Goal: Task Accomplishment & Management: Use online tool/utility

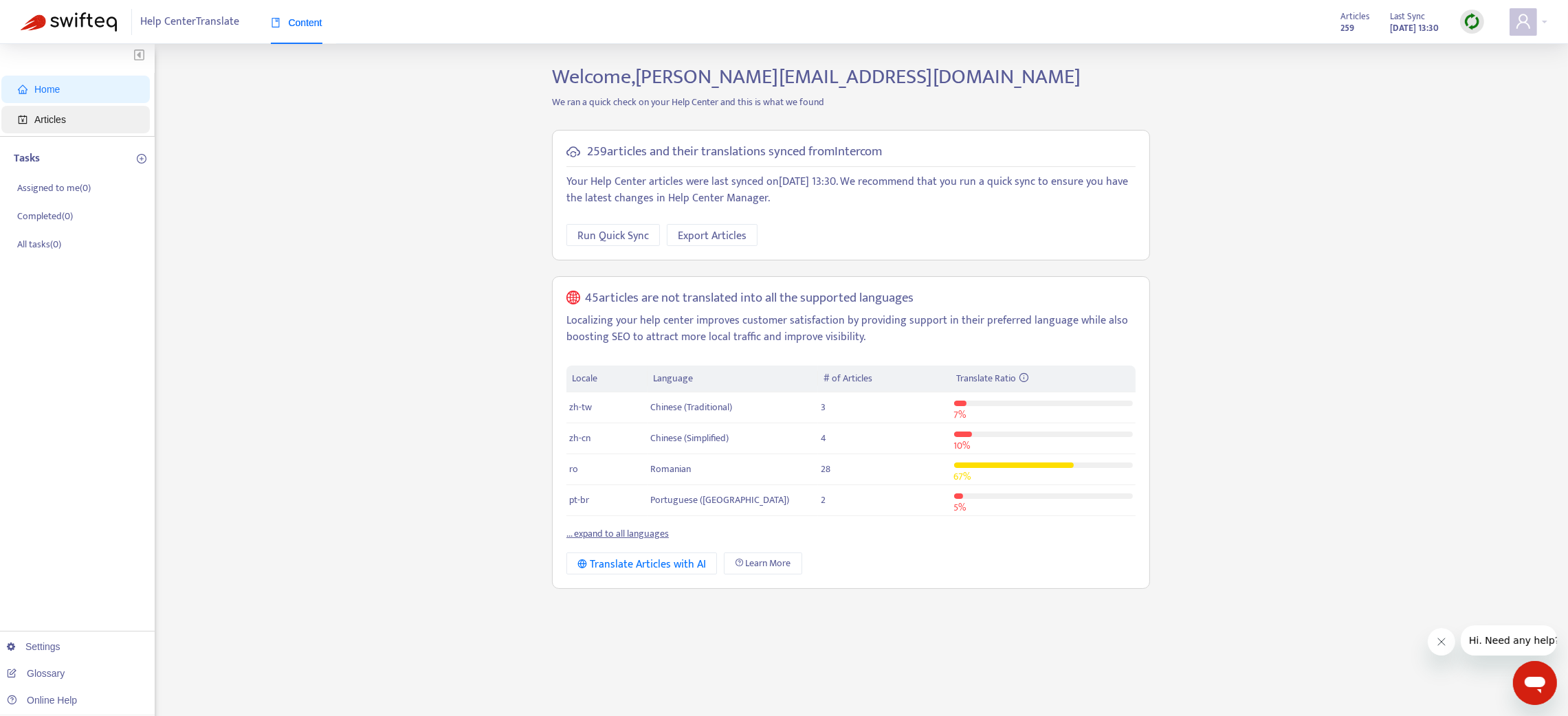
click at [63, 119] on span "Articles" at bounding box center [50, 119] width 32 height 11
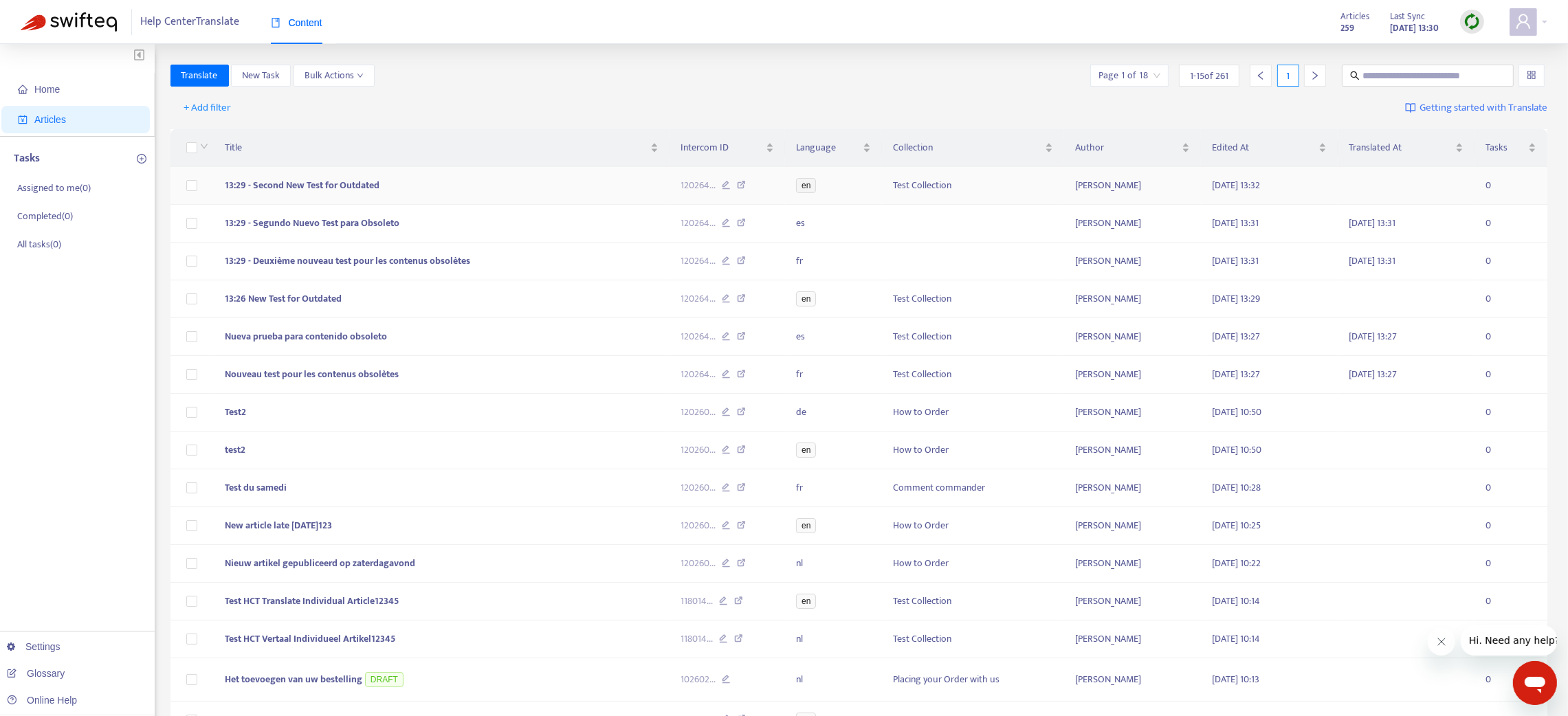
click at [723, 183] on icon at bounding box center [726, 187] width 9 height 13
click at [1466, 14] on img at bounding box center [1471, 22] width 17 height 17
click at [1480, 47] on link "Quick Sync" at bounding box center [1500, 49] width 59 height 16
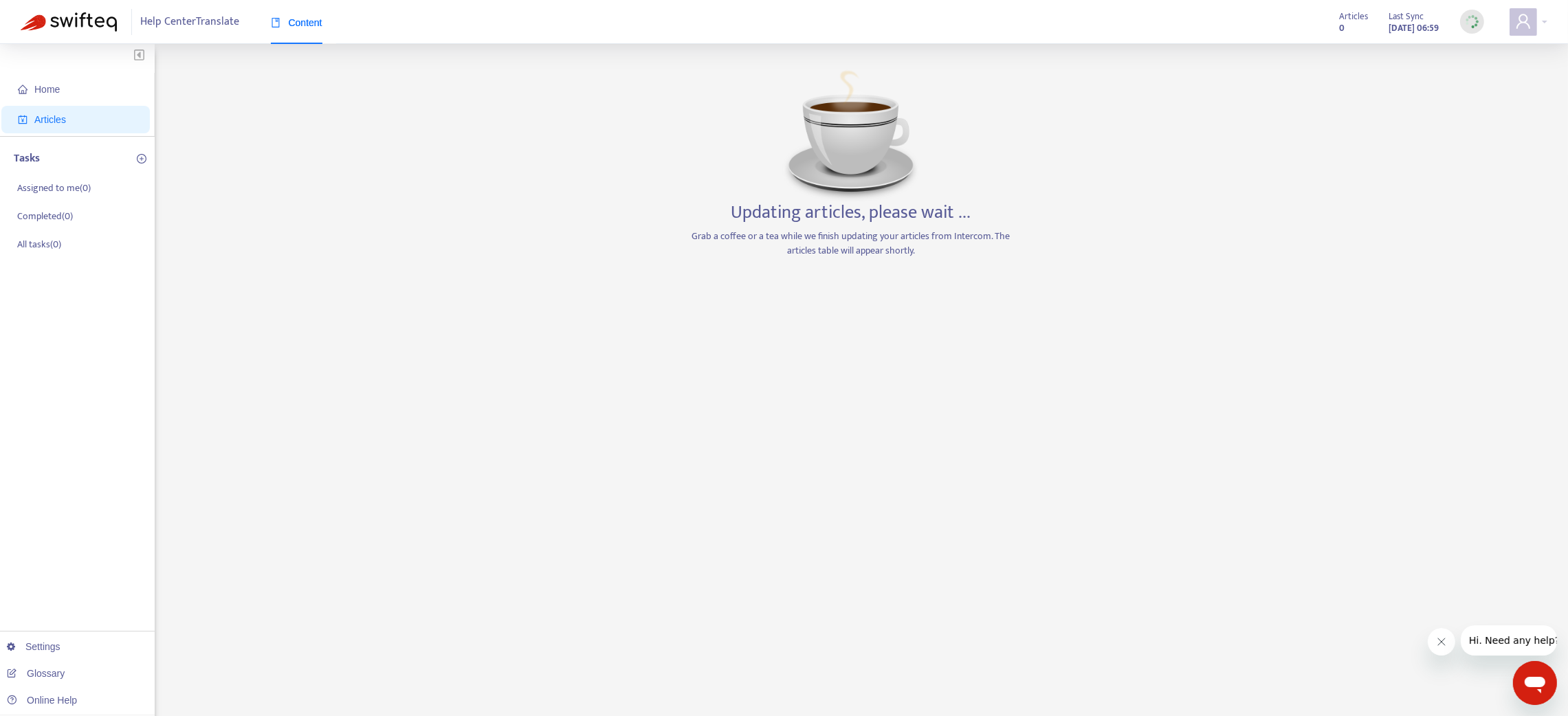
click at [1440, 632] on button "Close message from company" at bounding box center [1440, 640] width 27 height 27
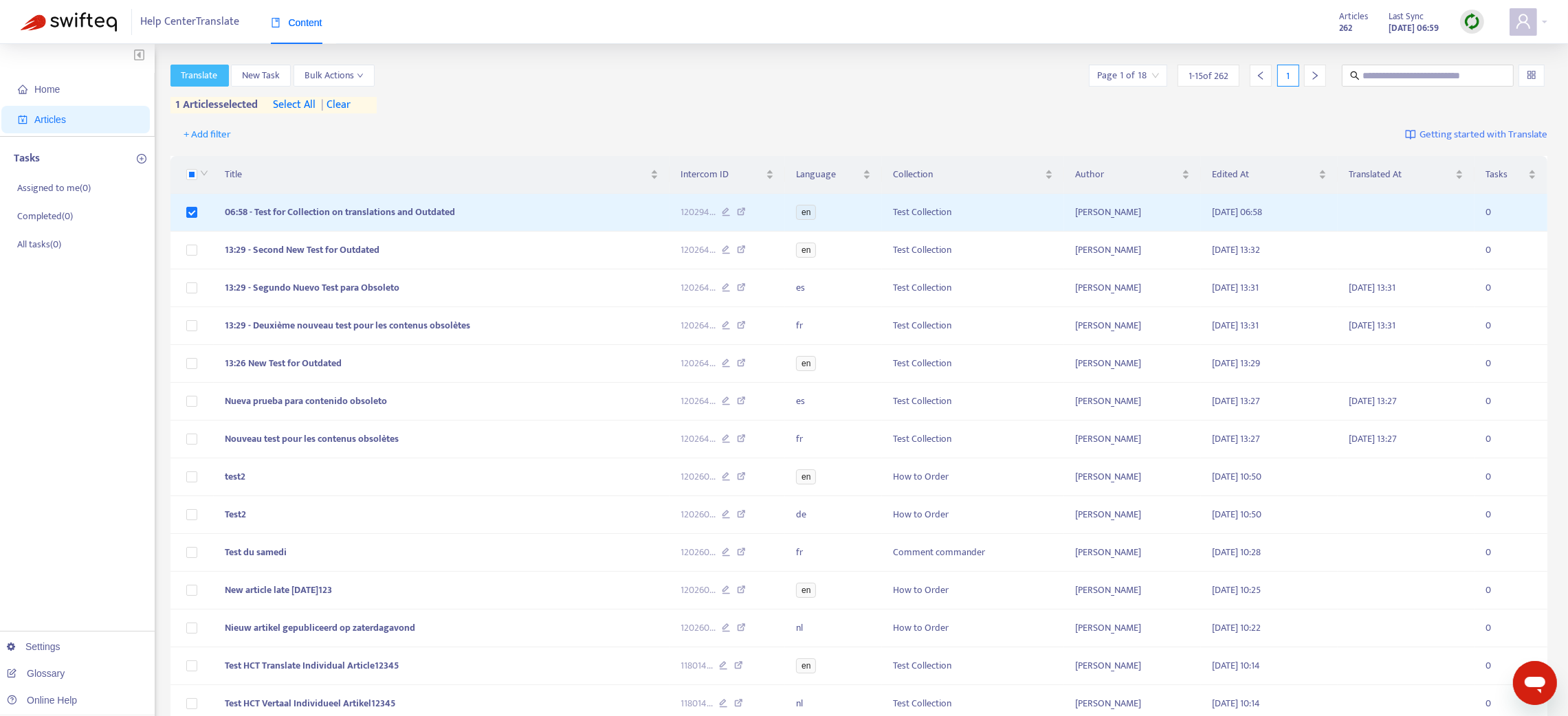
click at [189, 70] on span "Translate" at bounding box center [199, 76] width 36 height 15
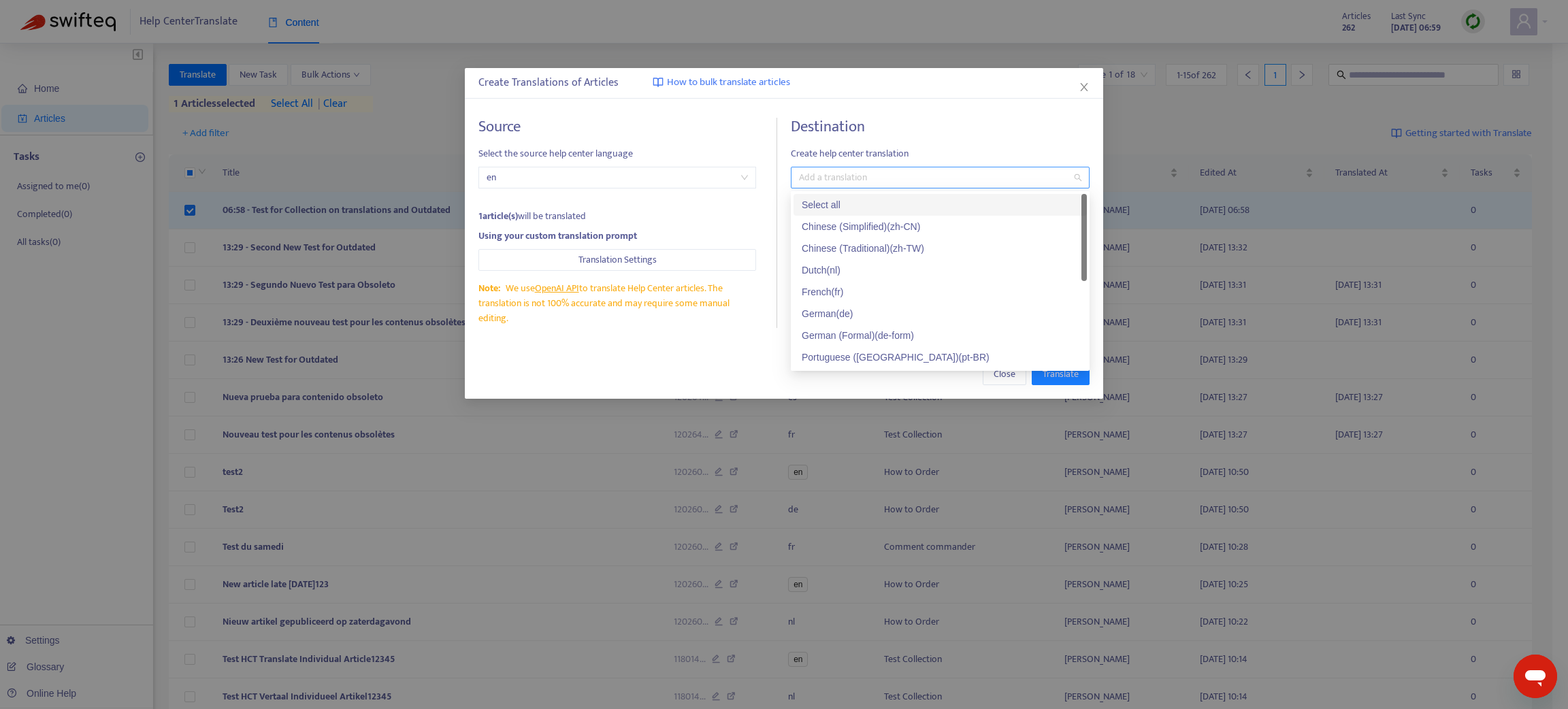
click at [839, 179] on div at bounding box center [933, 178] width 278 height 16
click at [824, 292] on div "French ( fr )" at bounding box center [940, 292] width 277 height 15
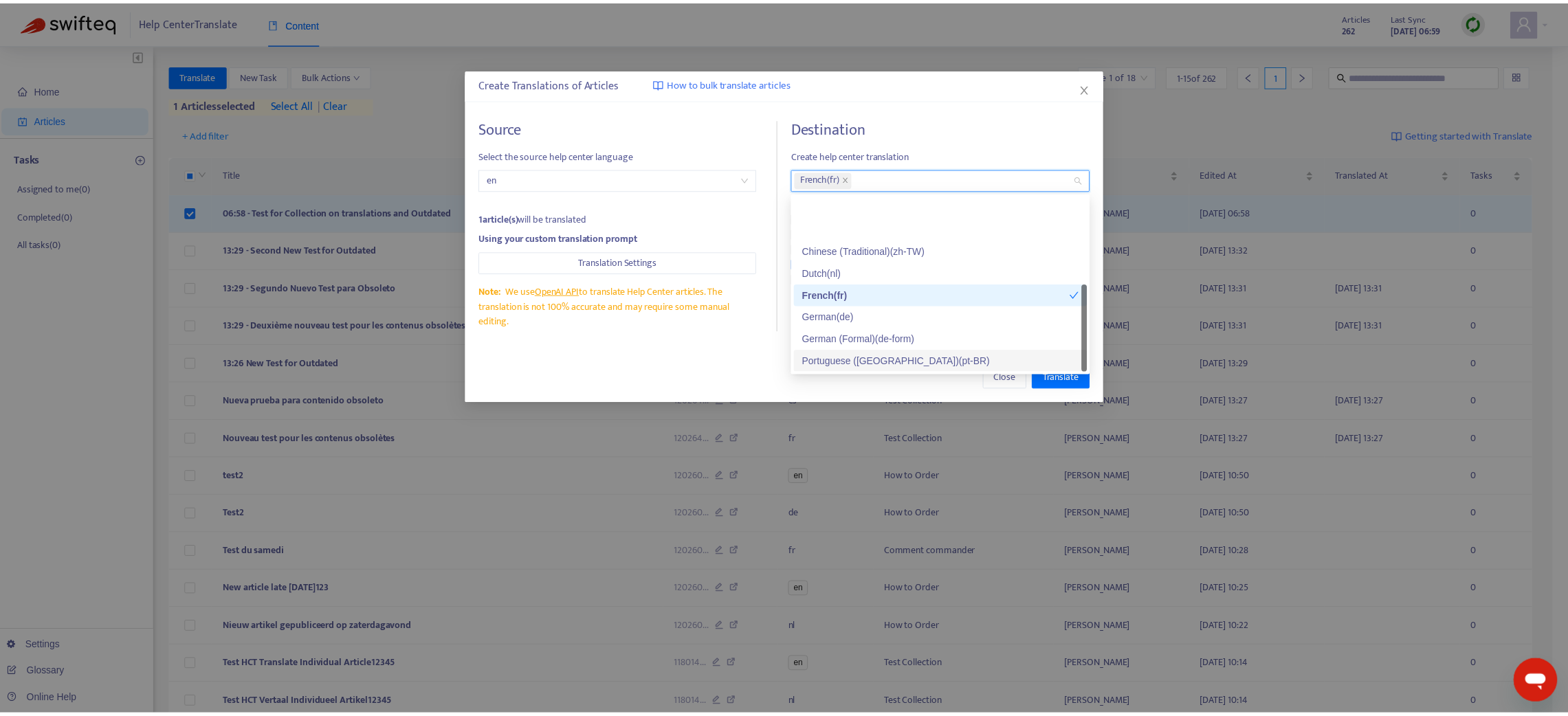
scroll to position [65, 0]
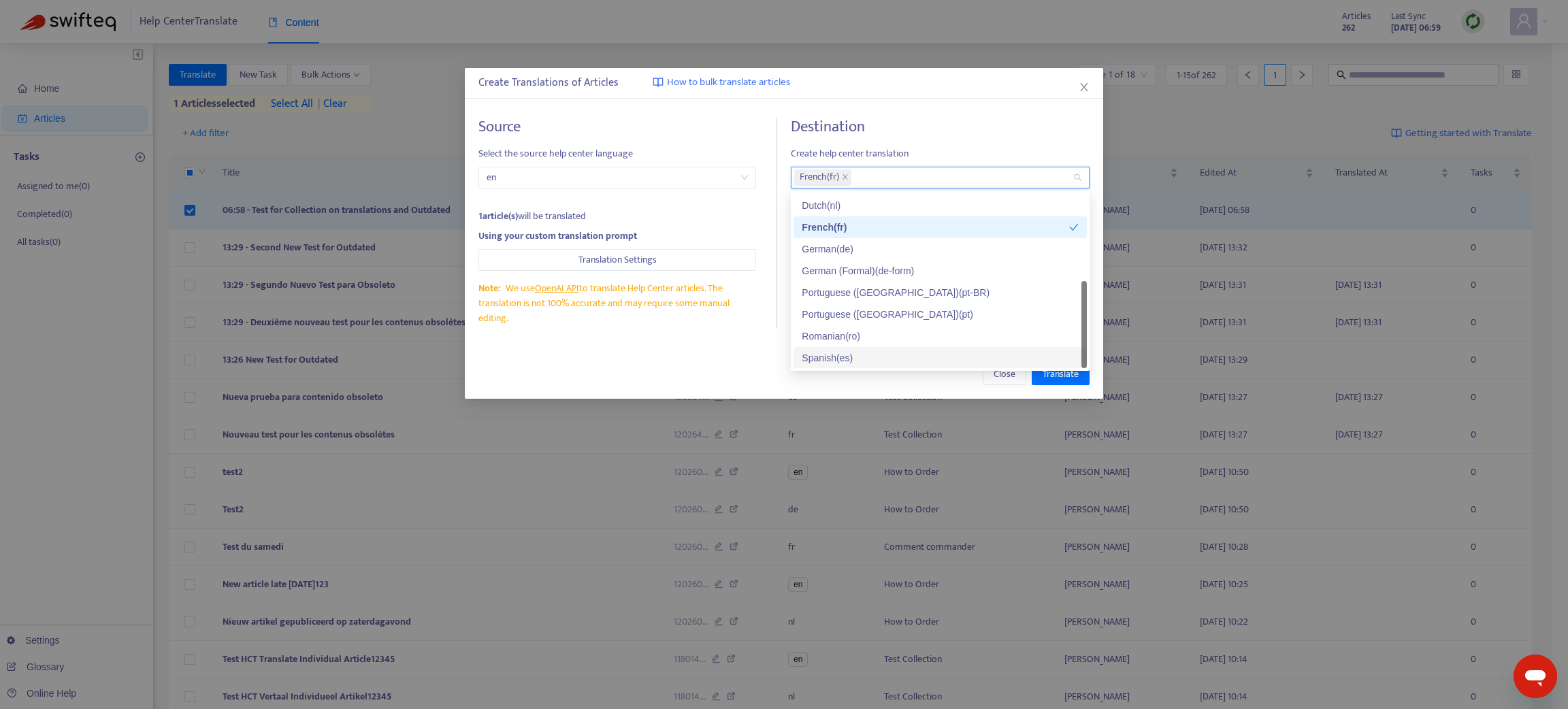
click at [844, 356] on div "Spanish ( es )" at bounding box center [940, 358] width 277 height 15
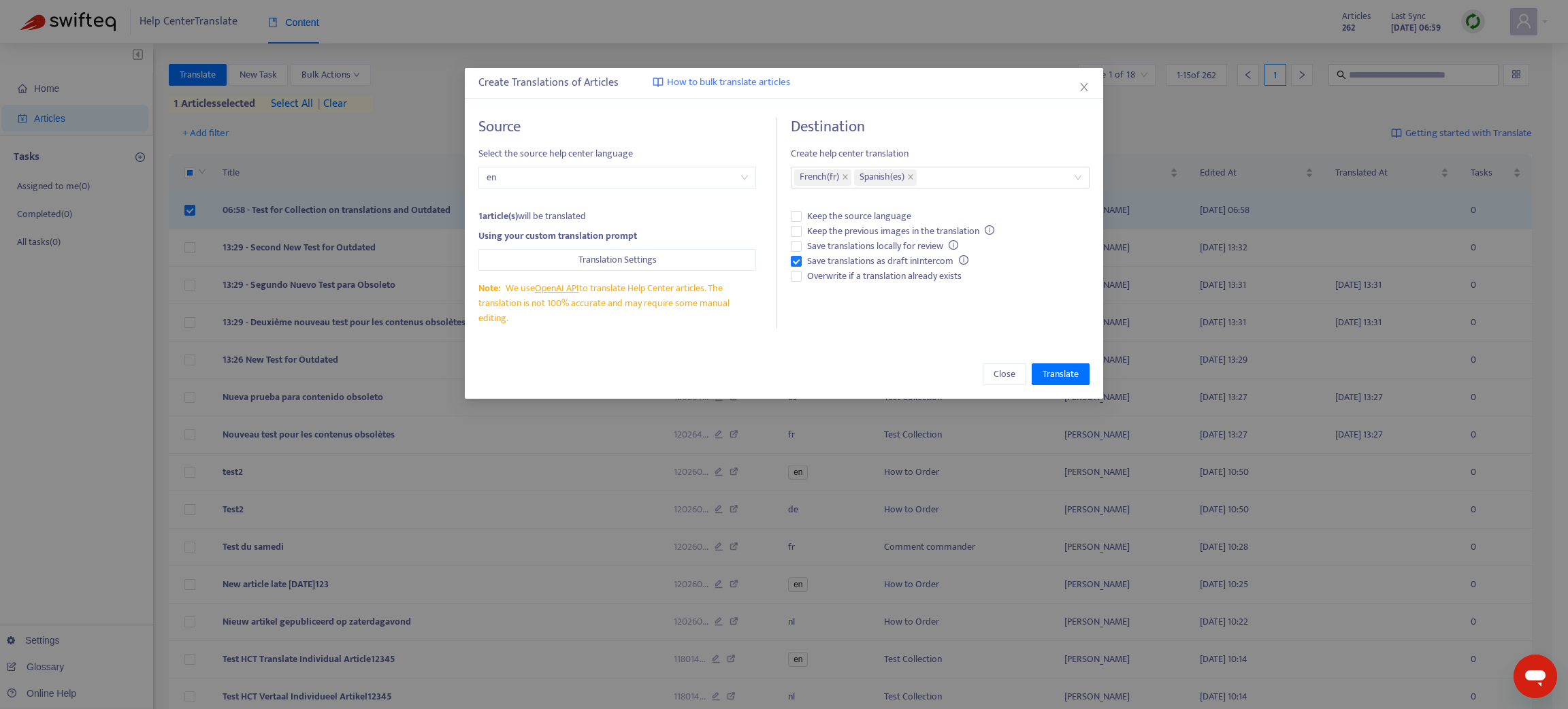
click at [659, 362] on div "Close Translate" at bounding box center [783, 374] width 639 height 49
click at [1068, 375] on span "Translate" at bounding box center [1060, 374] width 36 height 15
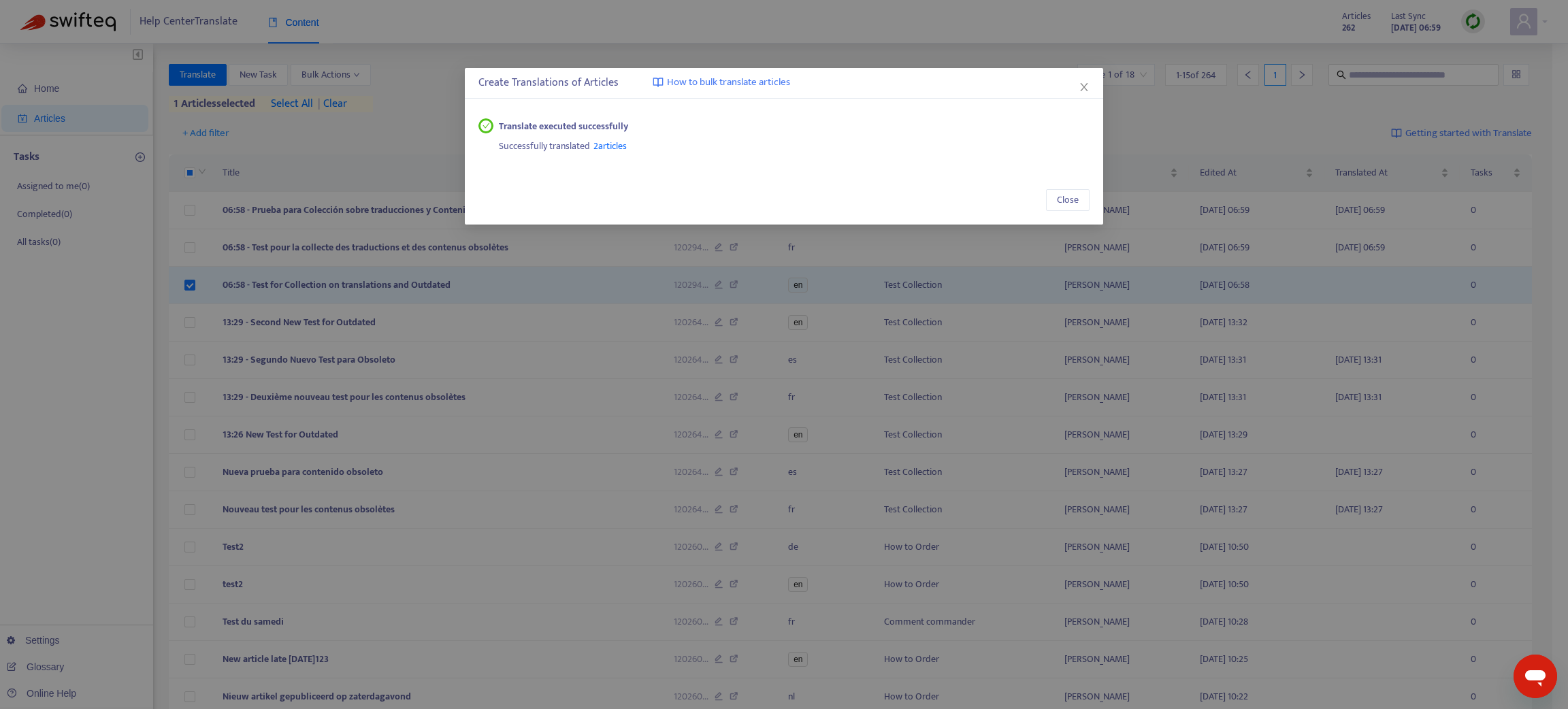
click at [1059, 187] on div "Close" at bounding box center [783, 200] width 639 height 49
click at [1065, 198] on span "Close" at bounding box center [1068, 200] width 22 height 15
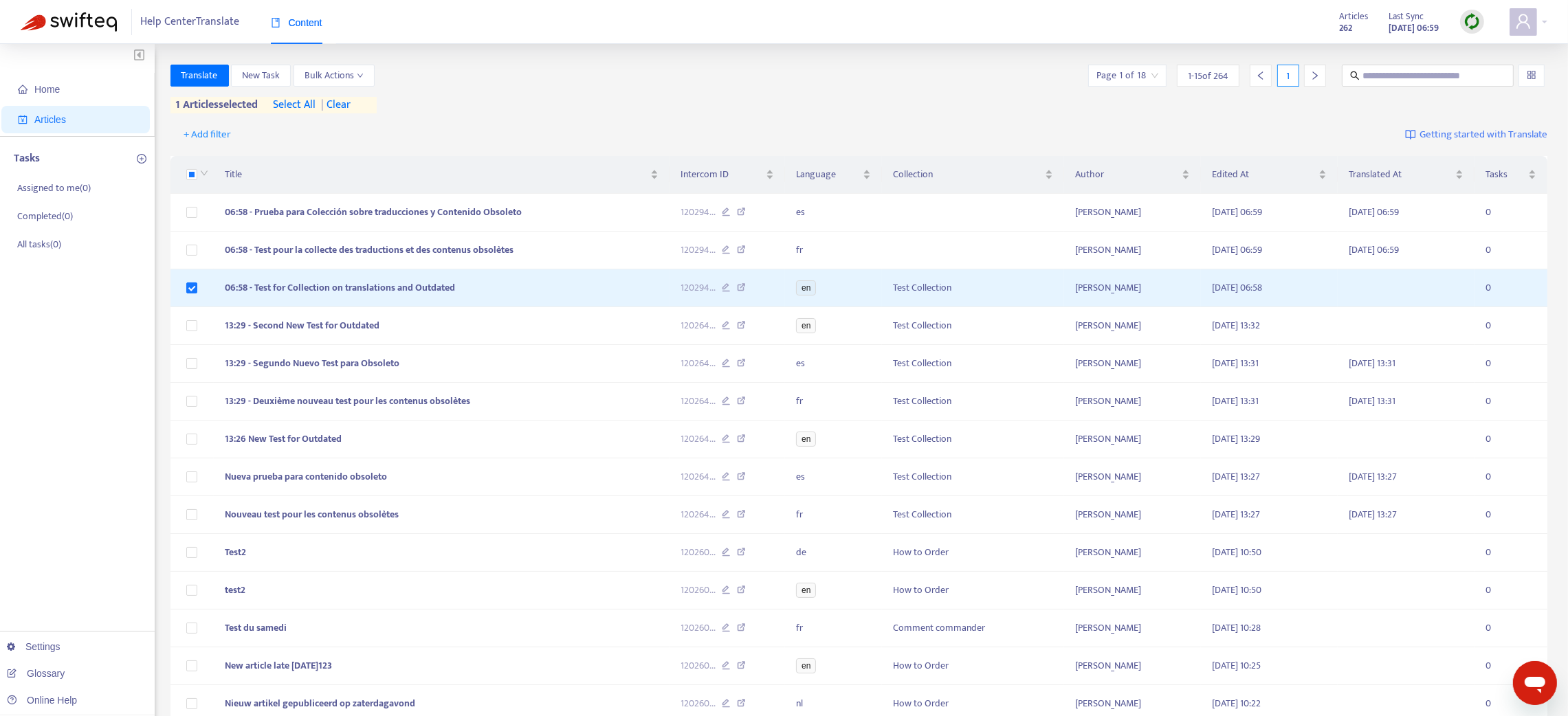
click at [1470, 11] on div at bounding box center [1472, 22] width 24 height 24
click at [1494, 48] on link "Quick Sync" at bounding box center [1500, 49] width 59 height 16
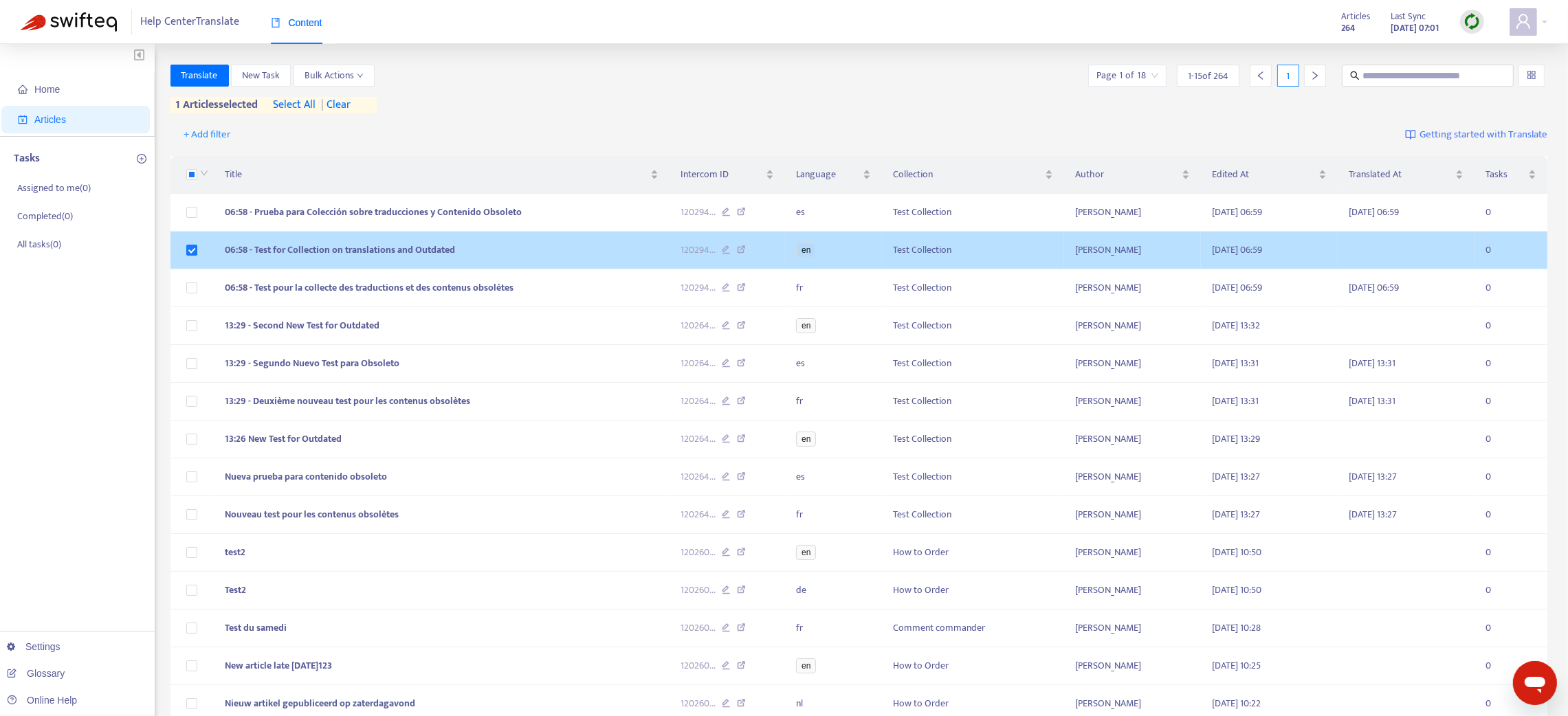
click at [526, 257] on td "06:58 - Test for Collection on translations and Outdated" at bounding box center [442, 250] width 456 height 38
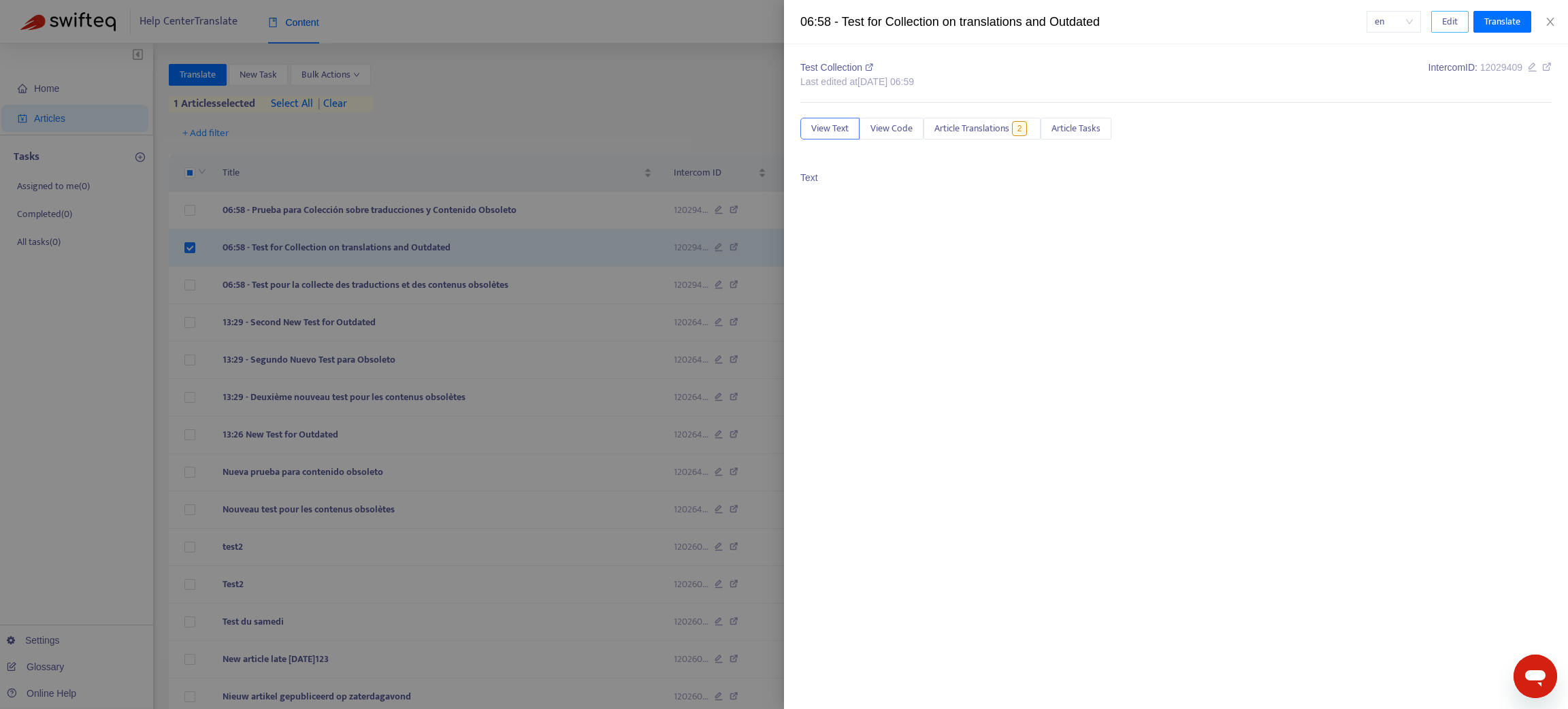
click at [1446, 20] on span "Edit" at bounding box center [1449, 21] width 15 height 15
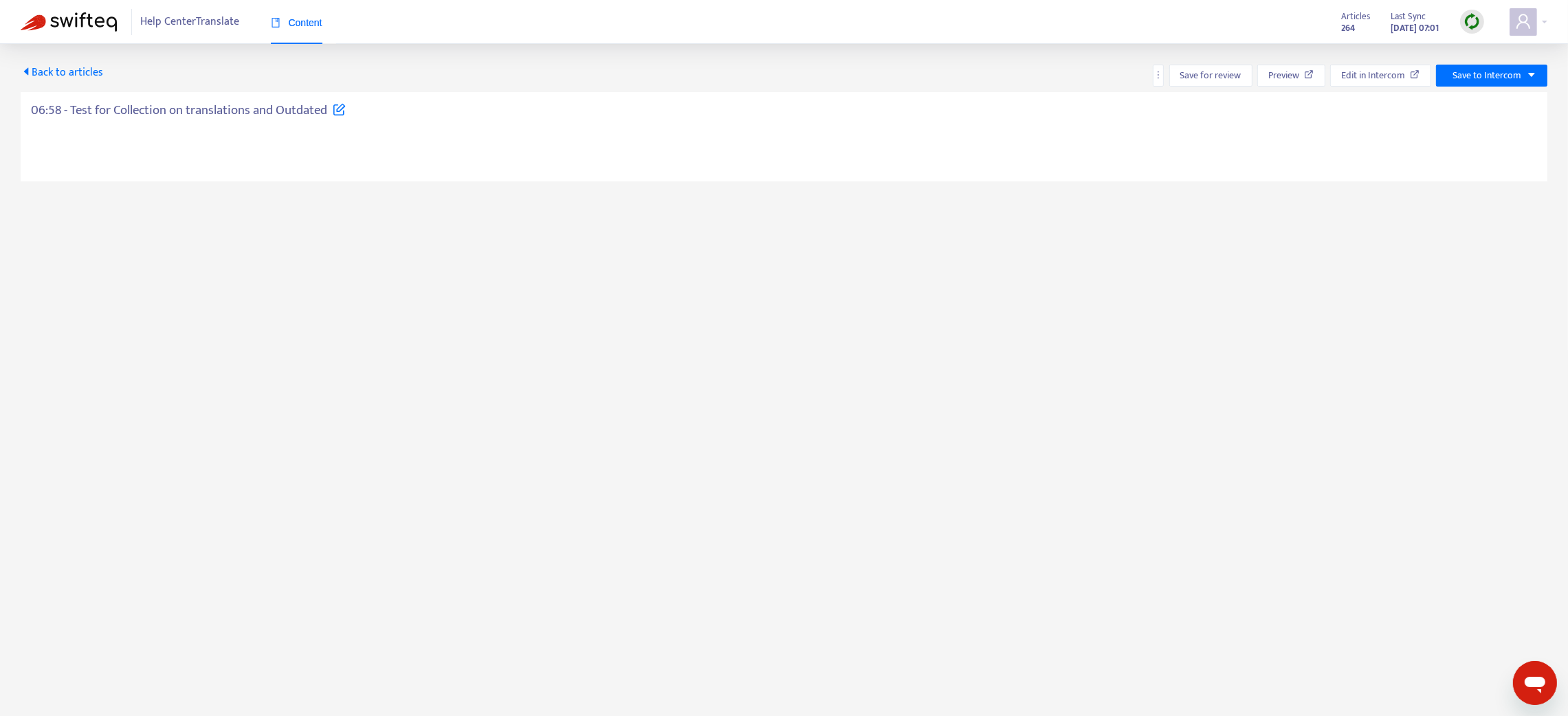
type textarea "**********"
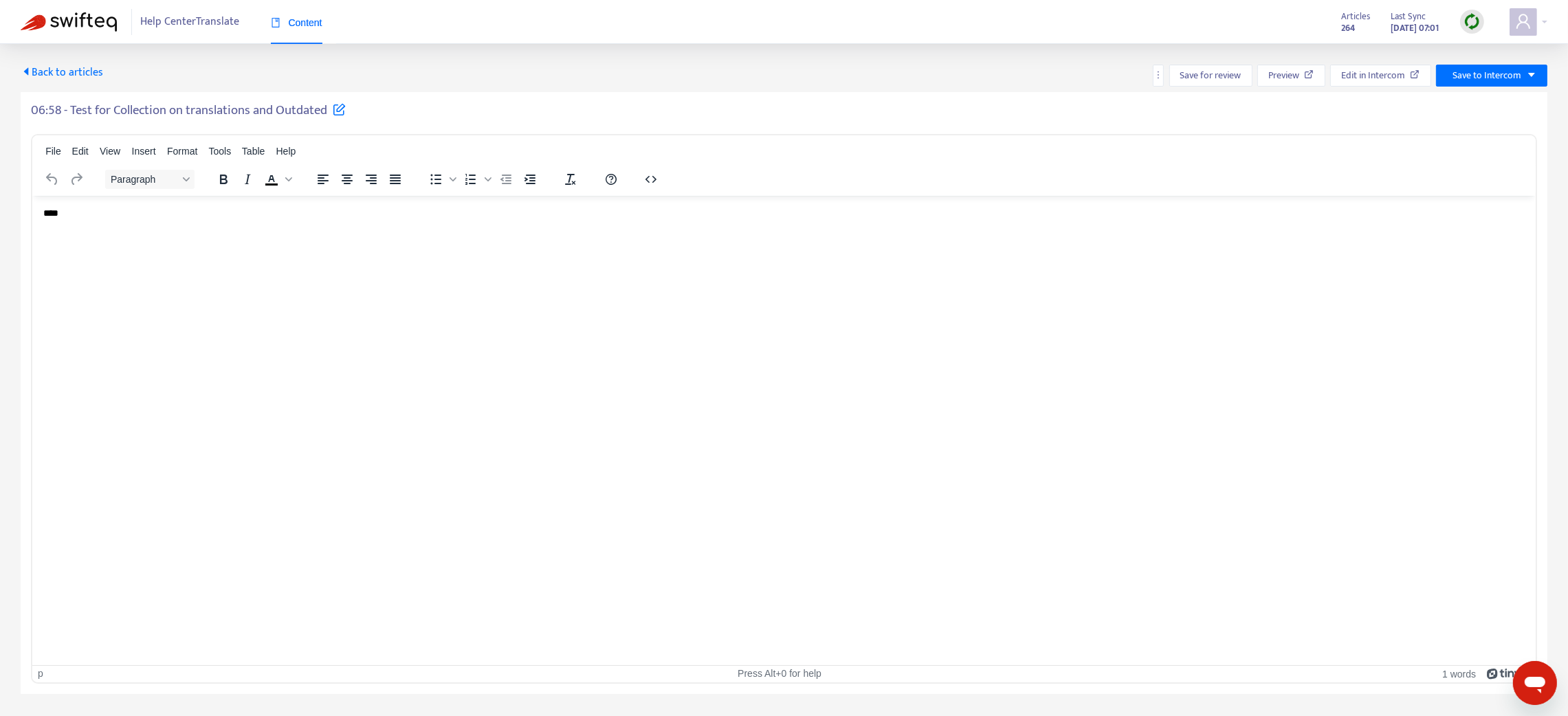
click at [143, 211] on p "****" at bounding box center [784, 213] width 1483 height 14
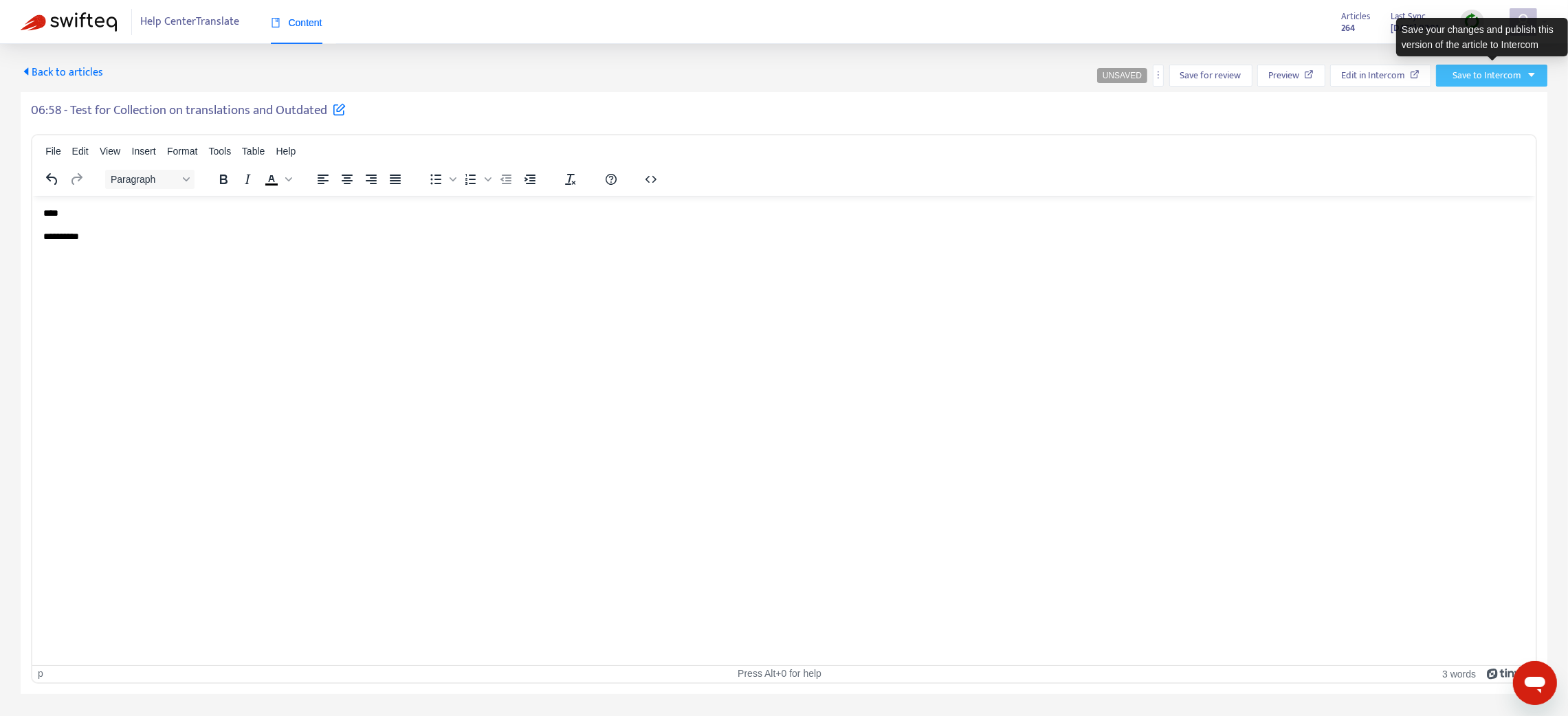
click at [1524, 73] on button "Save to Intercom" at bounding box center [1492, 76] width 111 height 22
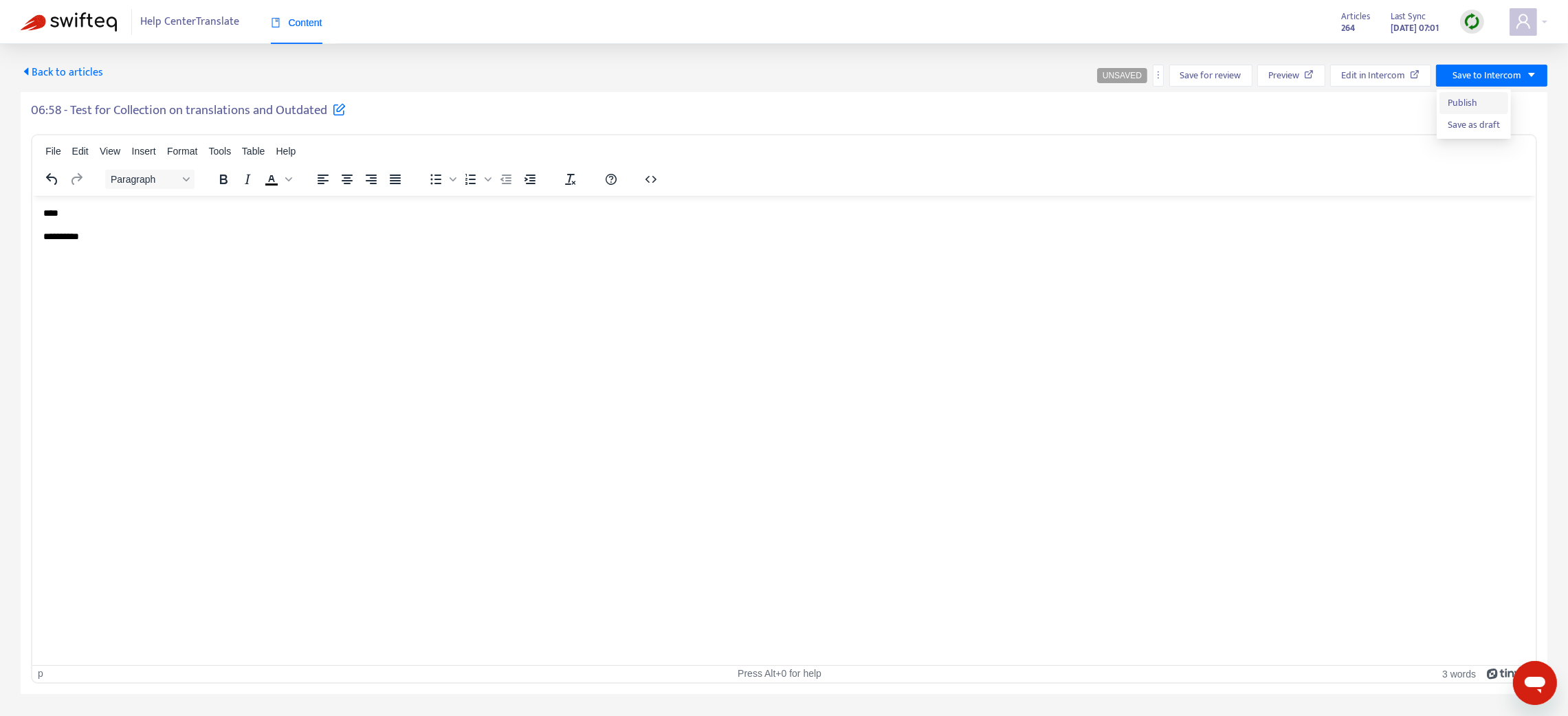
click at [1476, 97] on span "Publish" at bounding box center [1474, 103] width 52 height 15
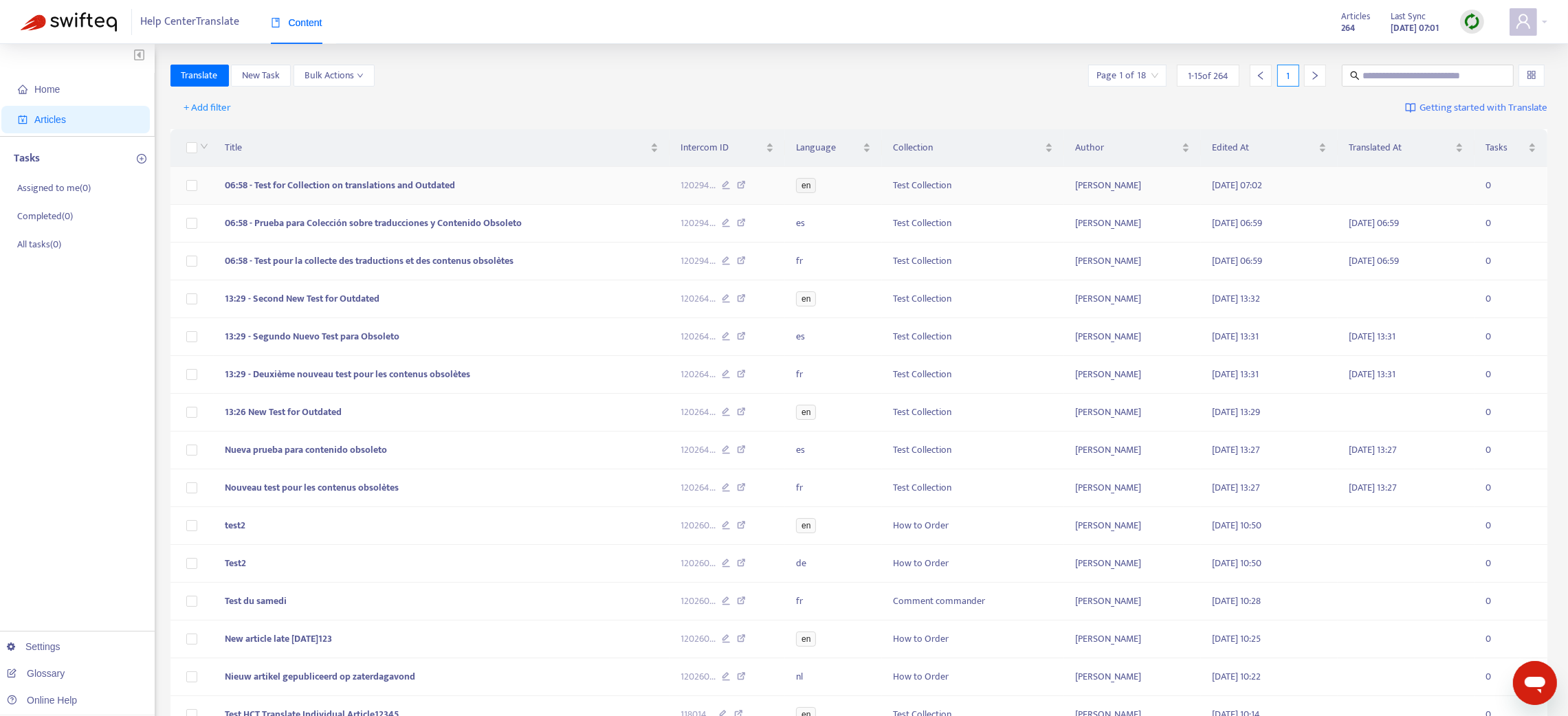
click at [621, 184] on td "06:58 - Test for Collection on translations and Outdated" at bounding box center [442, 185] width 456 height 38
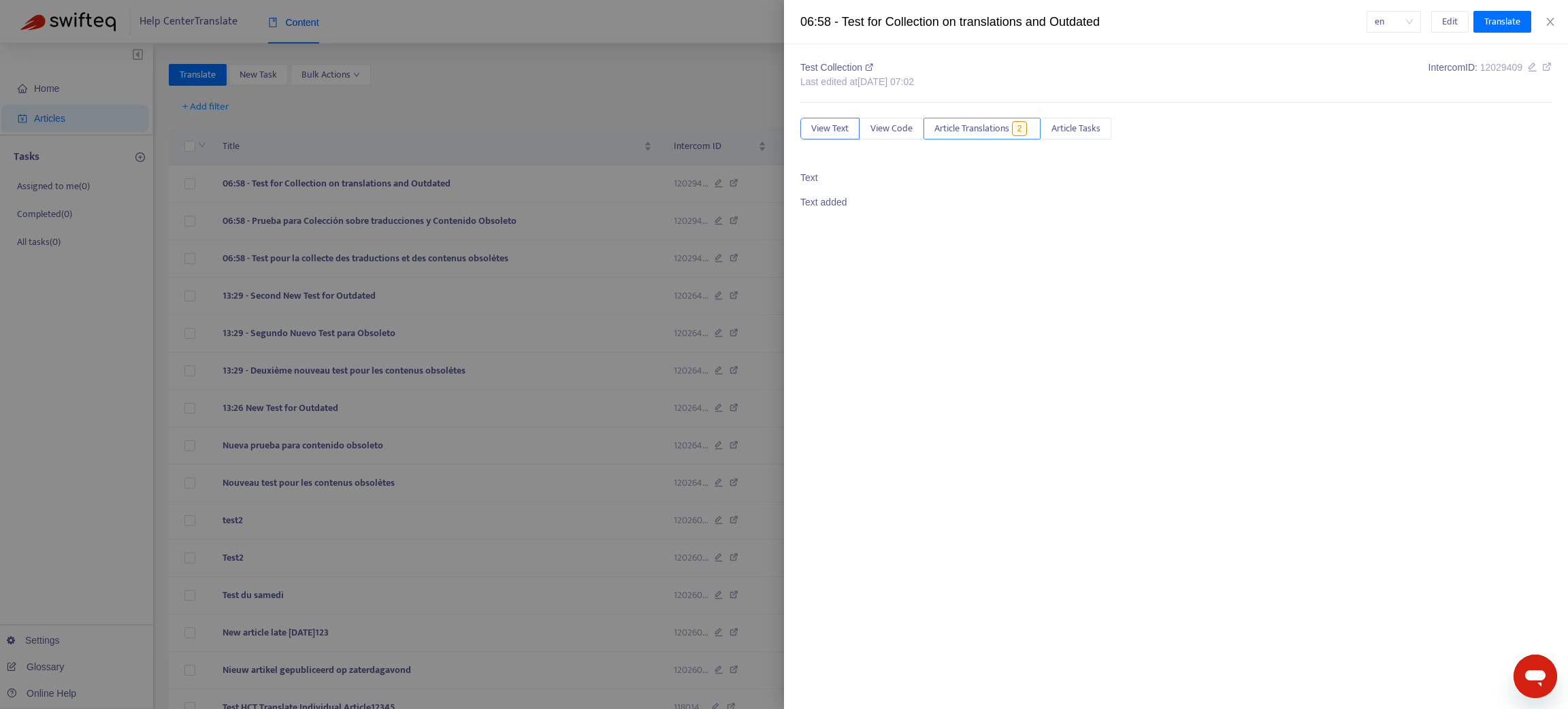
click at [952, 128] on span "Article Translations" at bounding box center [971, 129] width 75 height 15
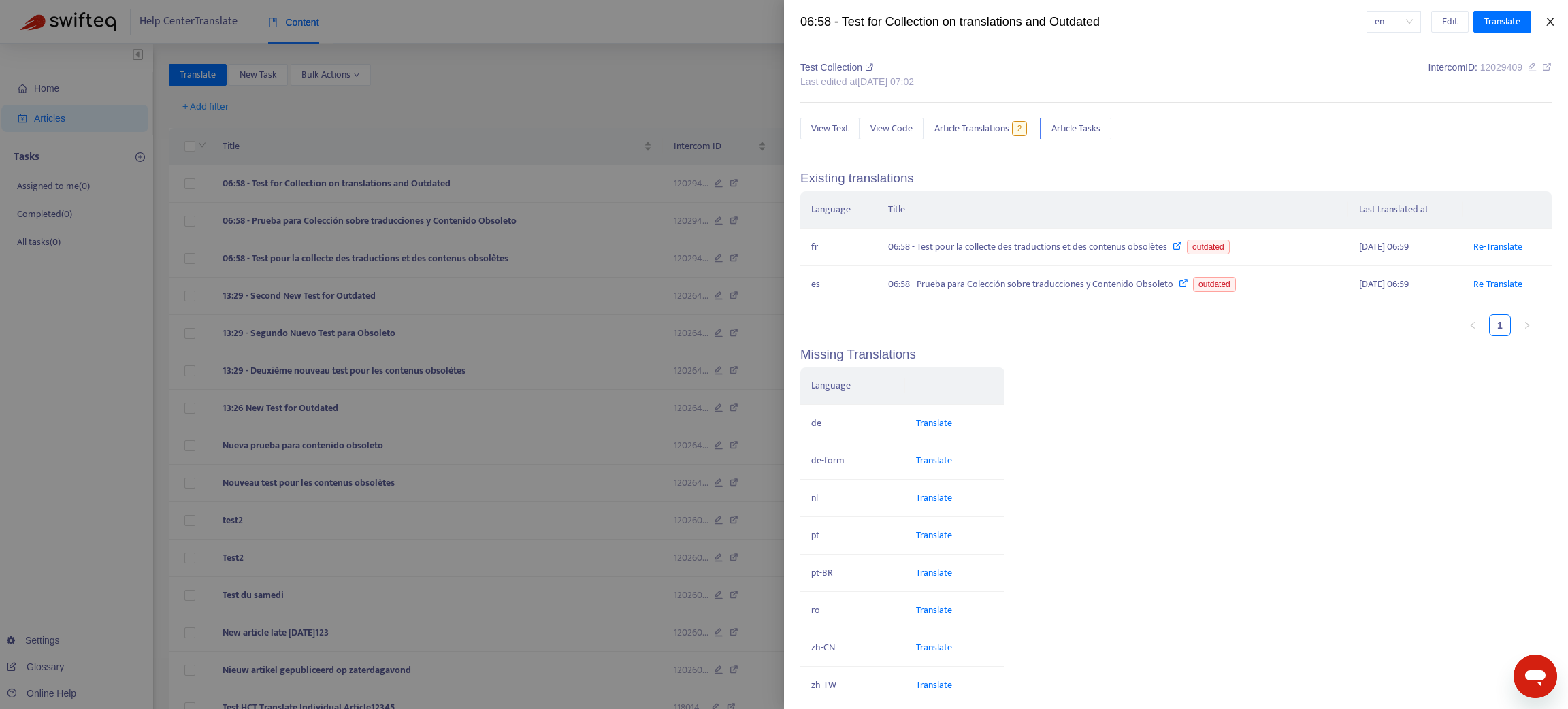
click at [1547, 21] on icon "close" at bounding box center [1550, 21] width 11 height 11
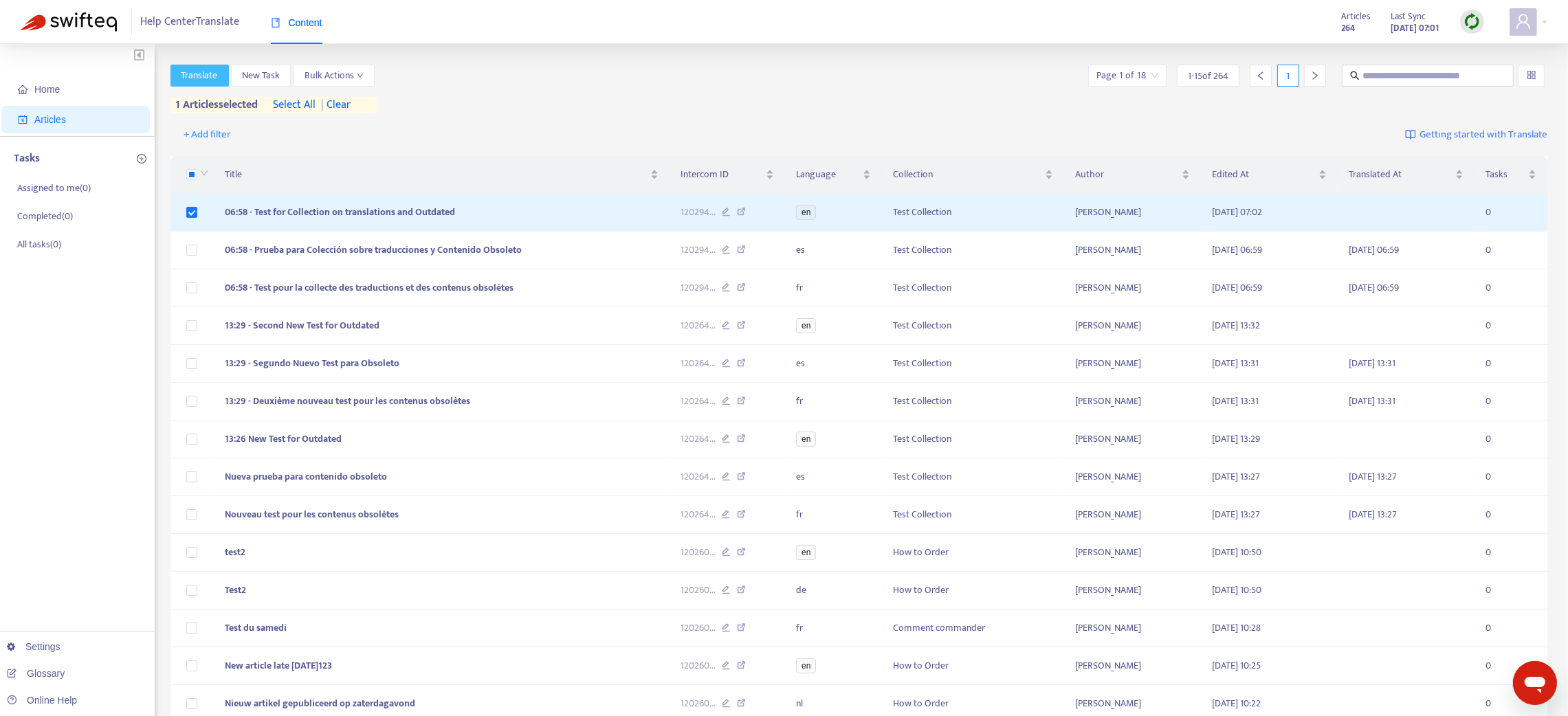
click at [204, 77] on span "Translate" at bounding box center [199, 76] width 36 height 15
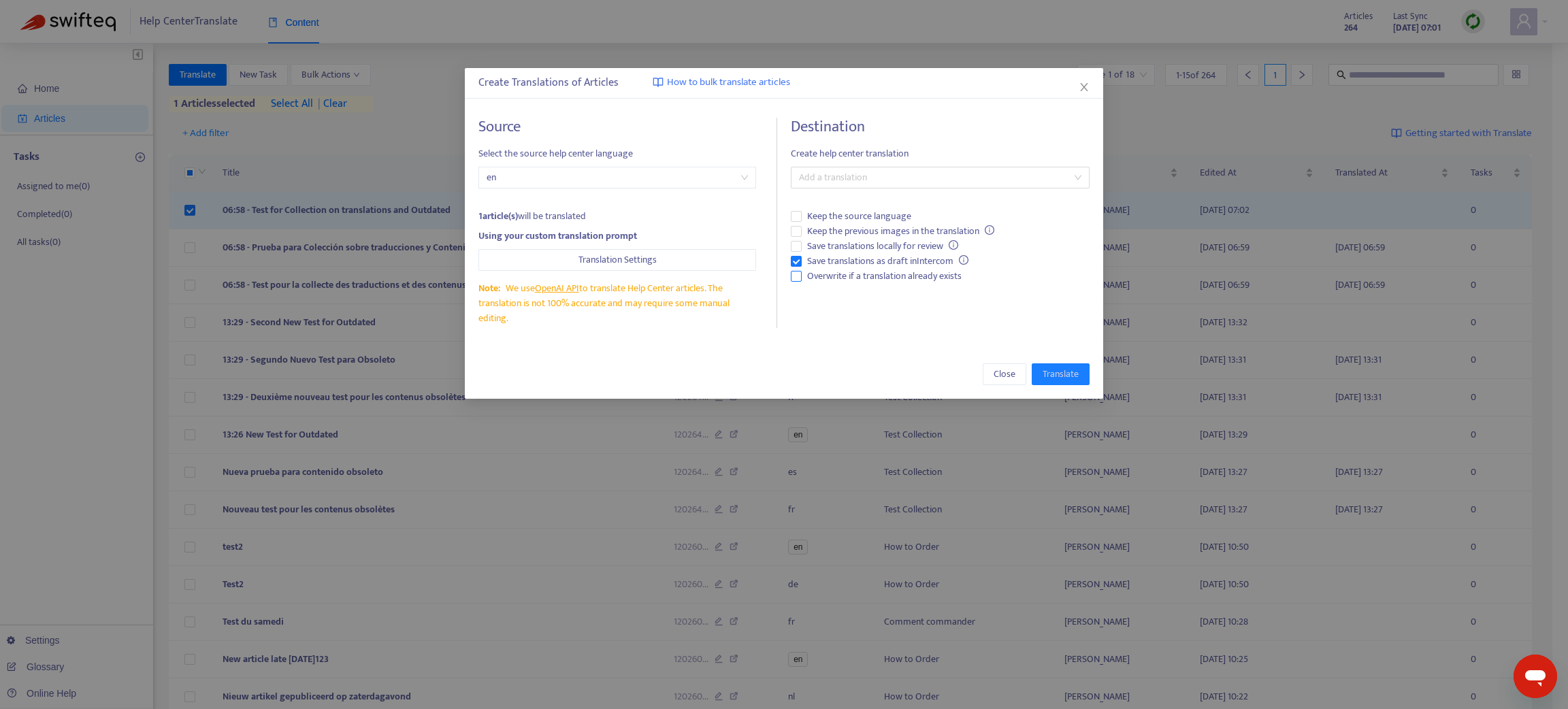
click at [803, 273] on span "Overwrite if a translation already exists" at bounding box center [884, 276] width 165 height 15
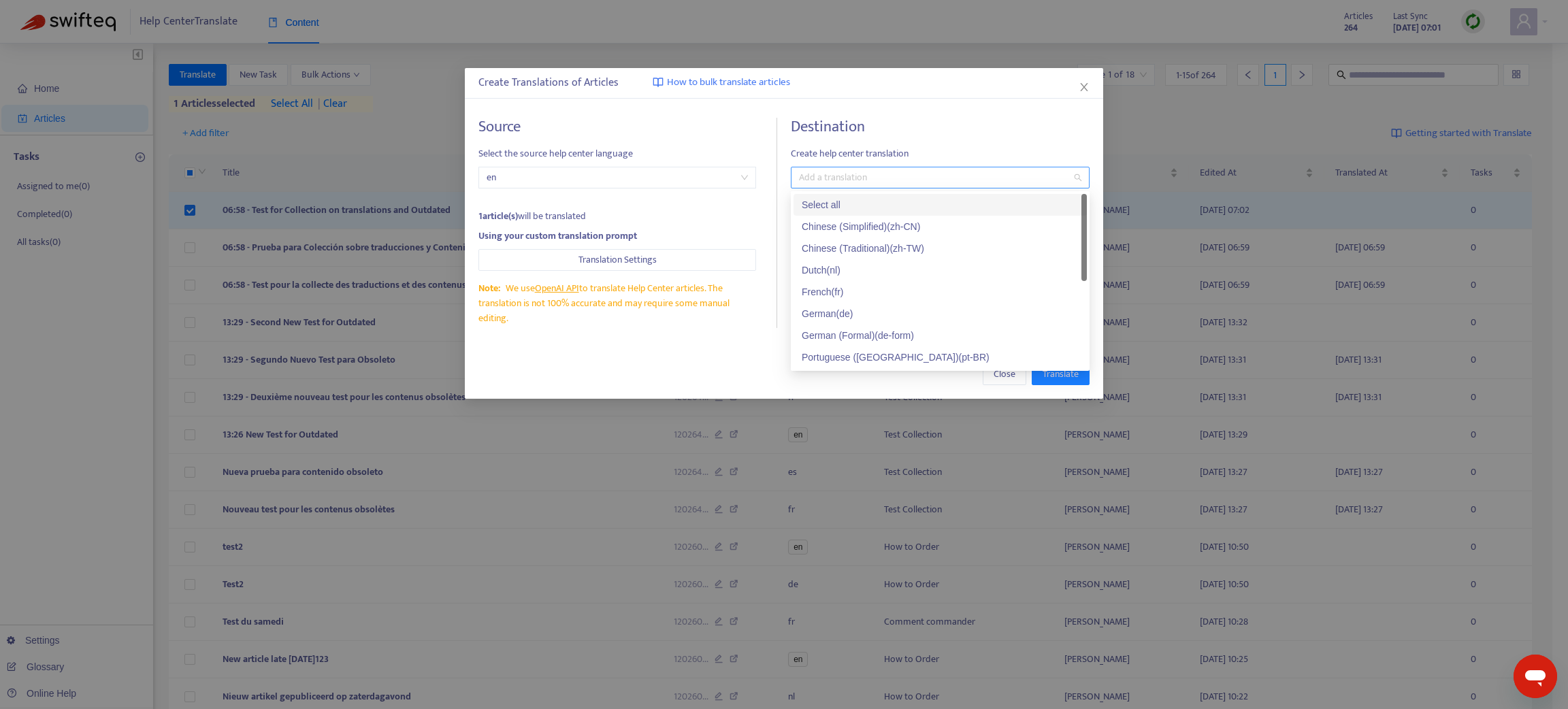
click at [830, 173] on div at bounding box center [933, 178] width 278 height 16
click at [827, 287] on div "French ( fr )" at bounding box center [940, 292] width 277 height 15
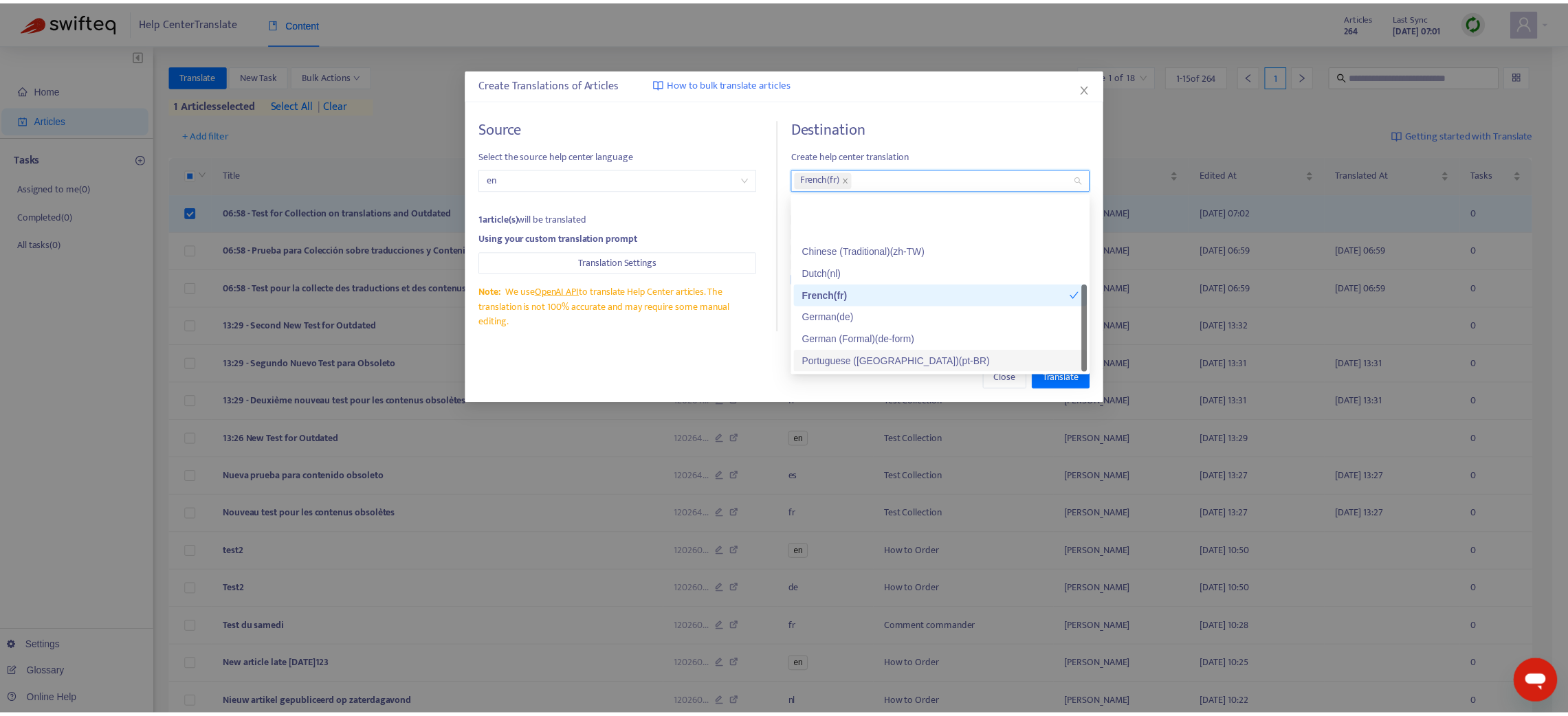
scroll to position [65, 0]
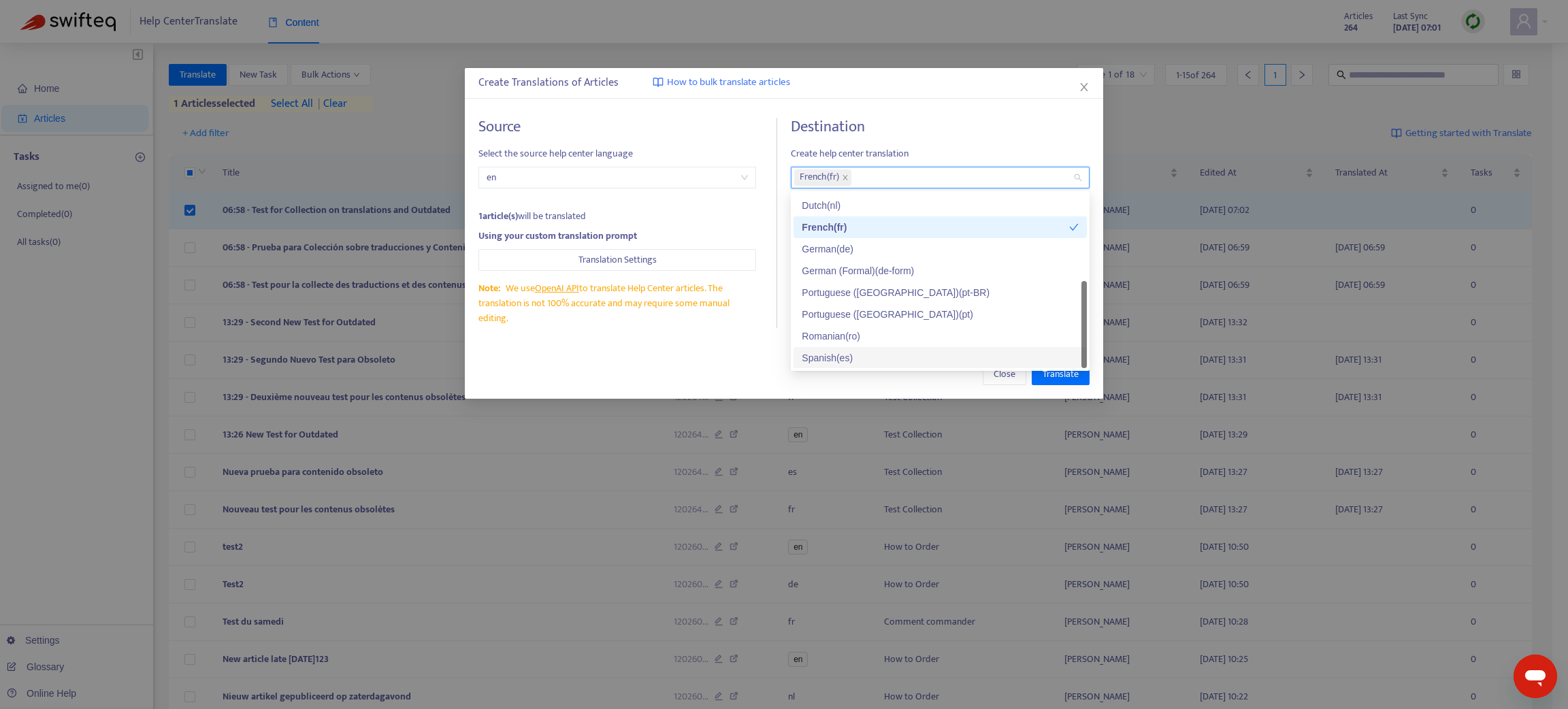
click at [817, 355] on div "Spanish ( es )" at bounding box center [940, 358] width 277 height 15
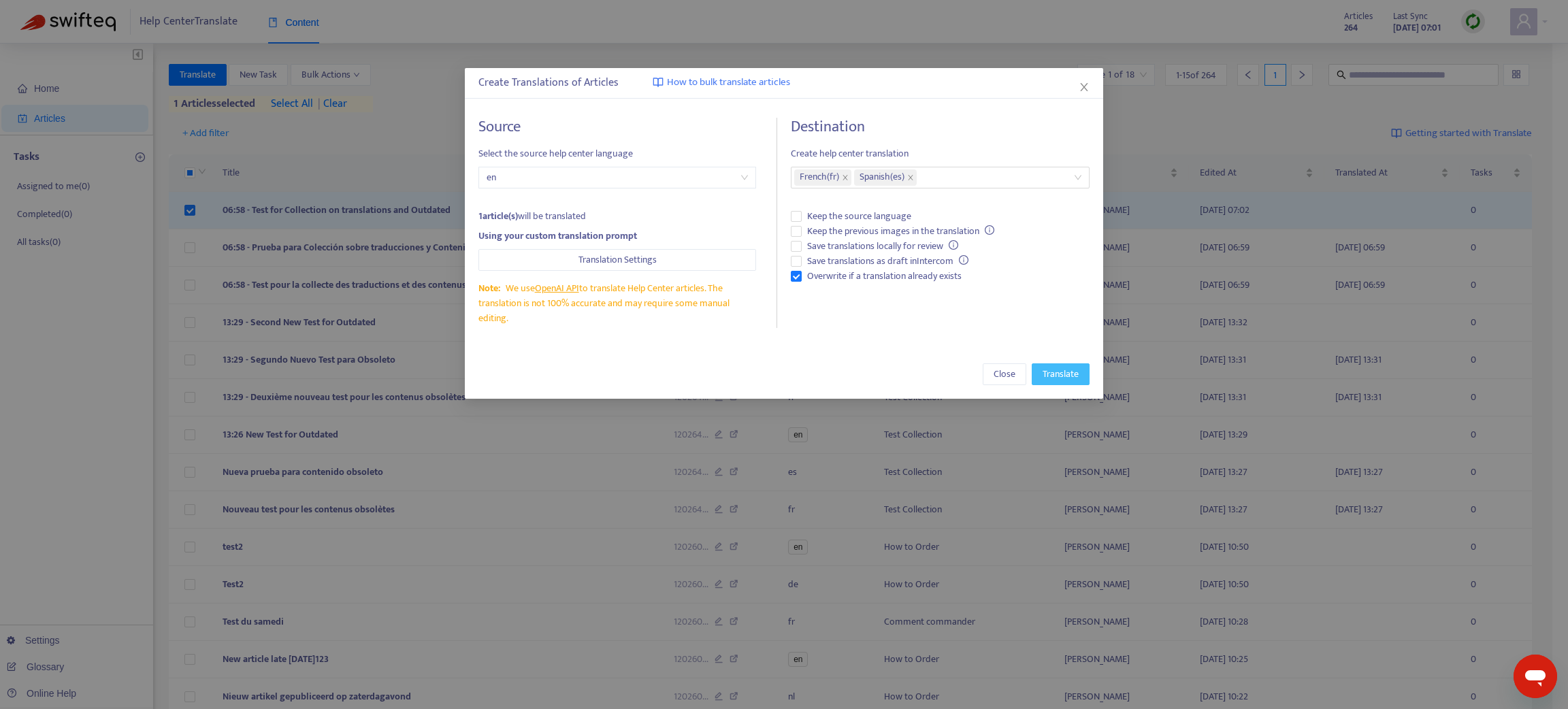
click at [1054, 375] on span "Translate" at bounding box center [1060, 374] width 36 height 15
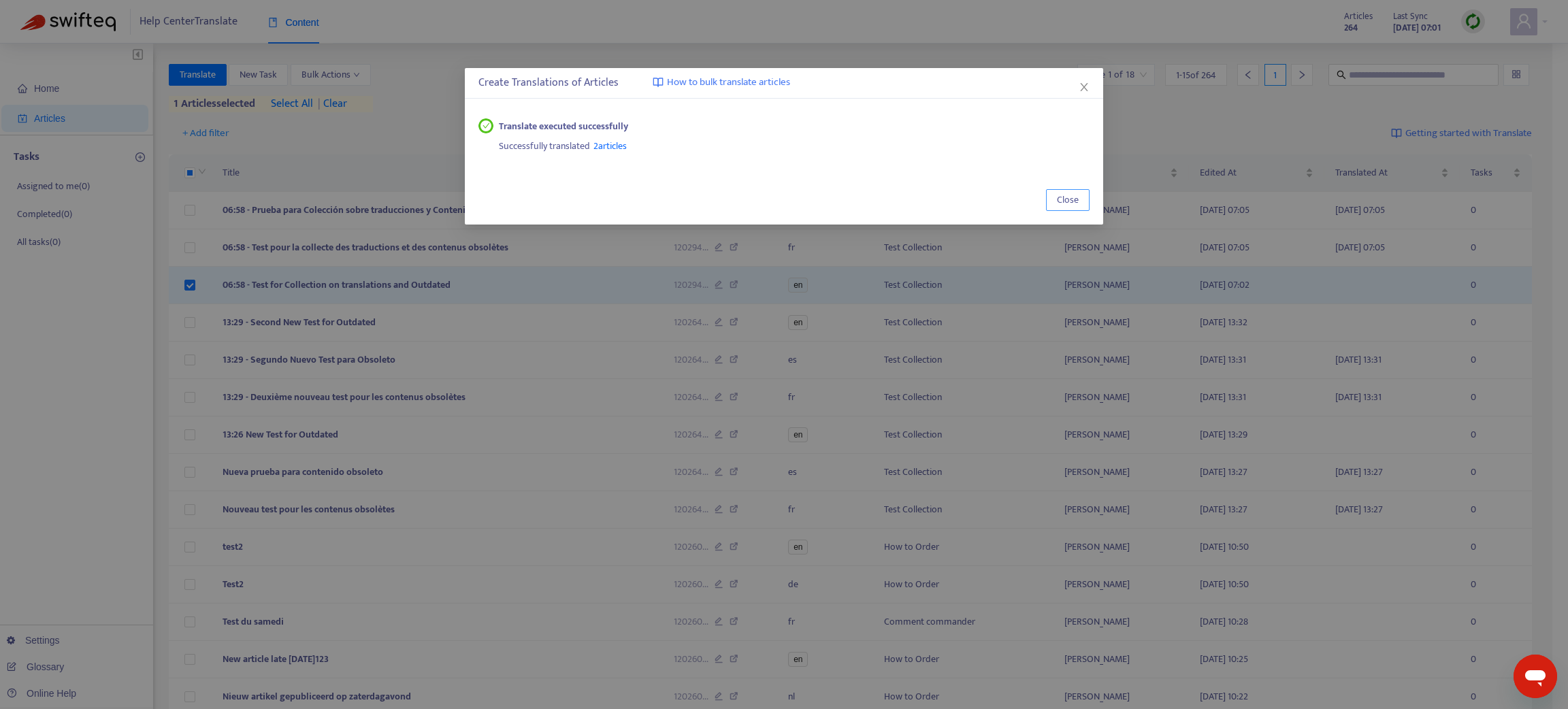
click at [1088, 196] on button "Close" at bounding box center [1067, 200] width 43 height 22
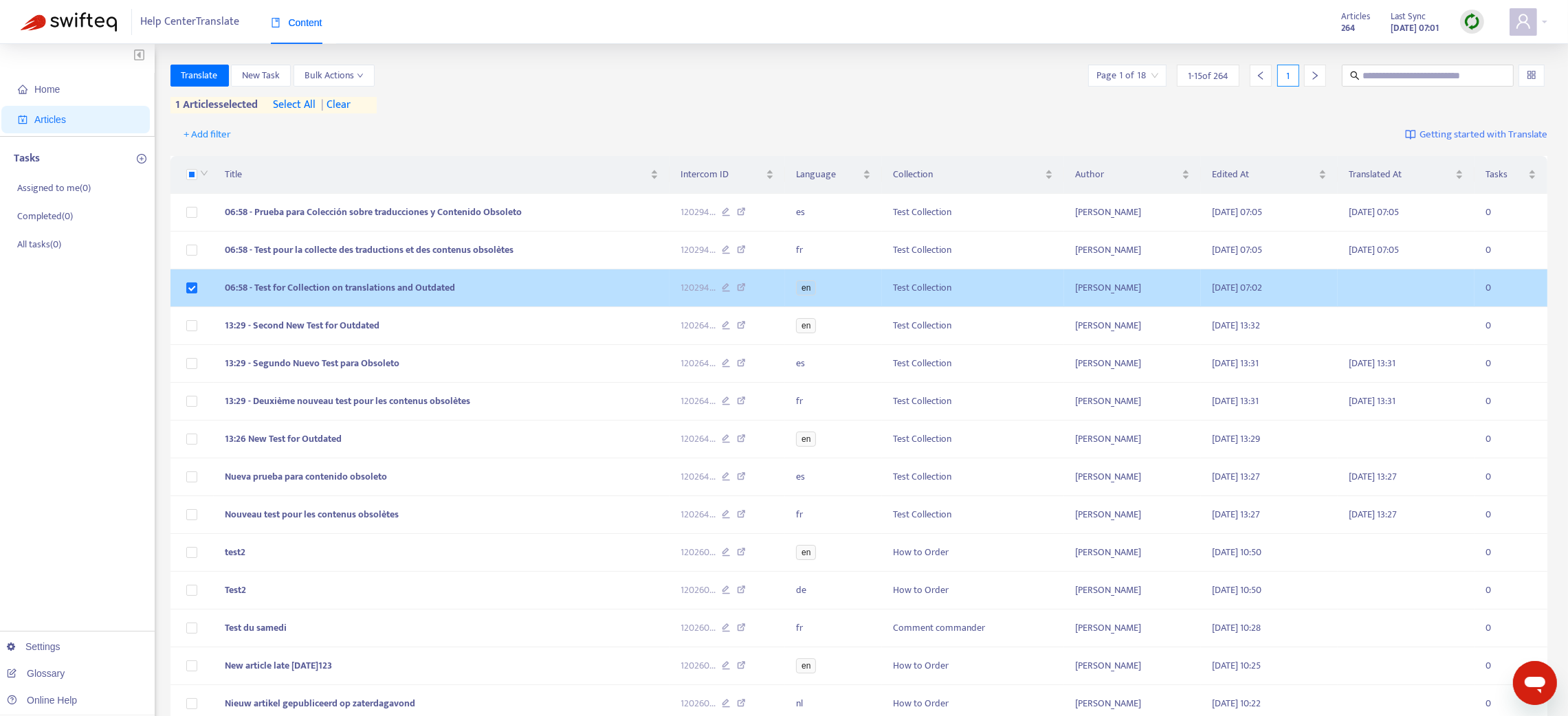
click at [480, 291] on td "06:58 - Test for Collection on translations and Outdated" at bounding box center [442, 288] width 456 height 38
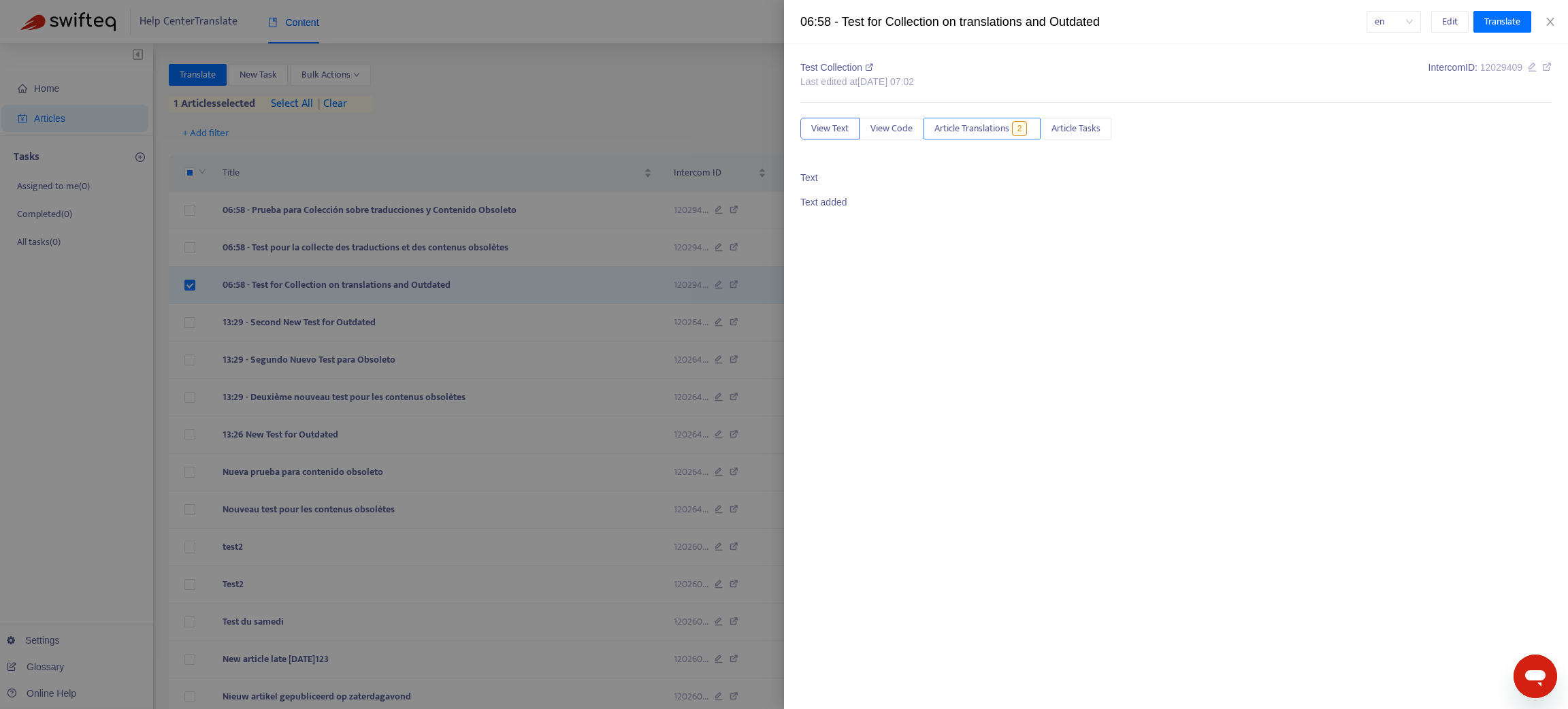
click at [989, 128] on span "Article Translations" at bounding box center [971, 129] width 75 height 15
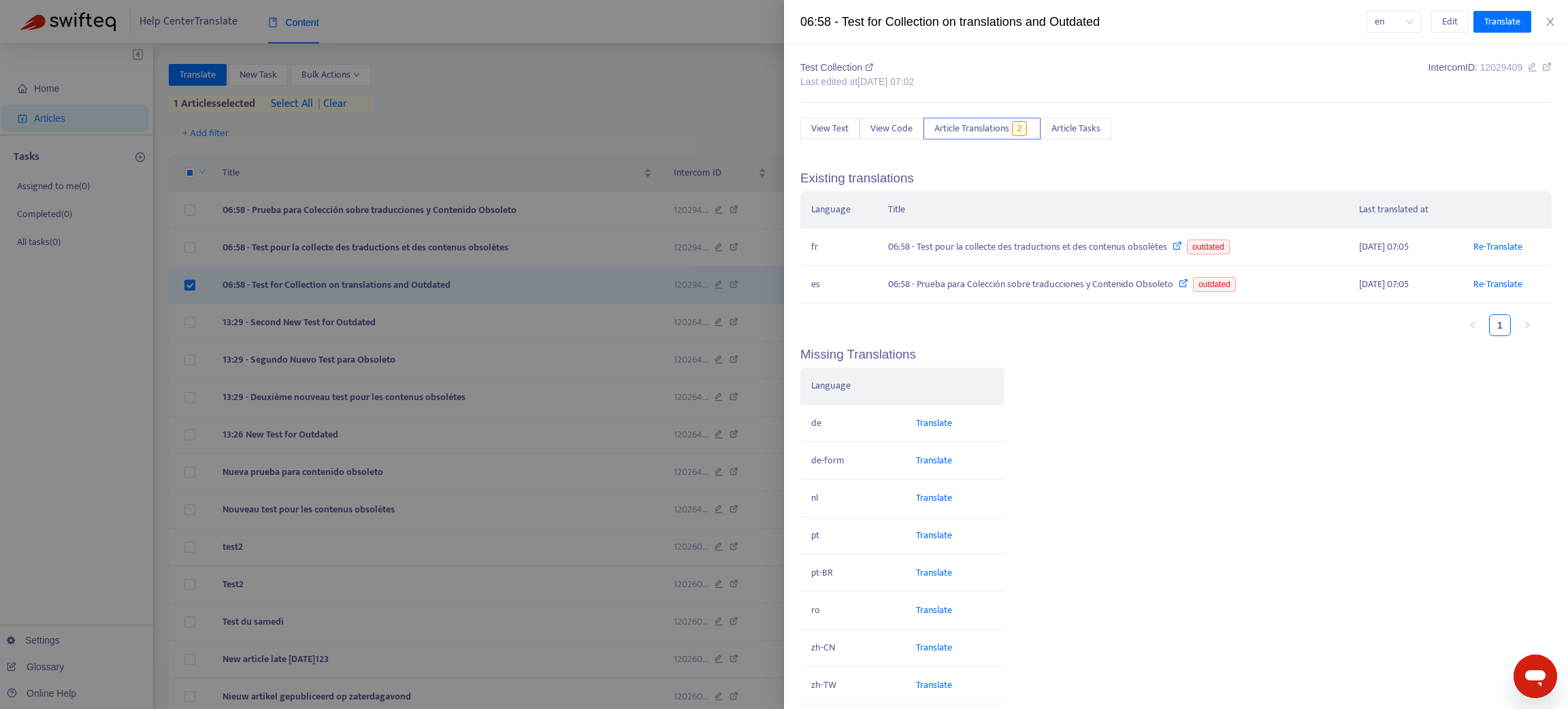
click at [539, 298] on div at bounding box center [784, 354] width 1568 height 709
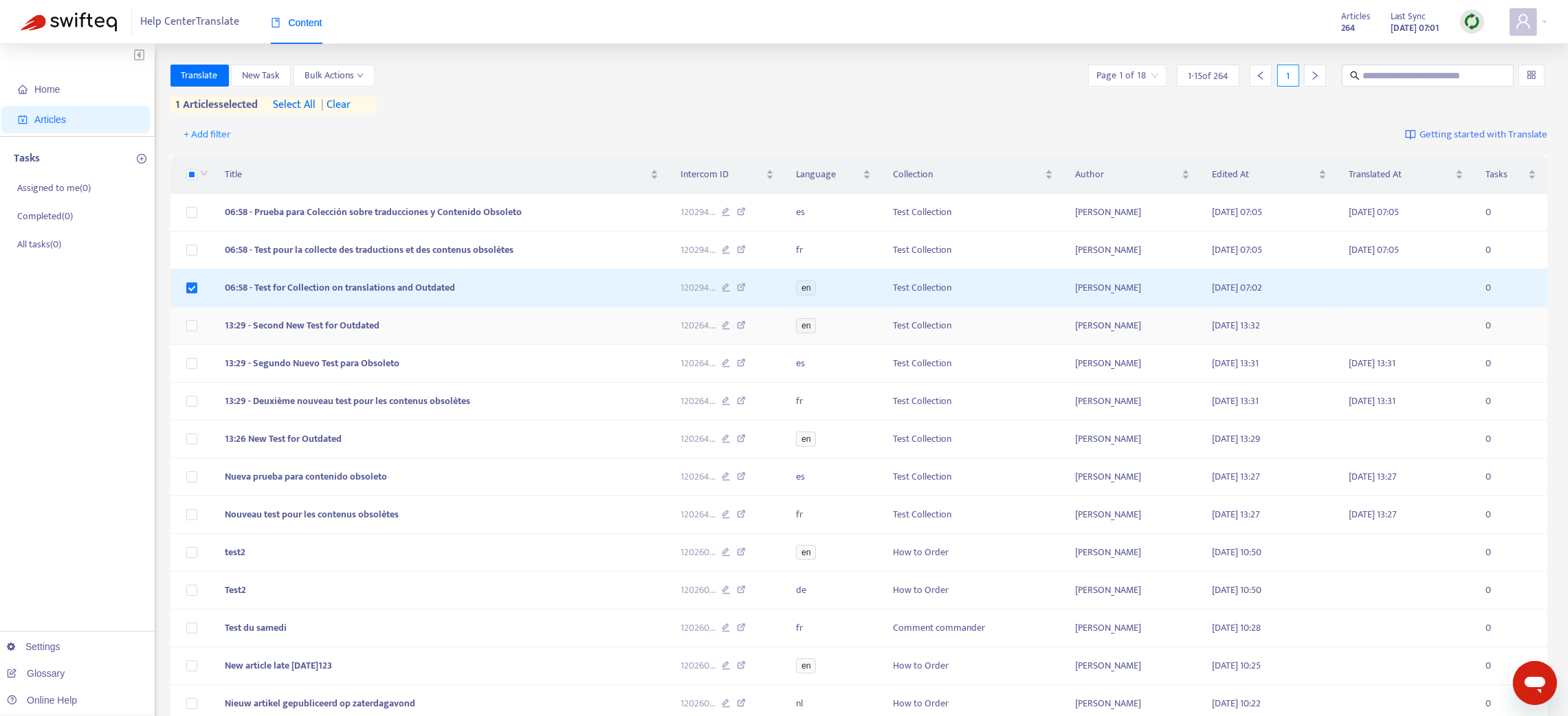
click at [471, 332] on td "13:29 - Second New Test for Outdated" at bounding box center [442, 326] width 456 height 38
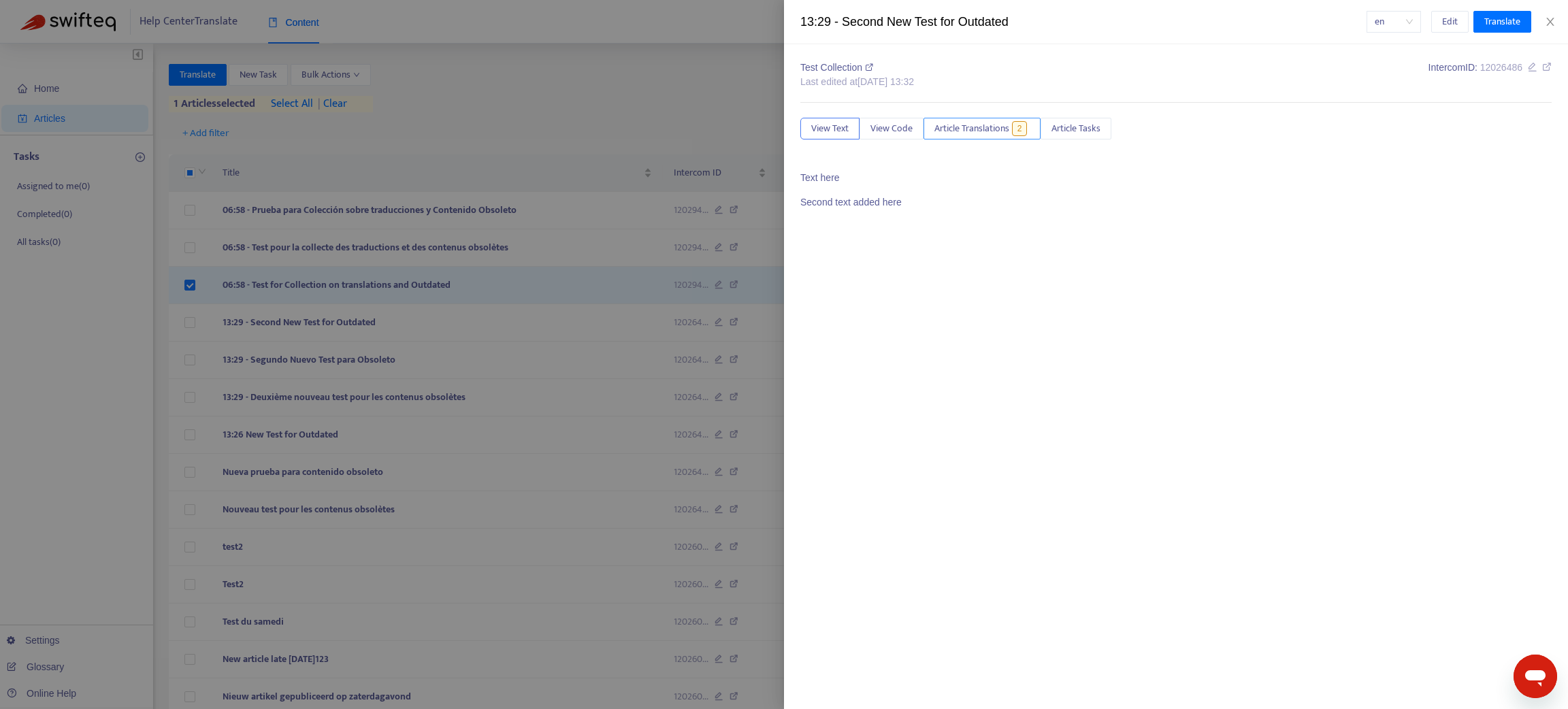
click at [978, 129] on span "Article Translations" at bounding box center [971, 129] width 75 height 15
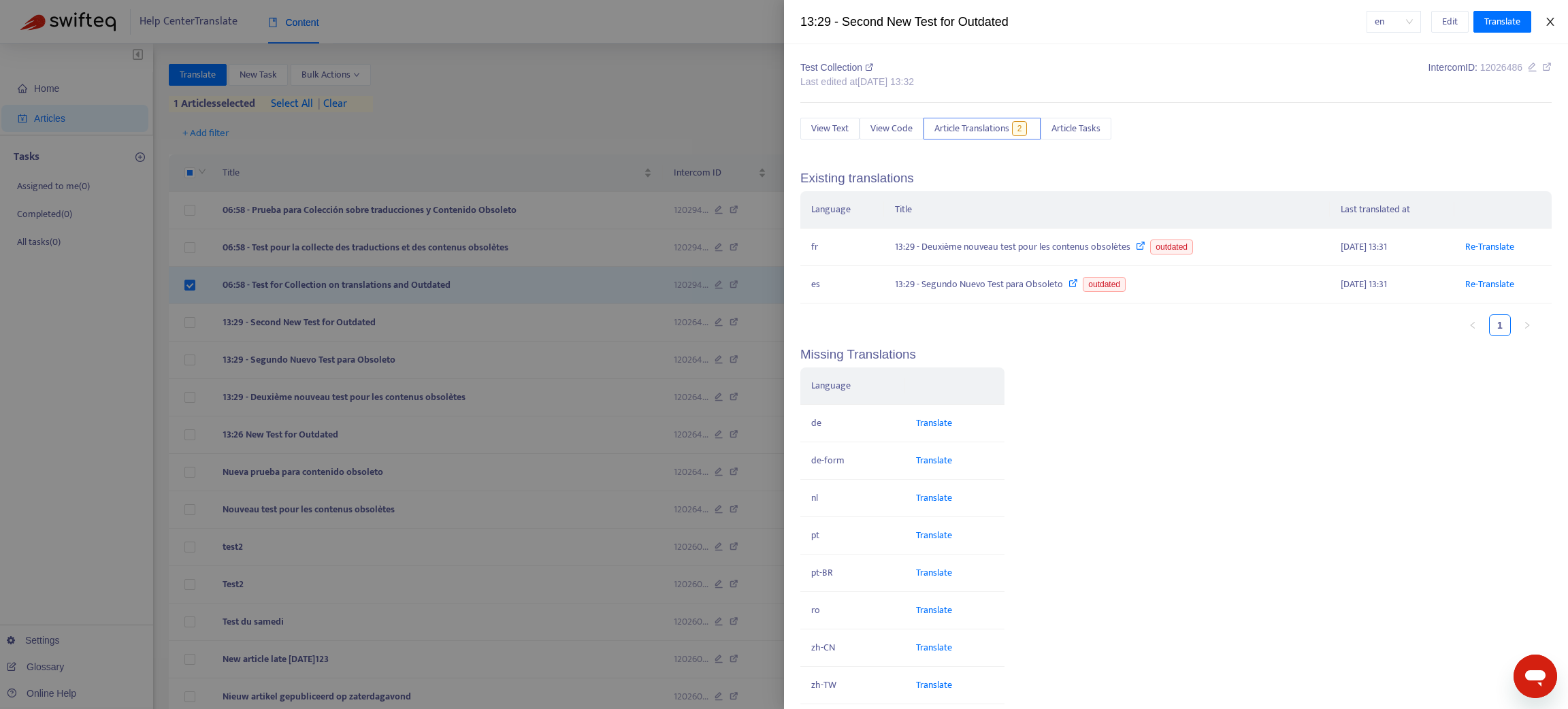
click at [1544, 23] on icon "close" at bounding box center [1550, 21] width 11 height 11
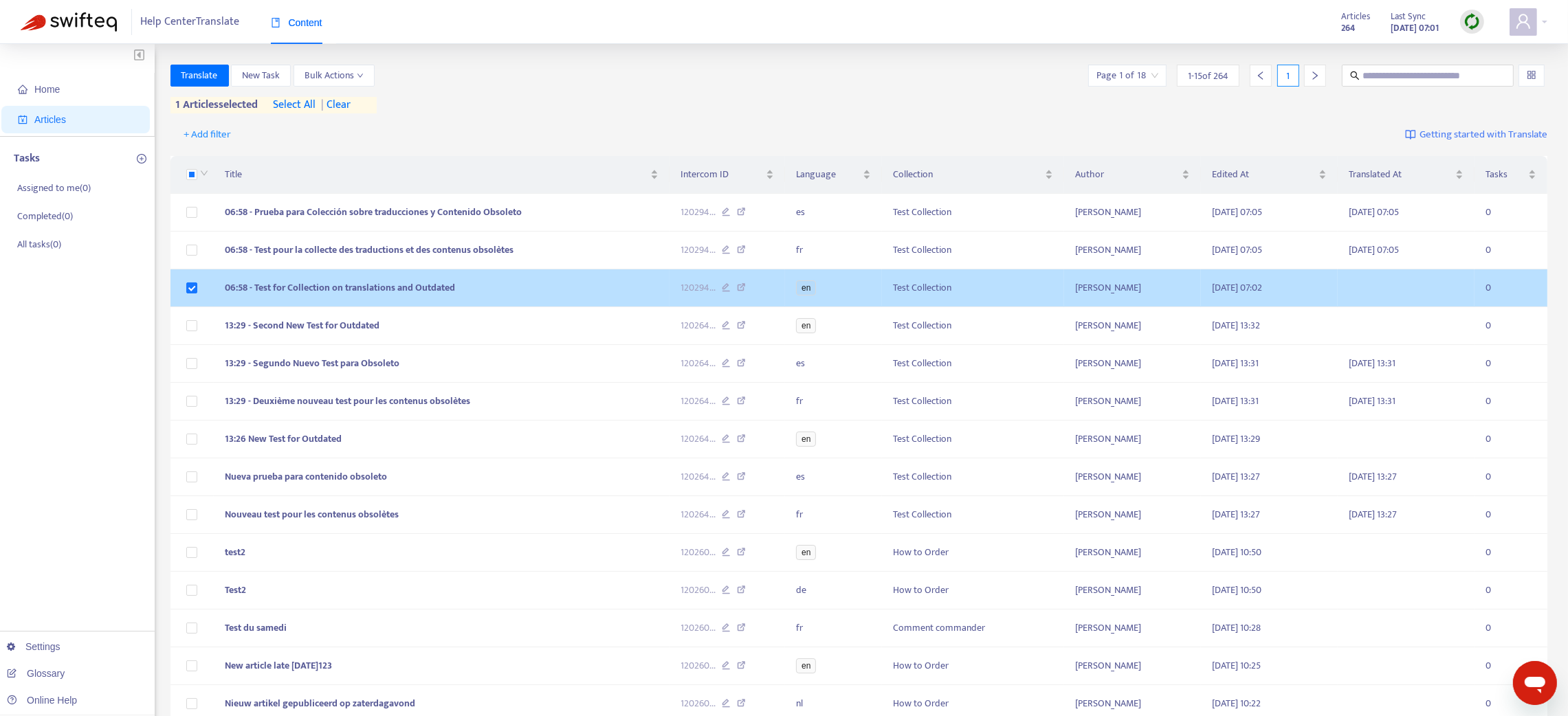
click at [546, 289] on td "06:58 - Test for Collection on translations and Outdated" at bounding box center [442, 288] width 456 height 38
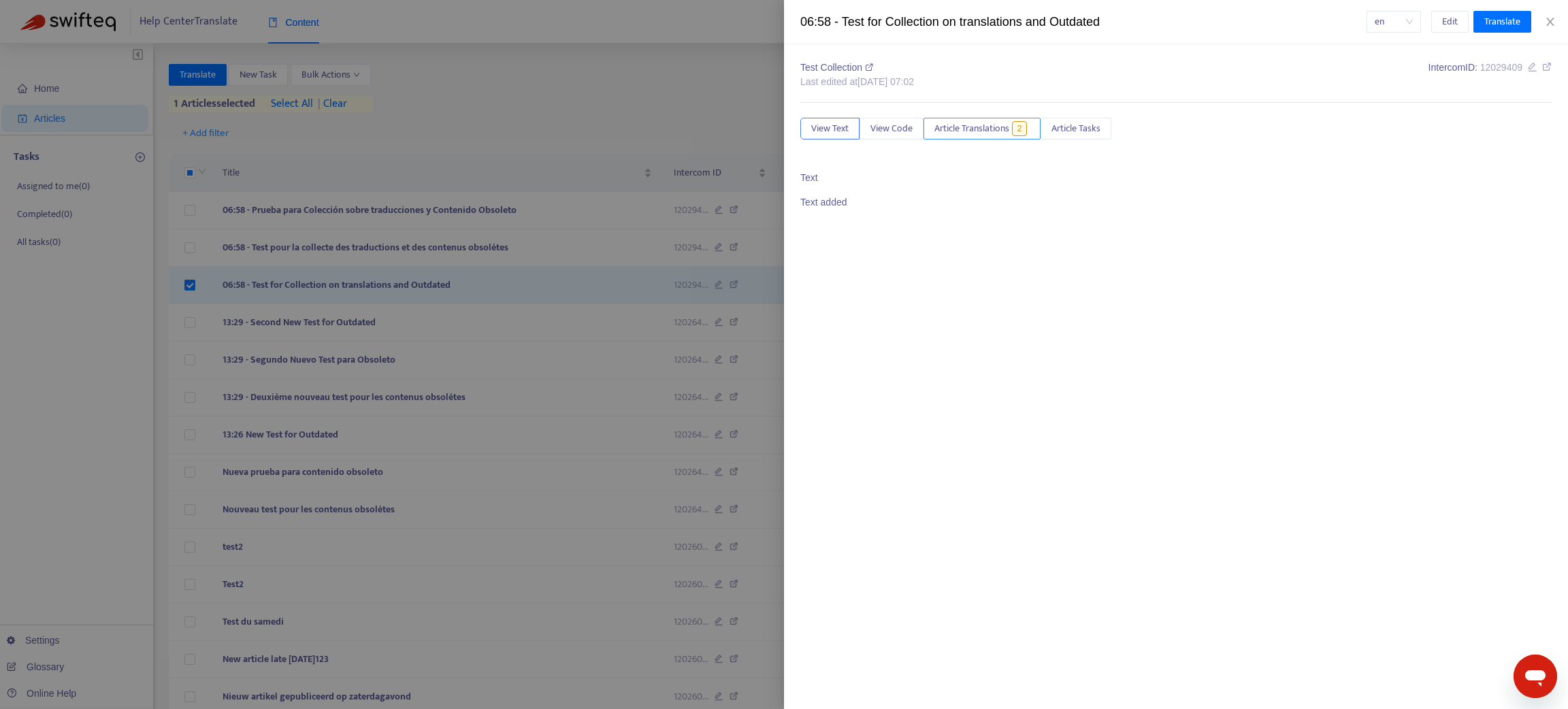
click at [971, 134] on span "Article Translations" at bounding box center [971, 129] width 75 height 15
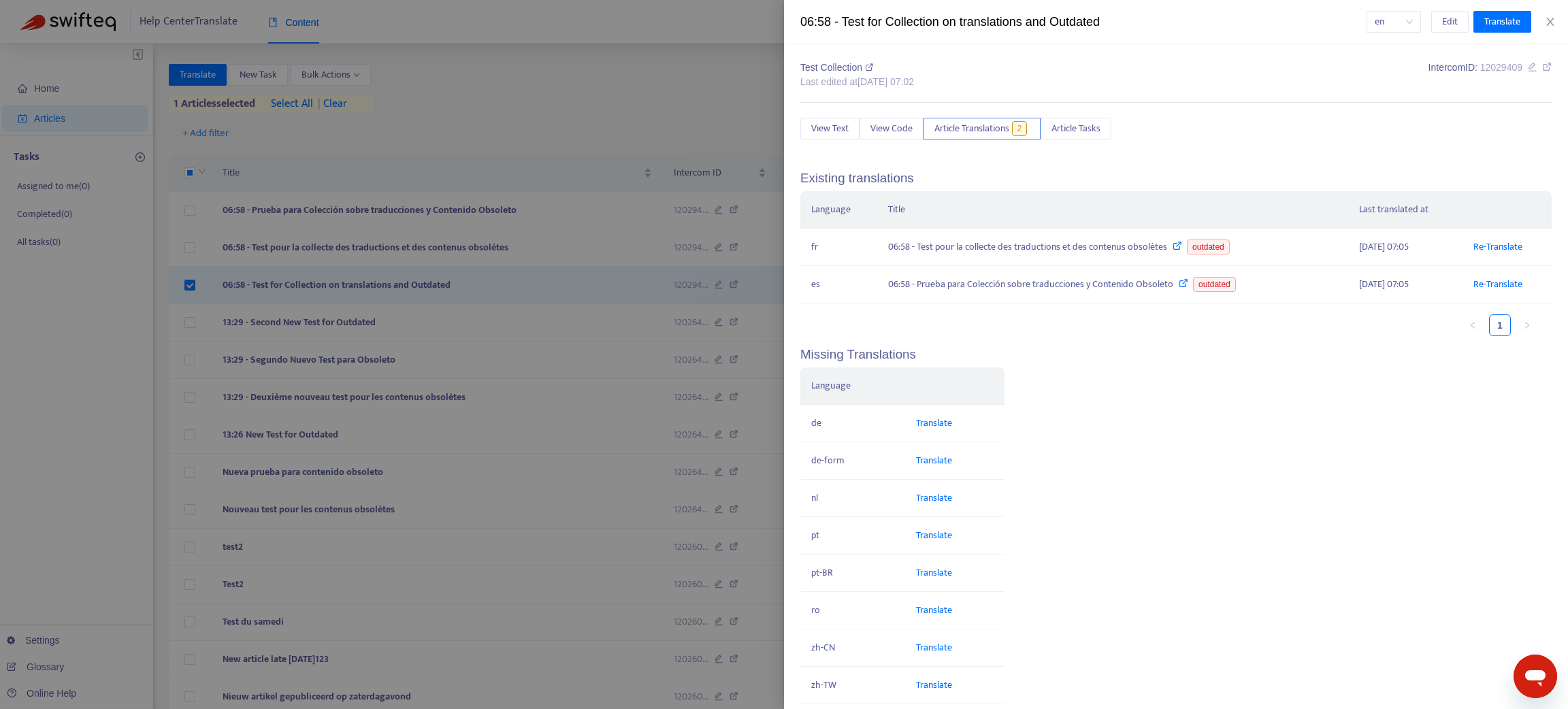
click at [531, 259] on div at bounding box center [784, 354] width 1568 height 709
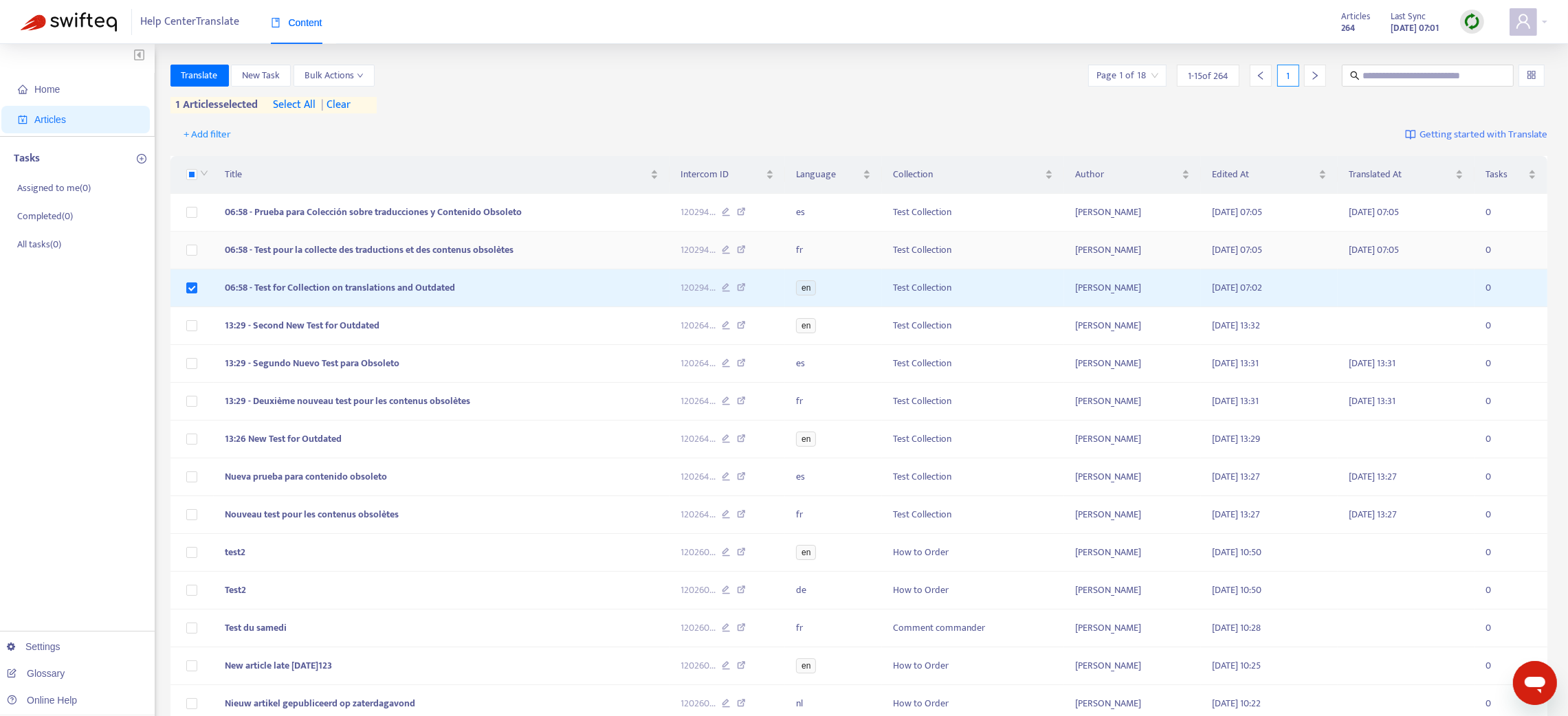
click at [535, 254] on td "06:58 - Test pour la collecte des traductions et des contenus obsolètes" at bounding box center [442, 250] width 456 height 38
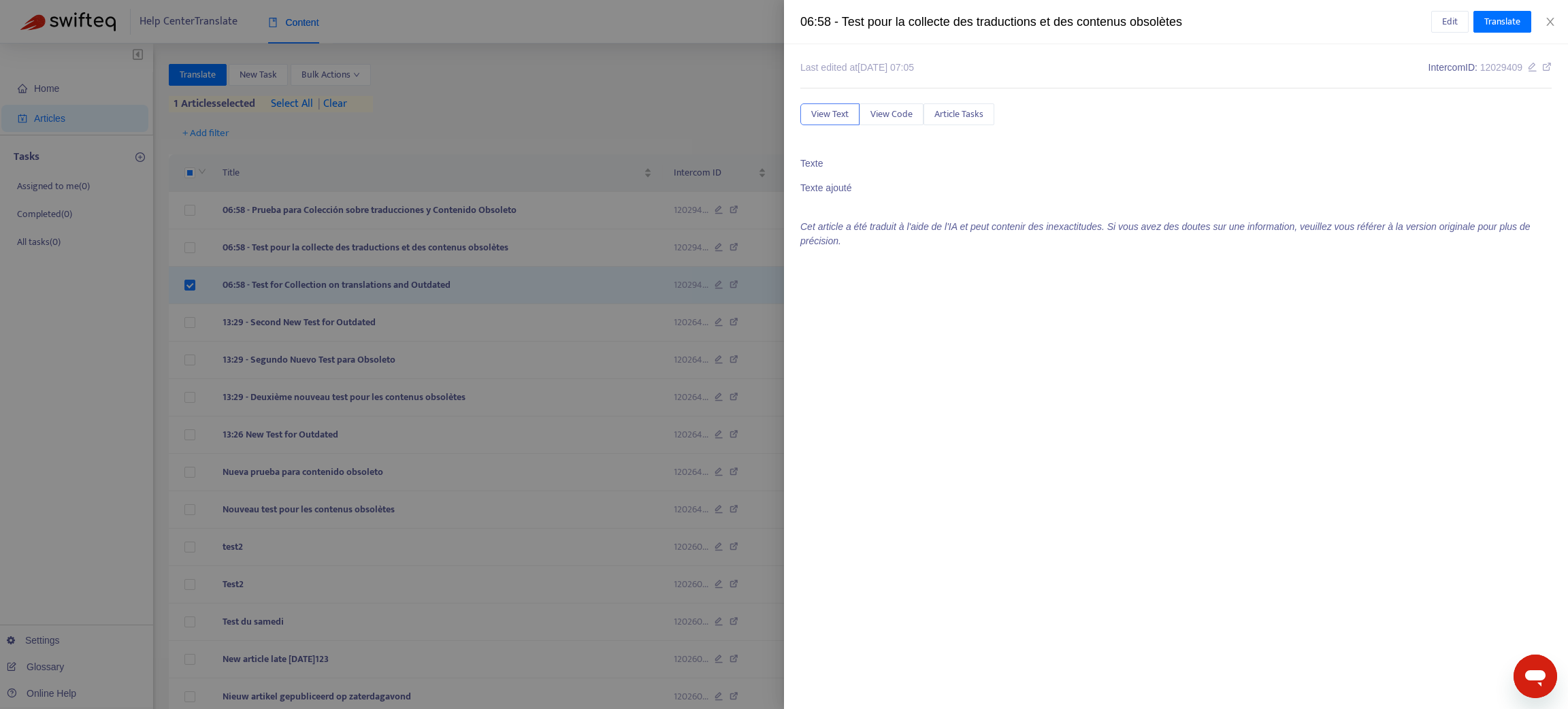
click at [538, 206] on div at bounding box center [784, 354] width 1568 height 709
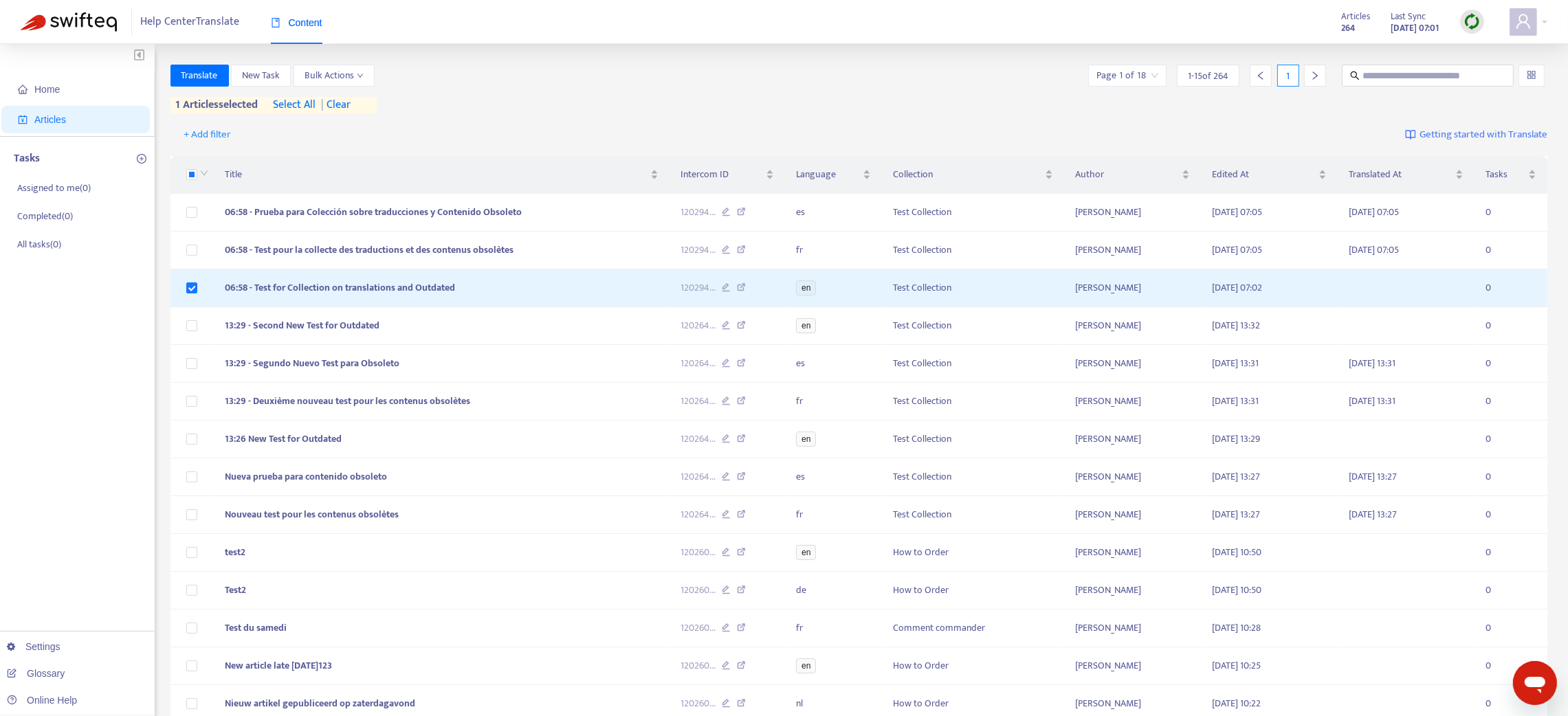
click at [543, 208] on td "06:58 - Prueba para Colección sobre traducciones y Contenido Obsoleto" at bounding box center [442, 212] width 456 height 38
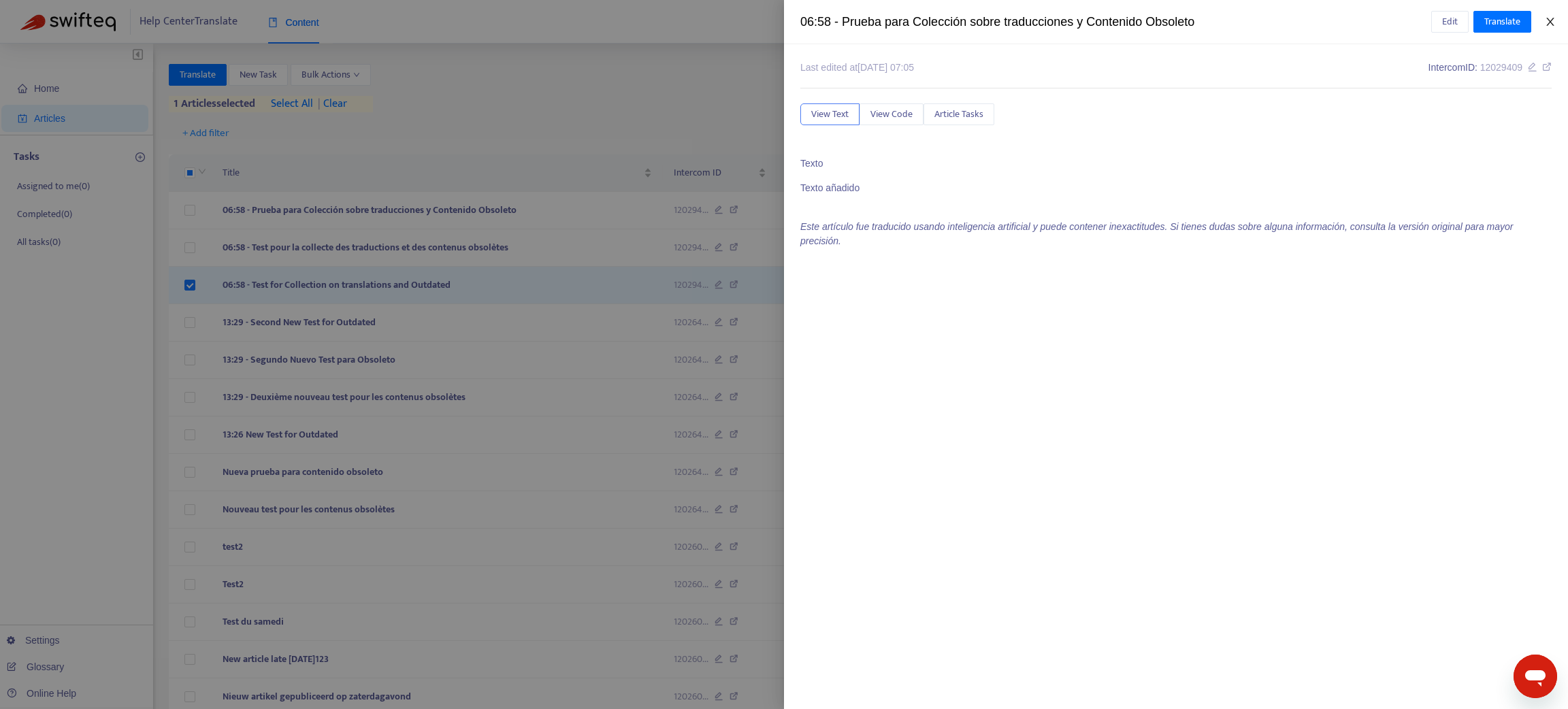
click at [1548, 23] on icon "close" at bounding box center [1550, 21] width 11 height 11
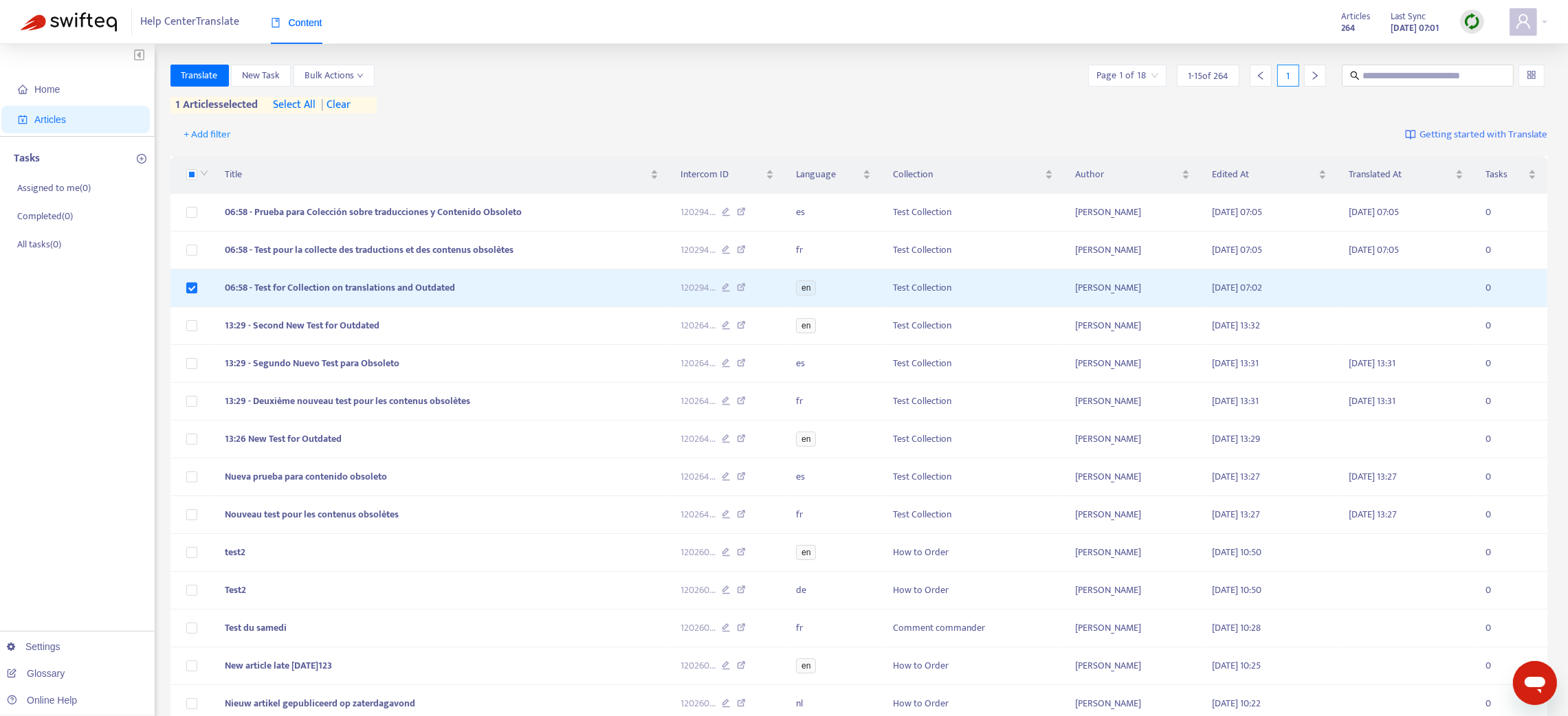
click at [1469, 23] on img at bounding box center [1471, 22] width 17 height 17
click at [1483, 47] on link "Quick Sync" at bounding box center [1500, 49] width 59 height 16
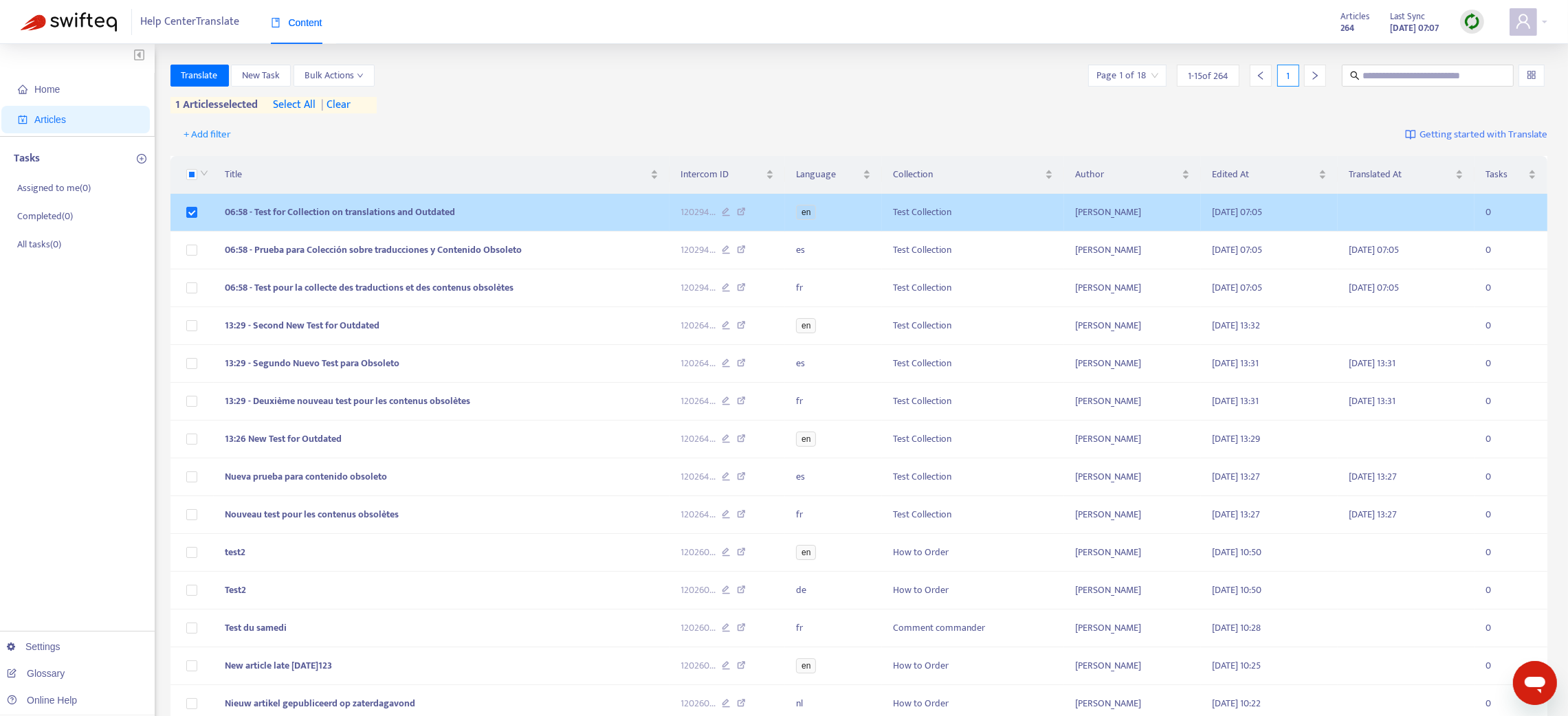
click at [526, 220] on td "06:58 - Test for Collection on translations and Outdated" at bounding box center [442, 212] width 456 height 38
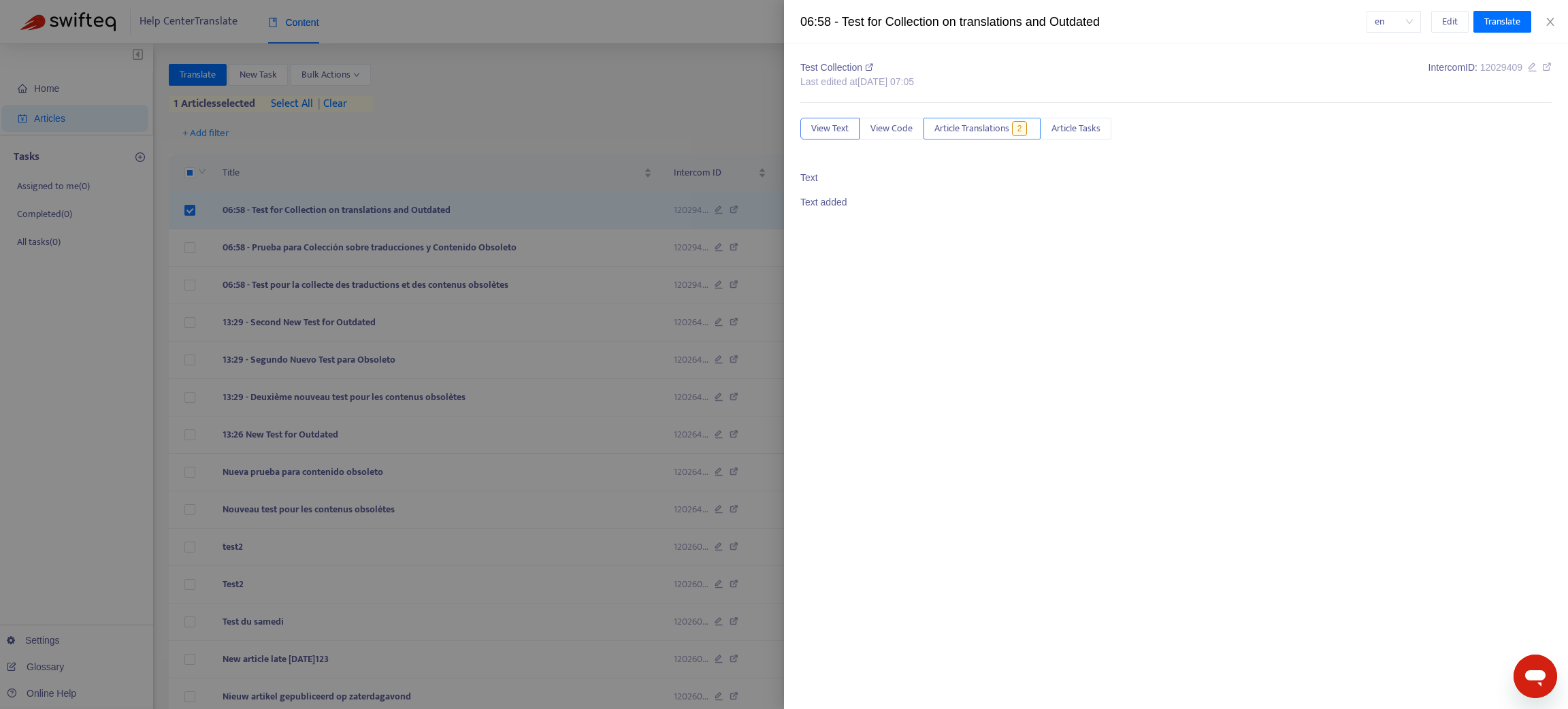
click at [969, 122] on span "Article Translations" at bounding box center [971, 129] width 75 height 15
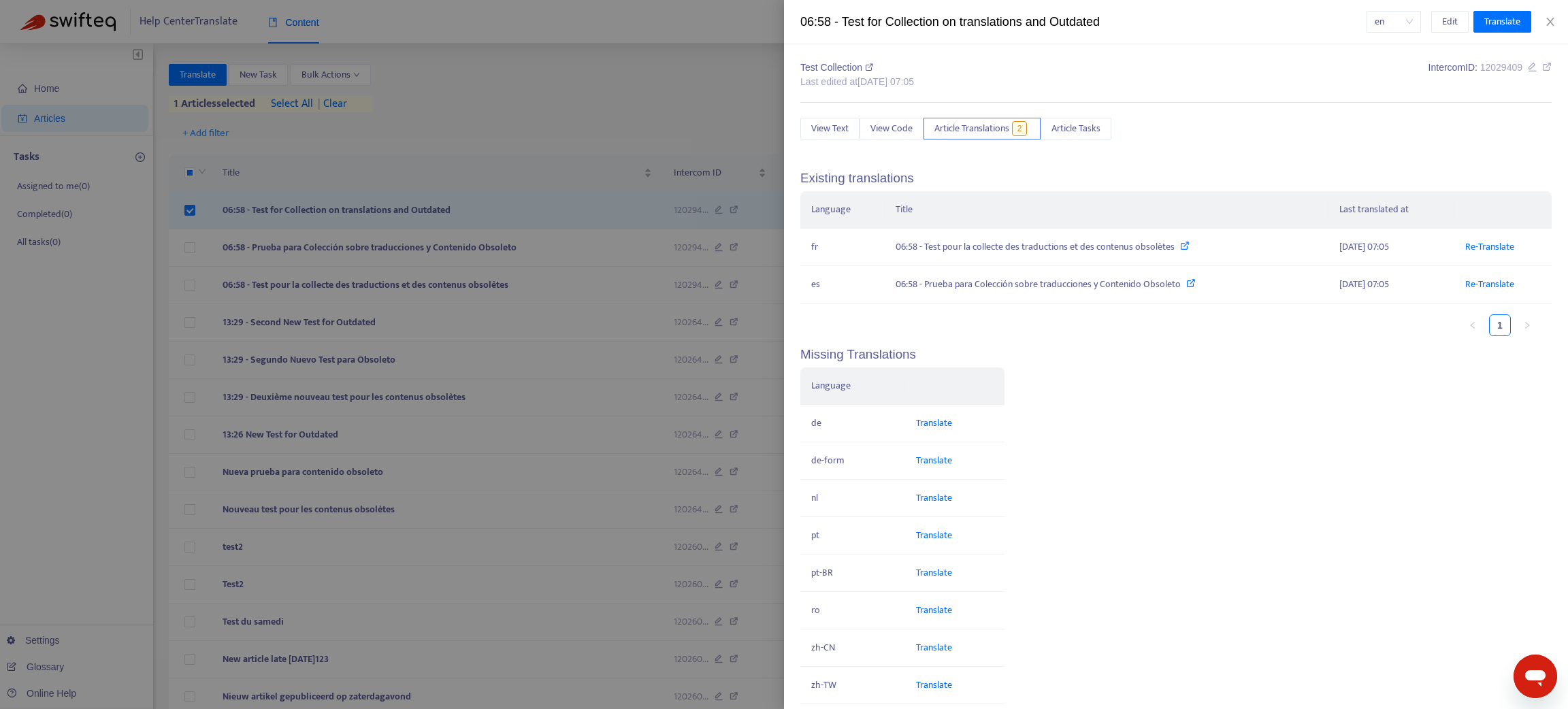
click at [473, 216] on div at bounding box center [784, 354] width 1568 height 709
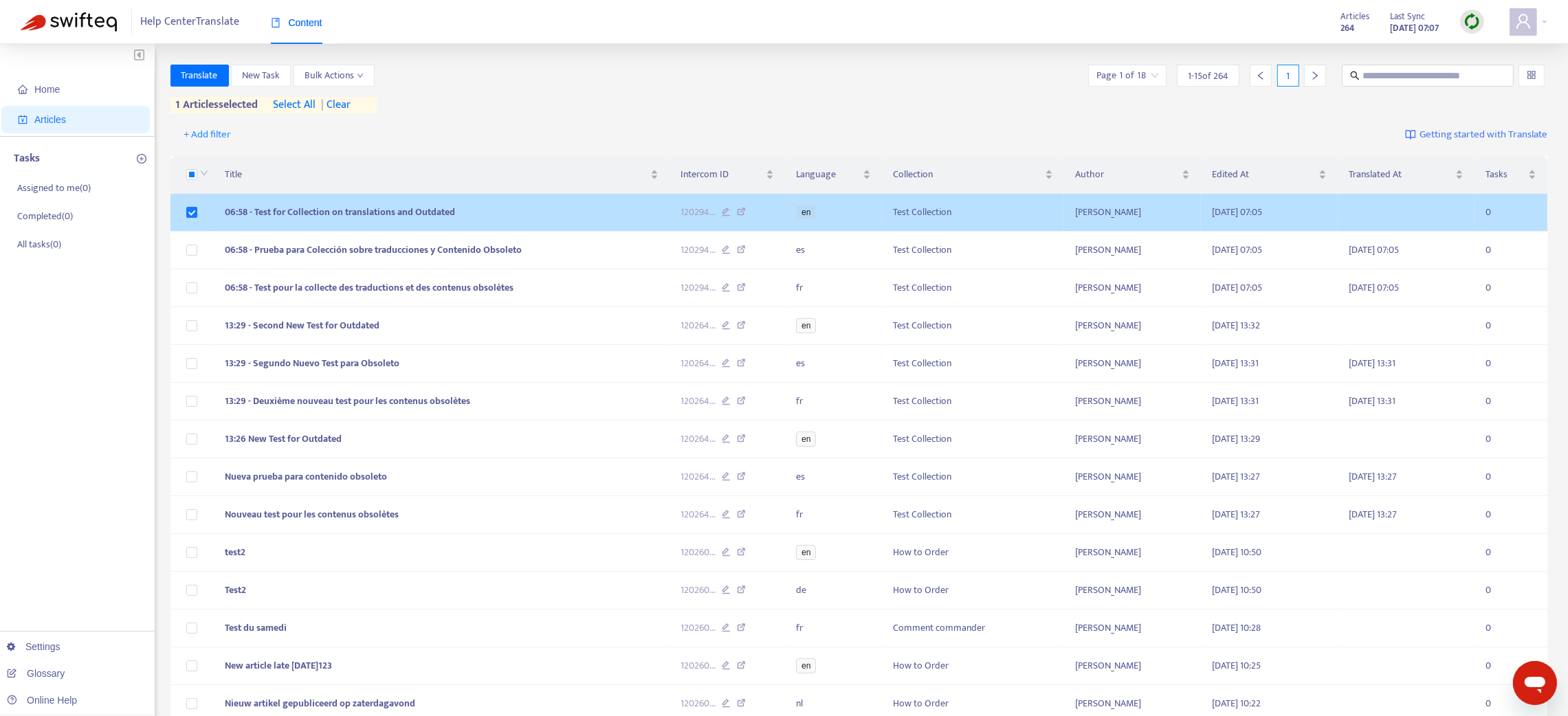
click at [478, 220] on td "06:58 - Test for Collection on translations and Outdated" at bounding box center [442, 212] width 456 height 38
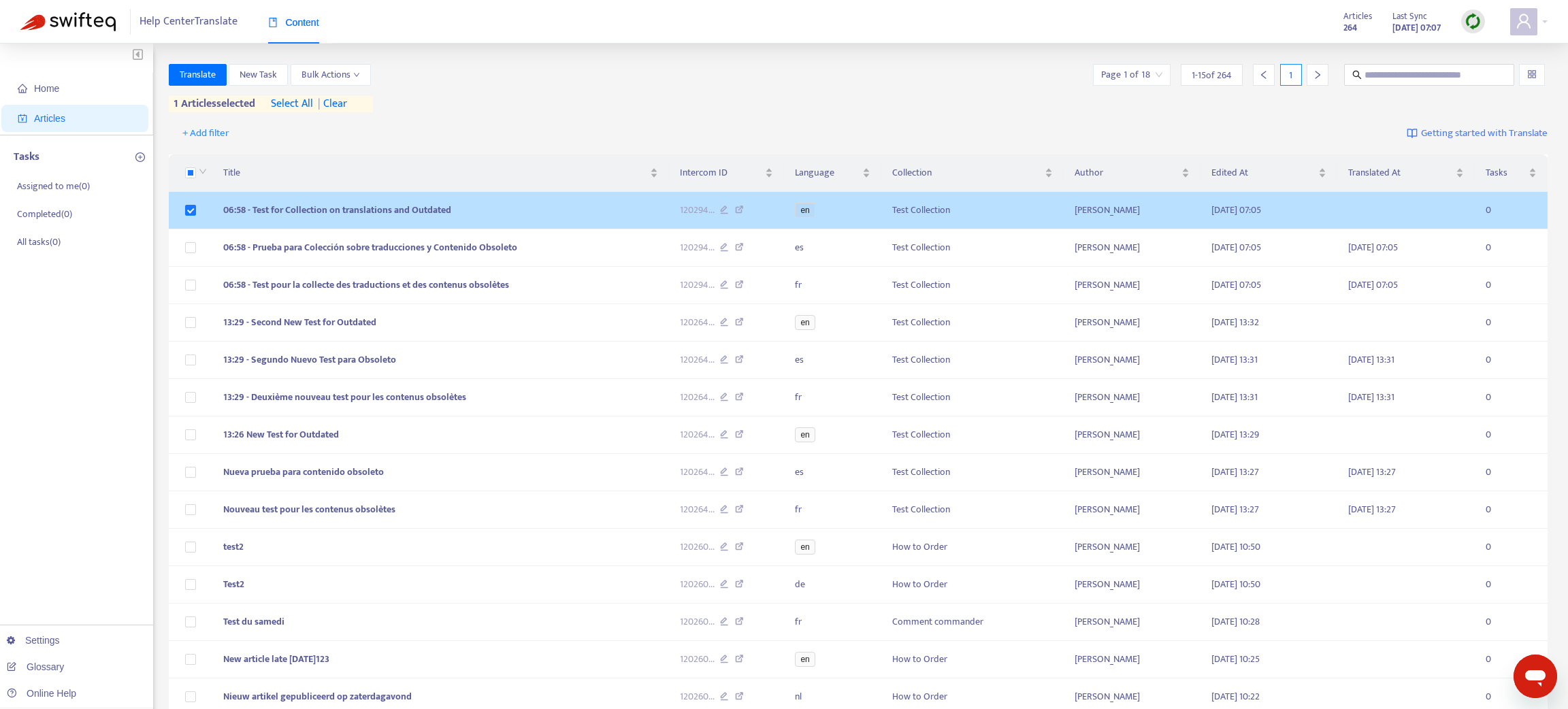
click at [473, 217] on body "Help Center Translate Content Articles 264 Last Sync [DATE] 07:07 Home Articles…" at bounding box center [784, 430] width 1568 height 860
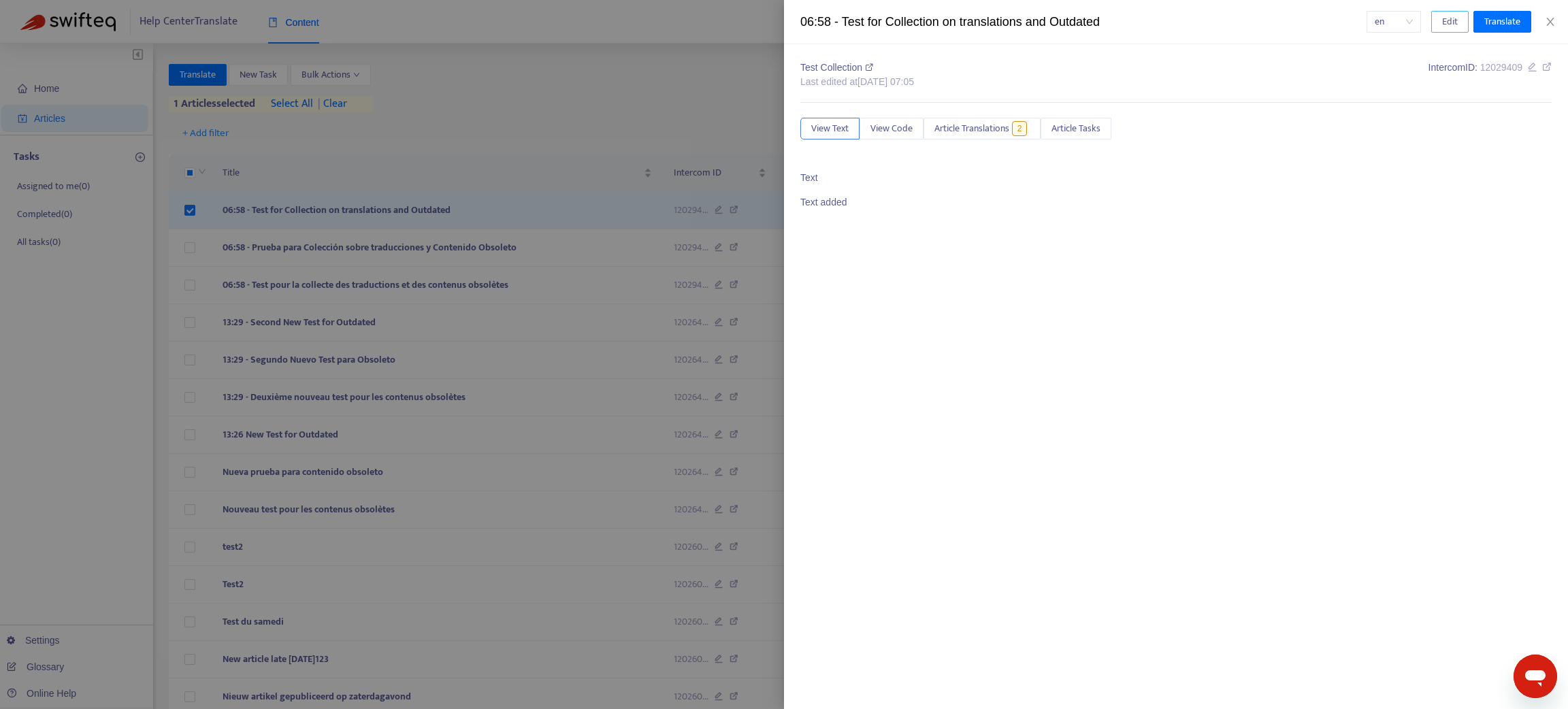
drag, startPoint x: 1457, startPoint y: 18, endPoint x: 1287, endPoint y: 48, distance: 172.6
click at [1455, 18] on button "Edit" at bounding box center [1449, 22] width 37 height 22
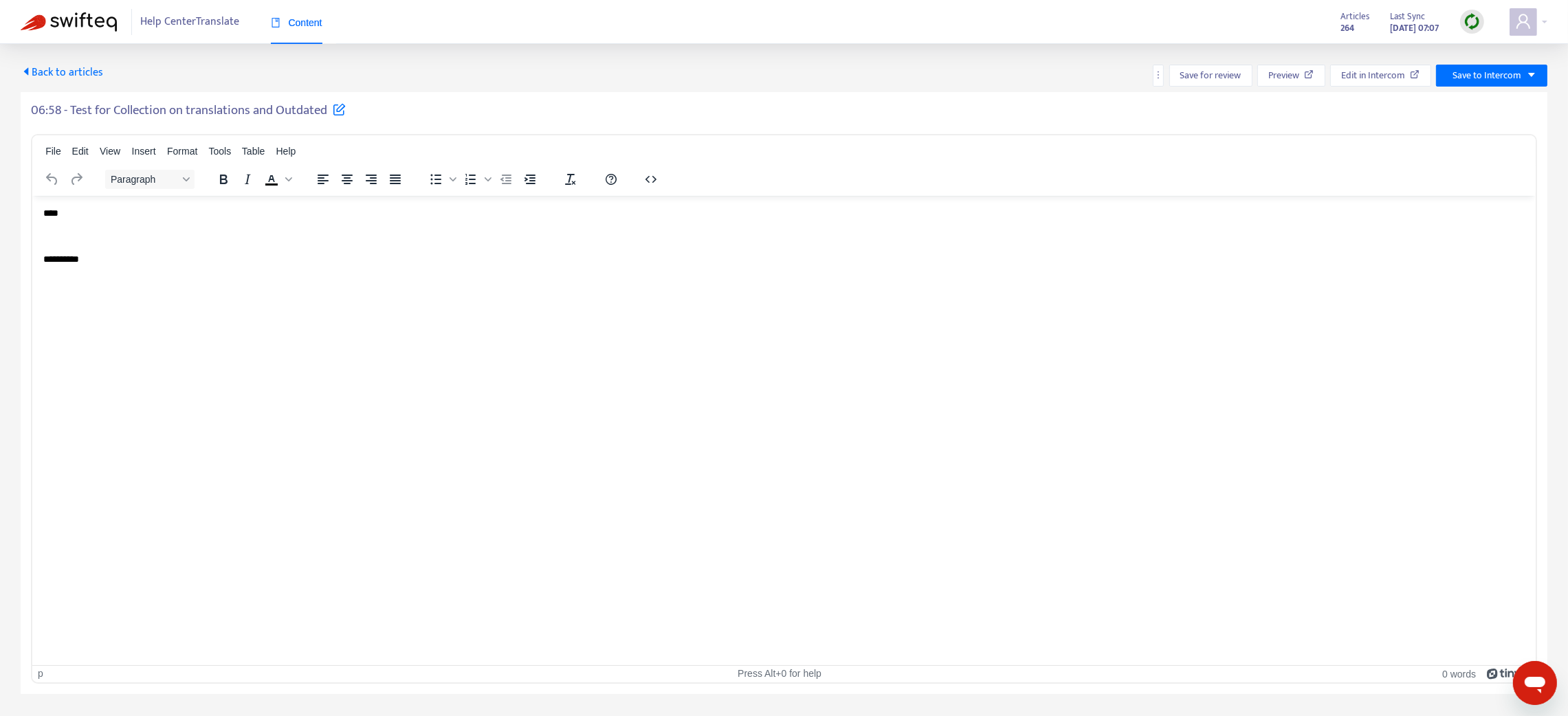
click at [127, 252] on p "**********" at bounding box center [784, 259] width 1483 height 14
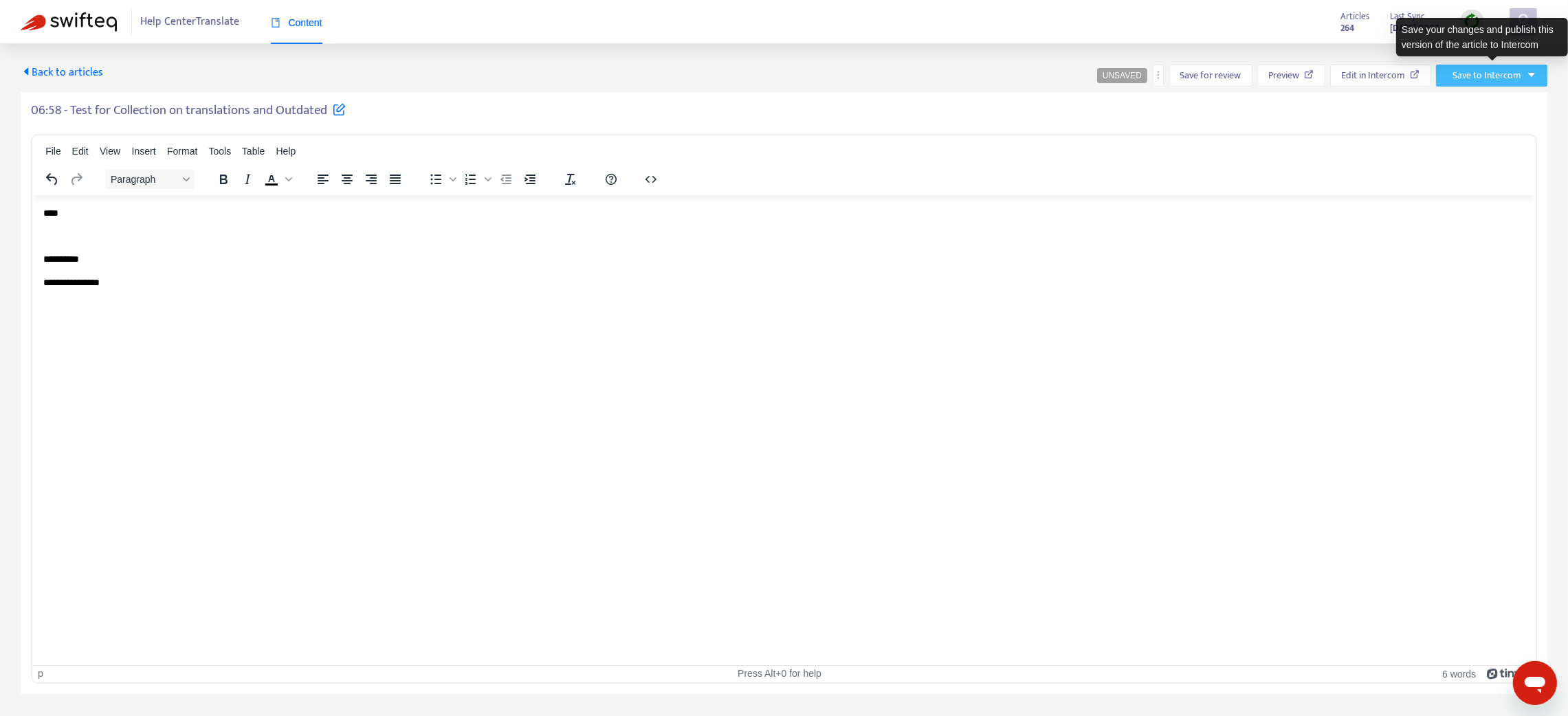
click at [1473, 73] on span "Save to Intercom" at bounding box center [1487, 76] width 69 height 15
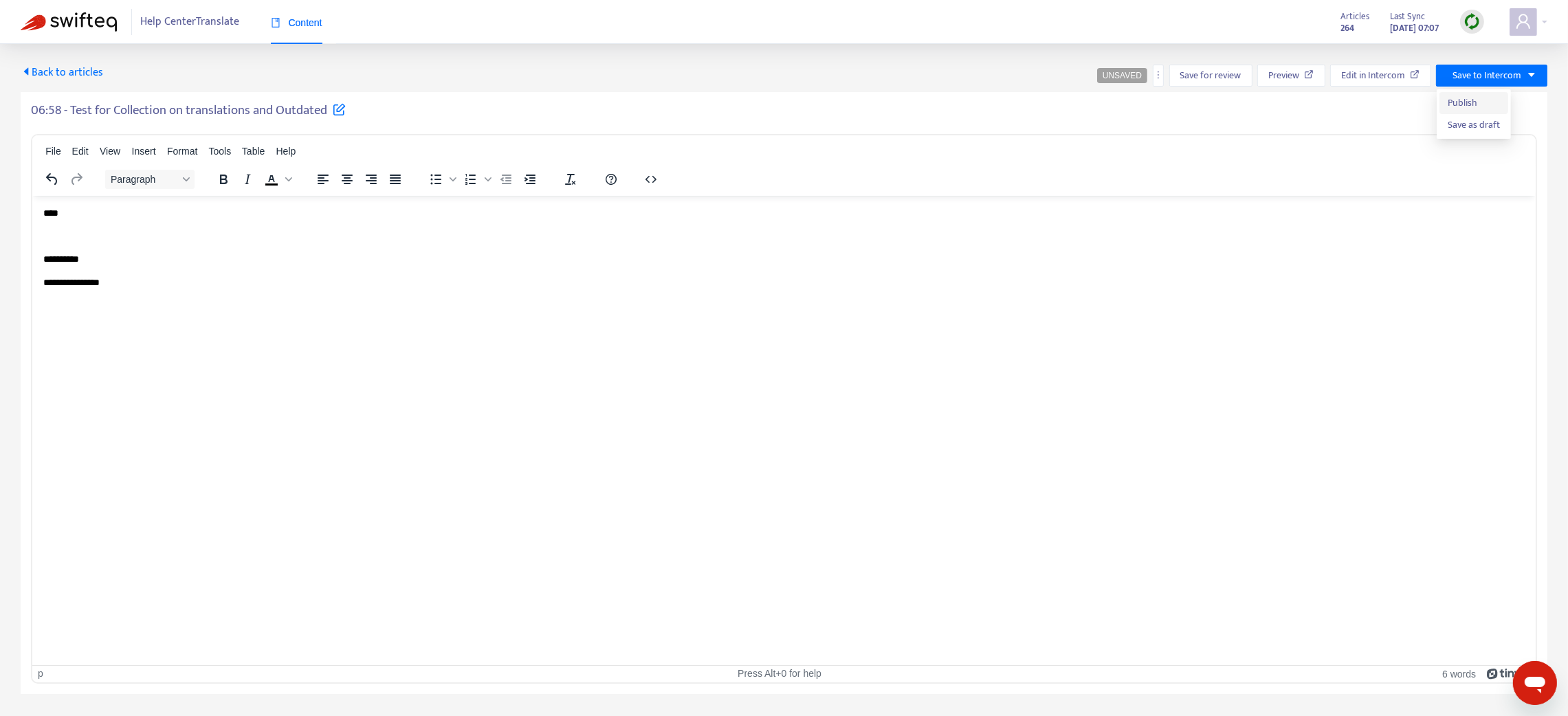
click at [1465, 97] on span "Publish" at bounding box center [1474, 103] width 52 height 15
click at [75, 65] on span "Back to articles" at bounding box center [62, 72] width 82 height 19
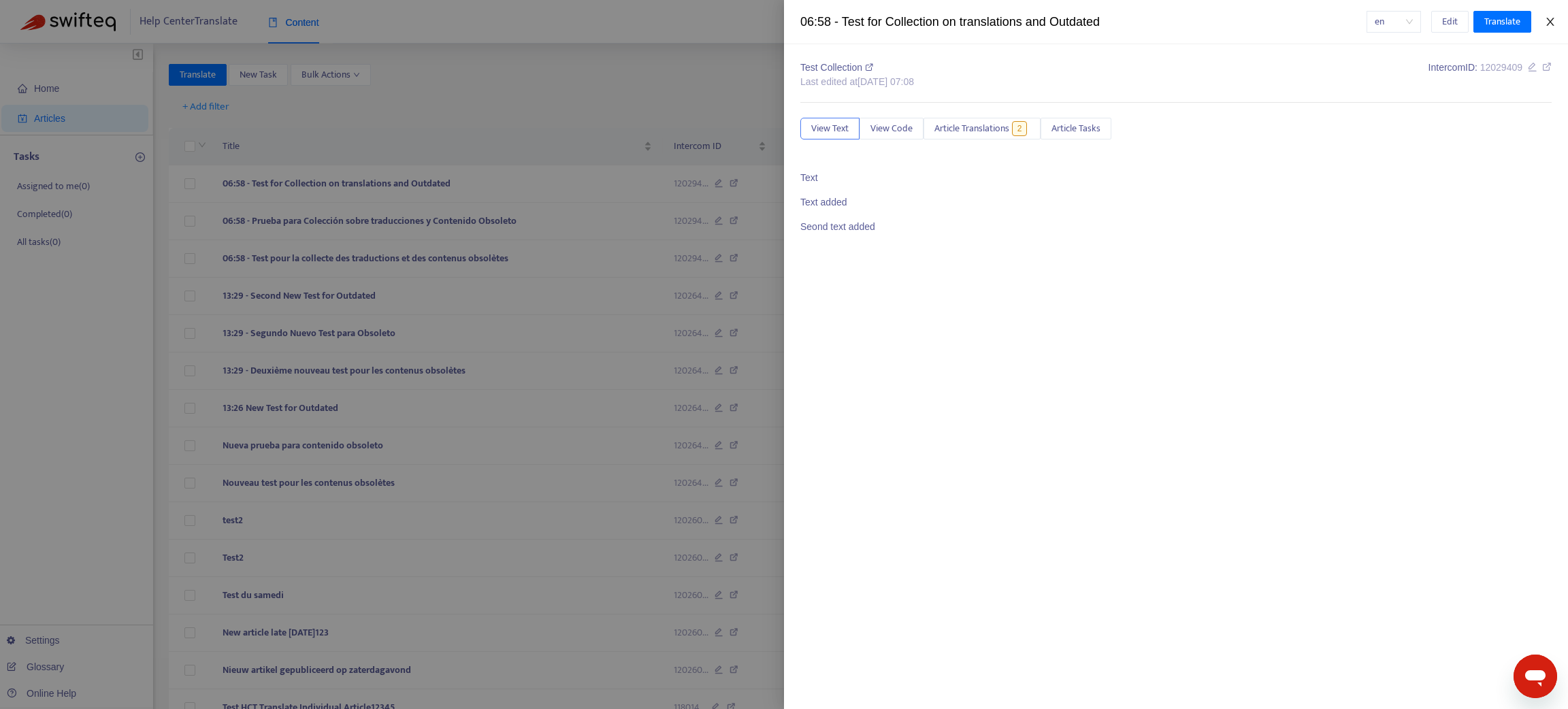
click at [1544, 23] on icon "close" at bounding box center [1550, 21] width 11 height 11
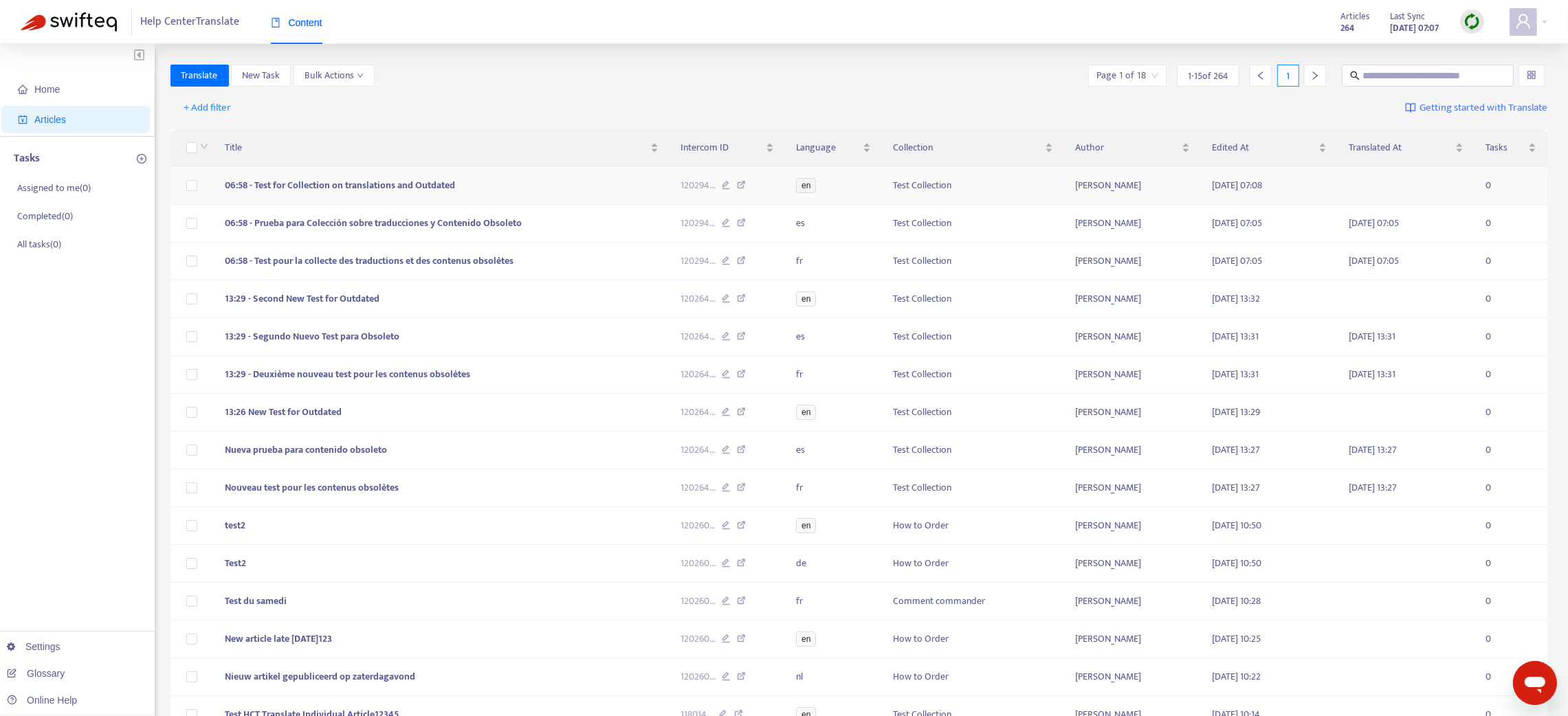
click at [538, 193] on td "06:58 - Test for Collection on translations and Outdated" at bounding box center [442, 185] width 456 height 38
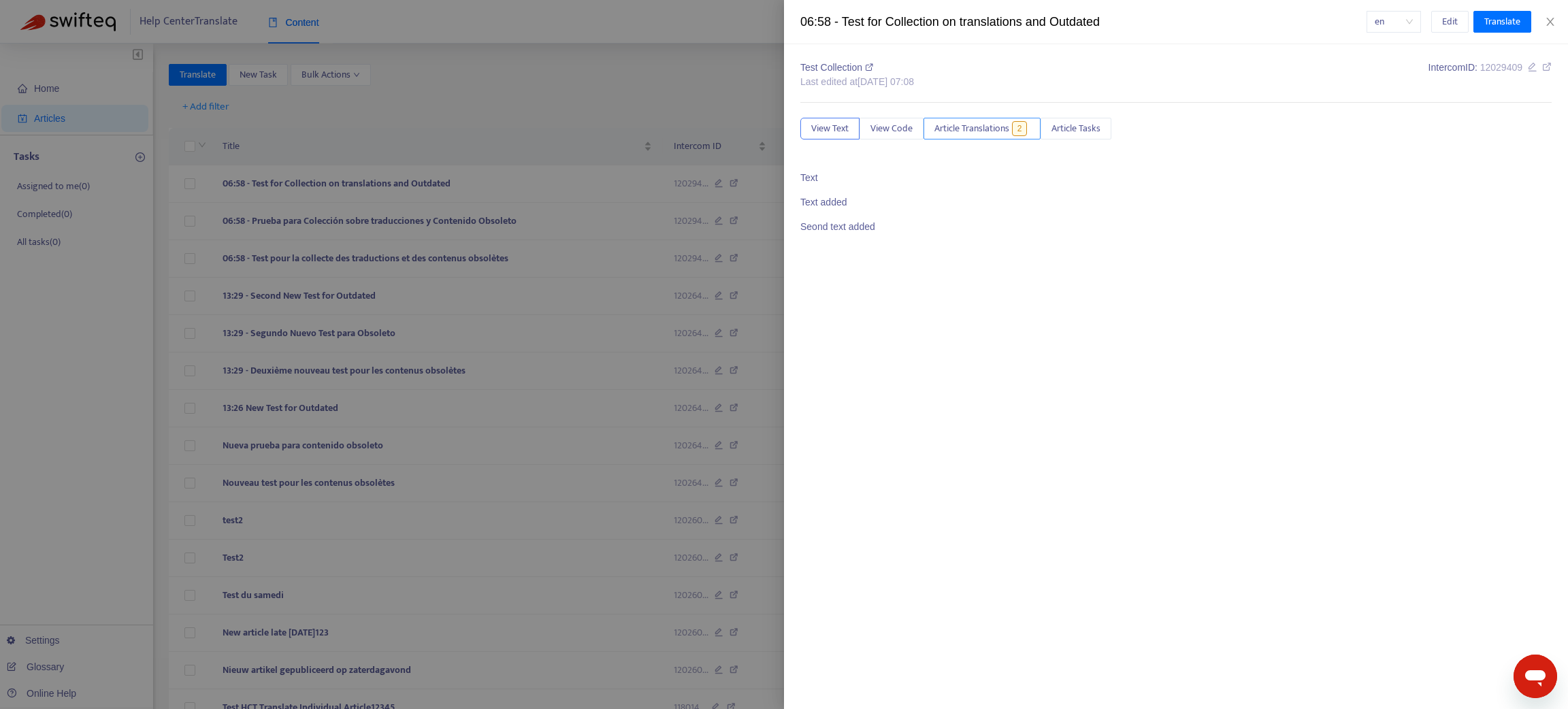
click at [963, 134] on span "Article Translations" at bounding box center [971, 129] width 75 height 15
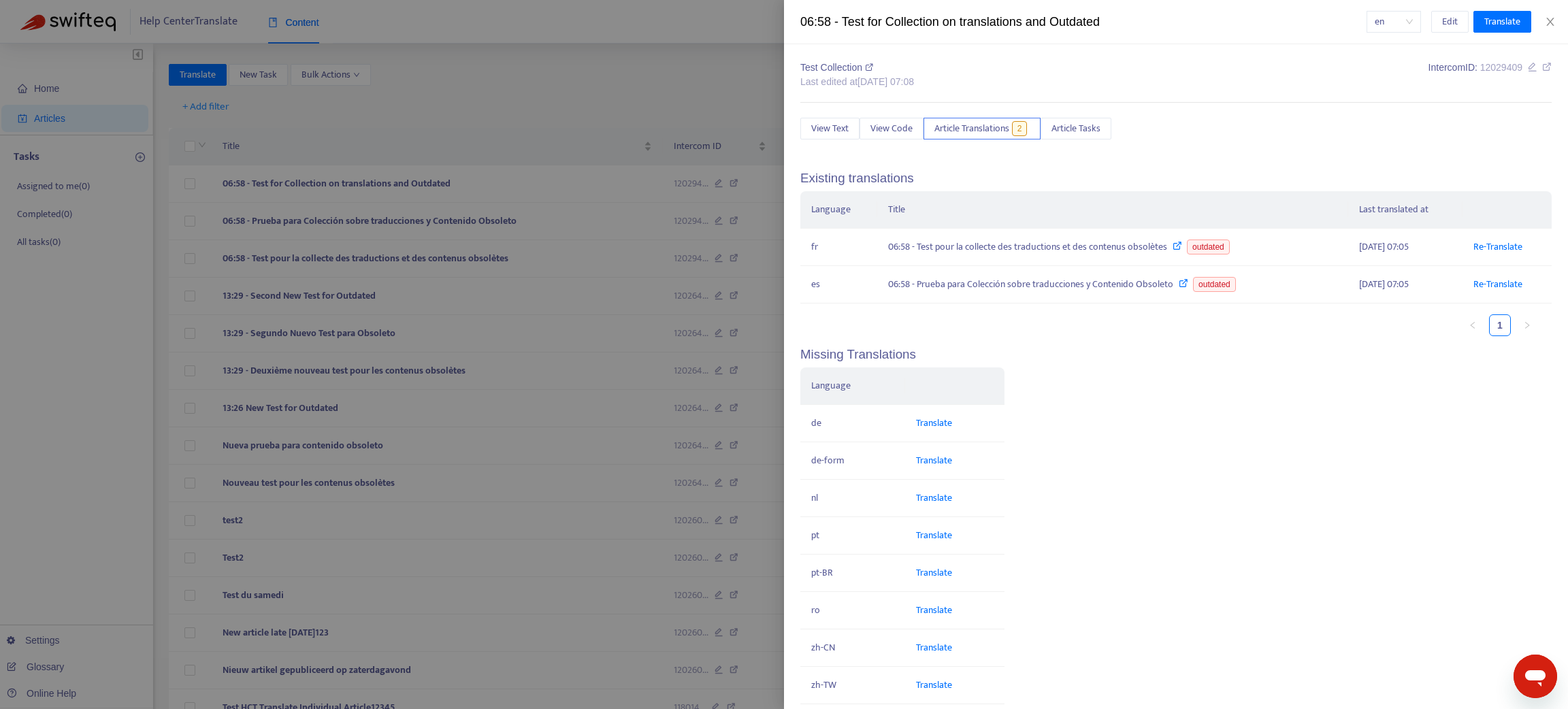
click at [1547, 12] on div "en Edit Translate" at bounding box center [1459, 22] width 186 height 22
click at [1549, 18] on icon "close" at bounding box center [1550, 21] width 11 height 11
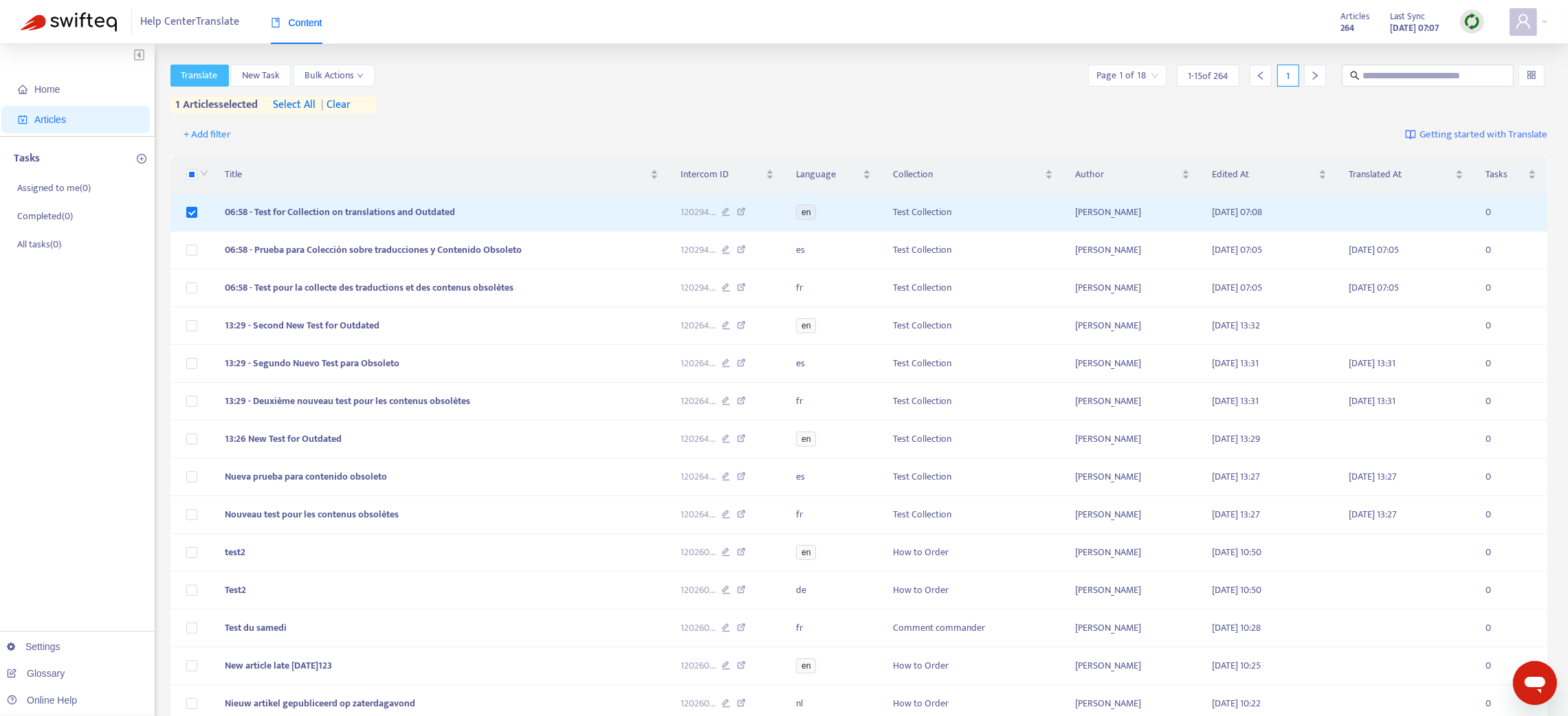
click at [203, 77] on span "Translate" at bounding box center [199, 76] width 36 height 15
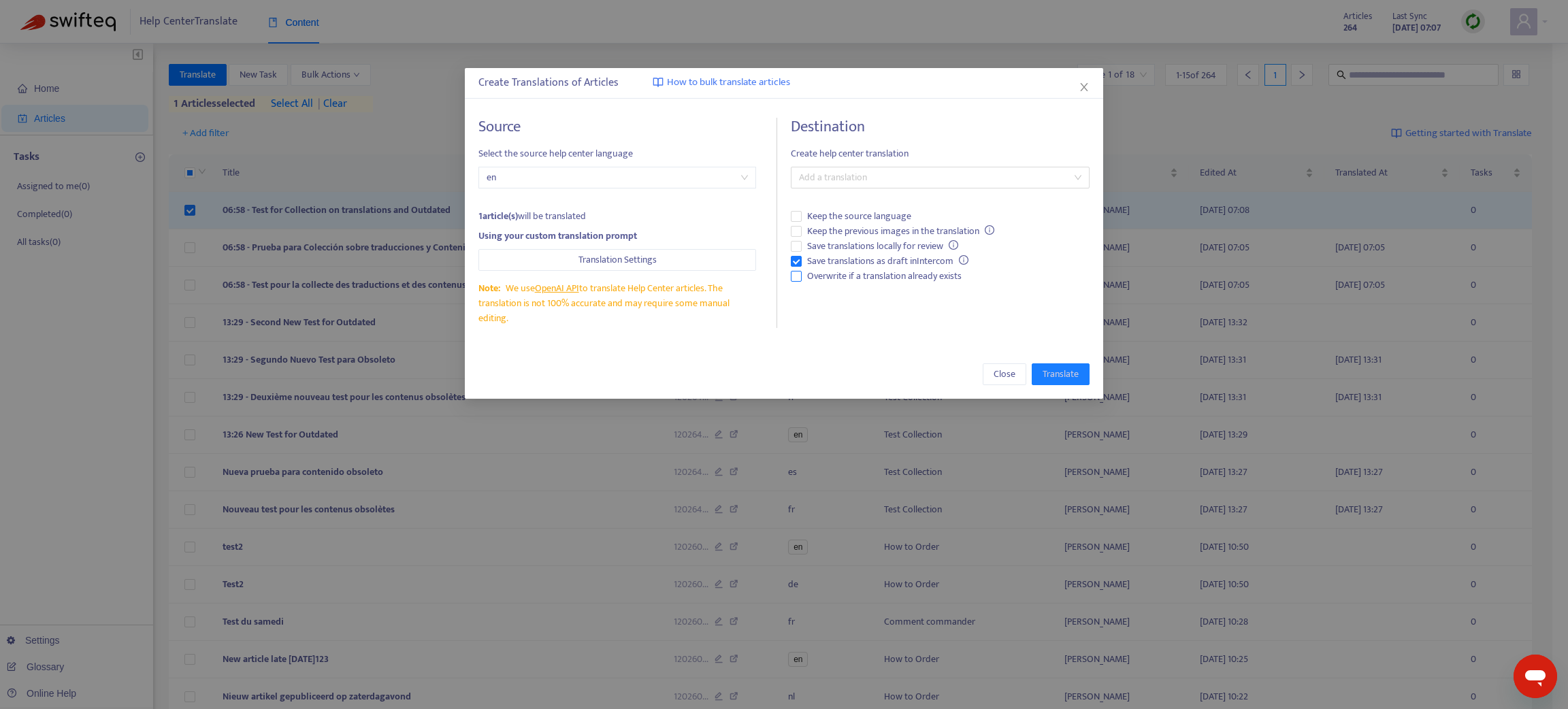
click at [802, 270] on span "Overwrite if a translation already exists" at bounding box center [884, 276] width 165 height 15
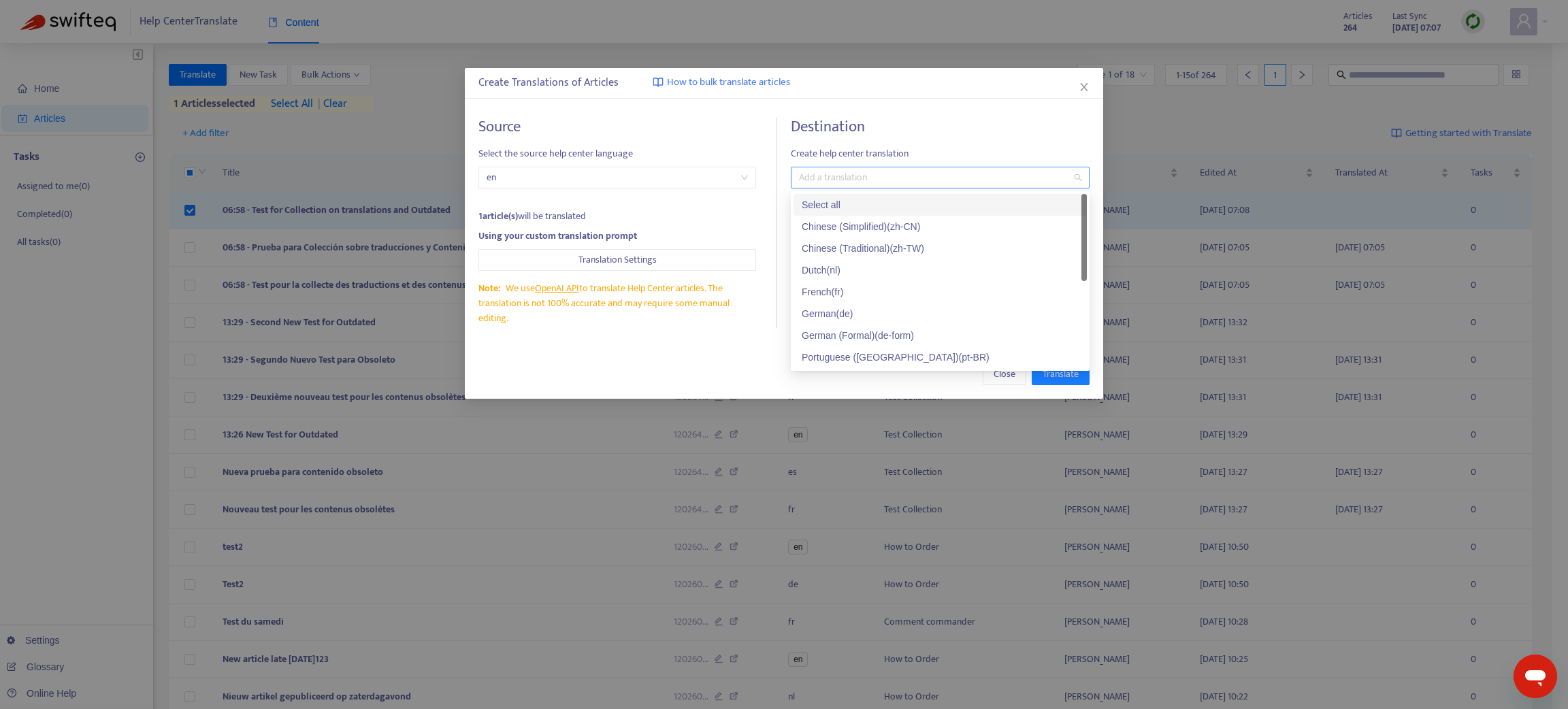
click at [821, 168] on div "Add a translation" at bounding box center [940, 178] width 299 height 22
click at [827, 289] on div "French ( fr )" at bounding box center [940, 292] width 277 height 15
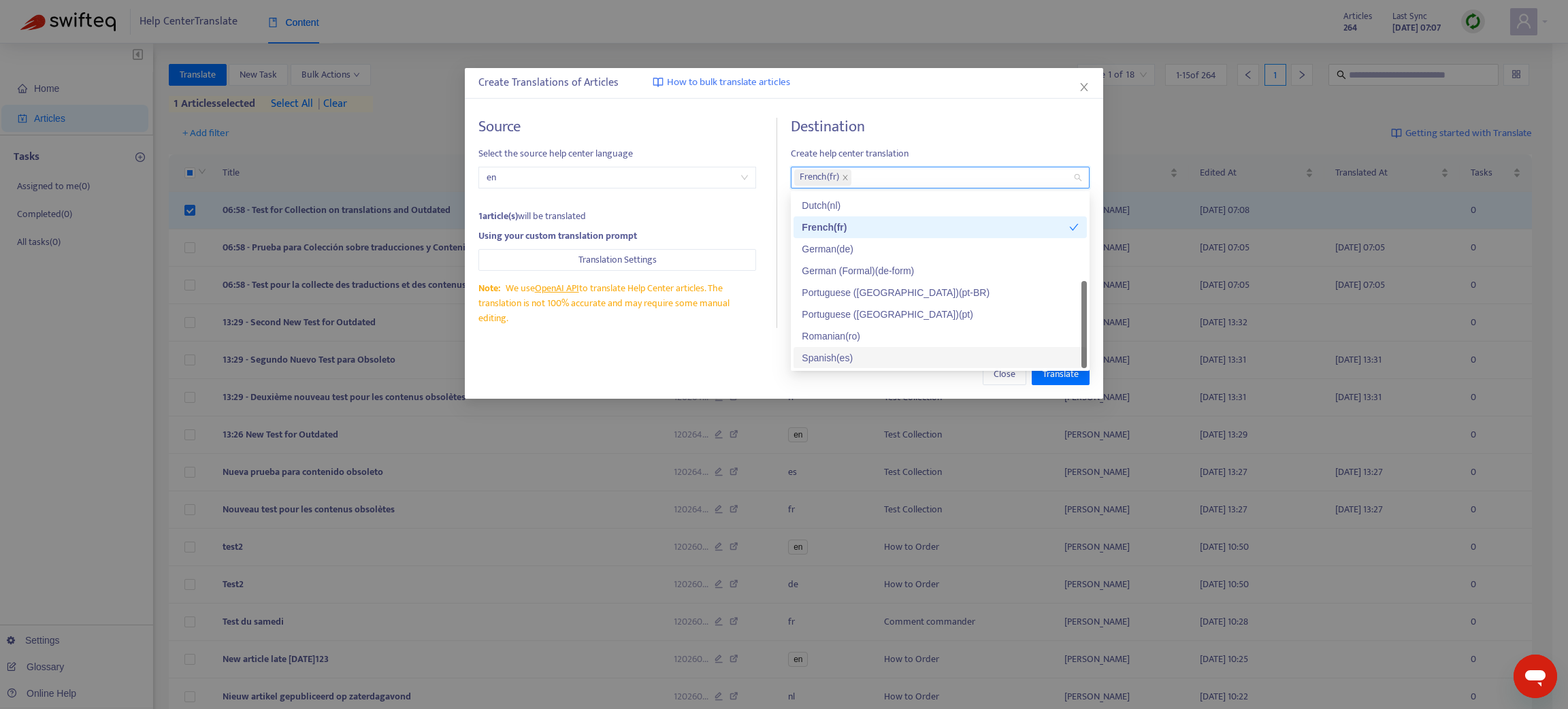
click at [823, 357] on div "Spanish ( es )" at bounding box center [940, 358] width 277 height 15
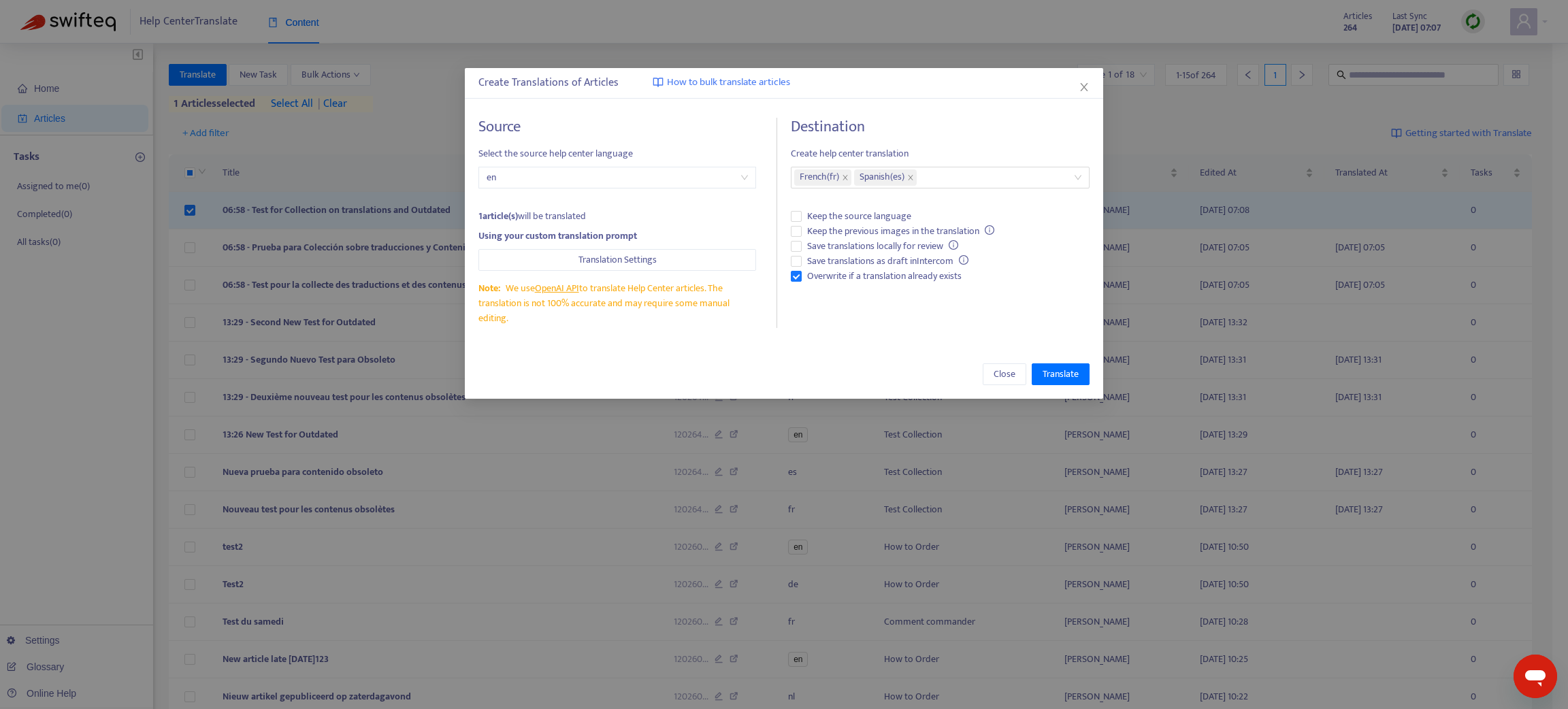
click at [891, 383] on div "Close Translate" at bounding box center [784, 374] width 611 height 22
click at [1060, 370] on span "Translate" at bounding box center [1060, 374] width 36 height 15
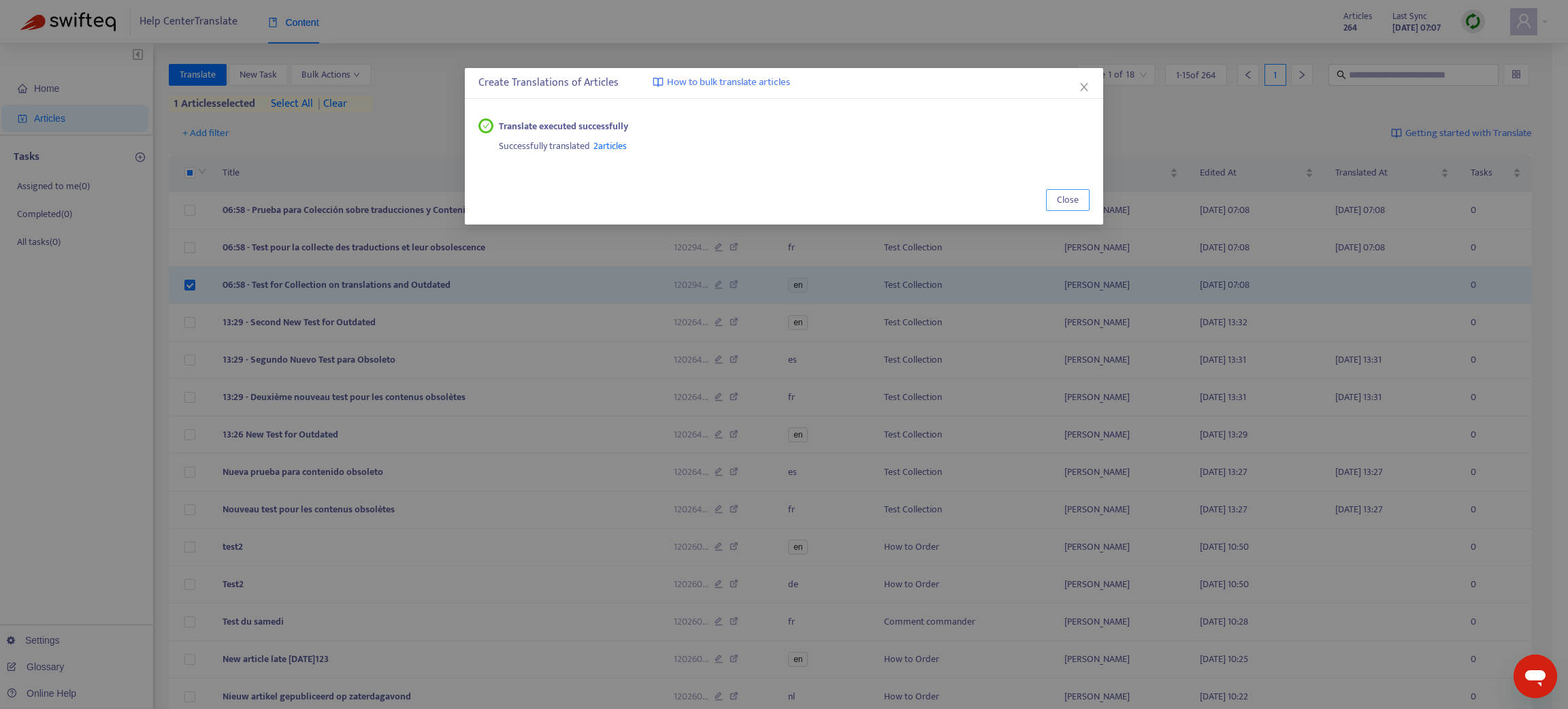
click at [1074, 200] on span "Close" at bounding box center [1068, 200] width 22 height 15
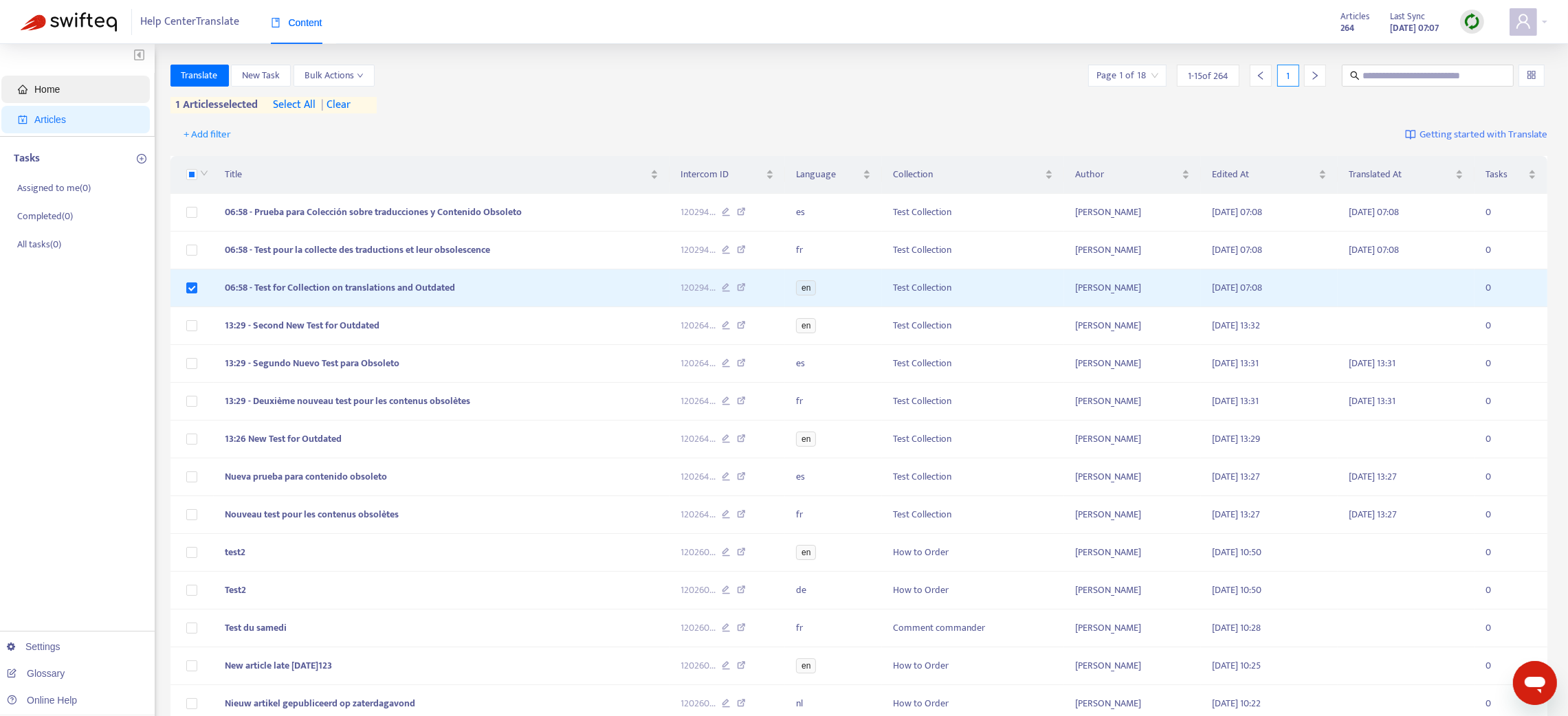
click at [32, 90] on span "Home" at bounding box center [78, 89] width 121 height 27
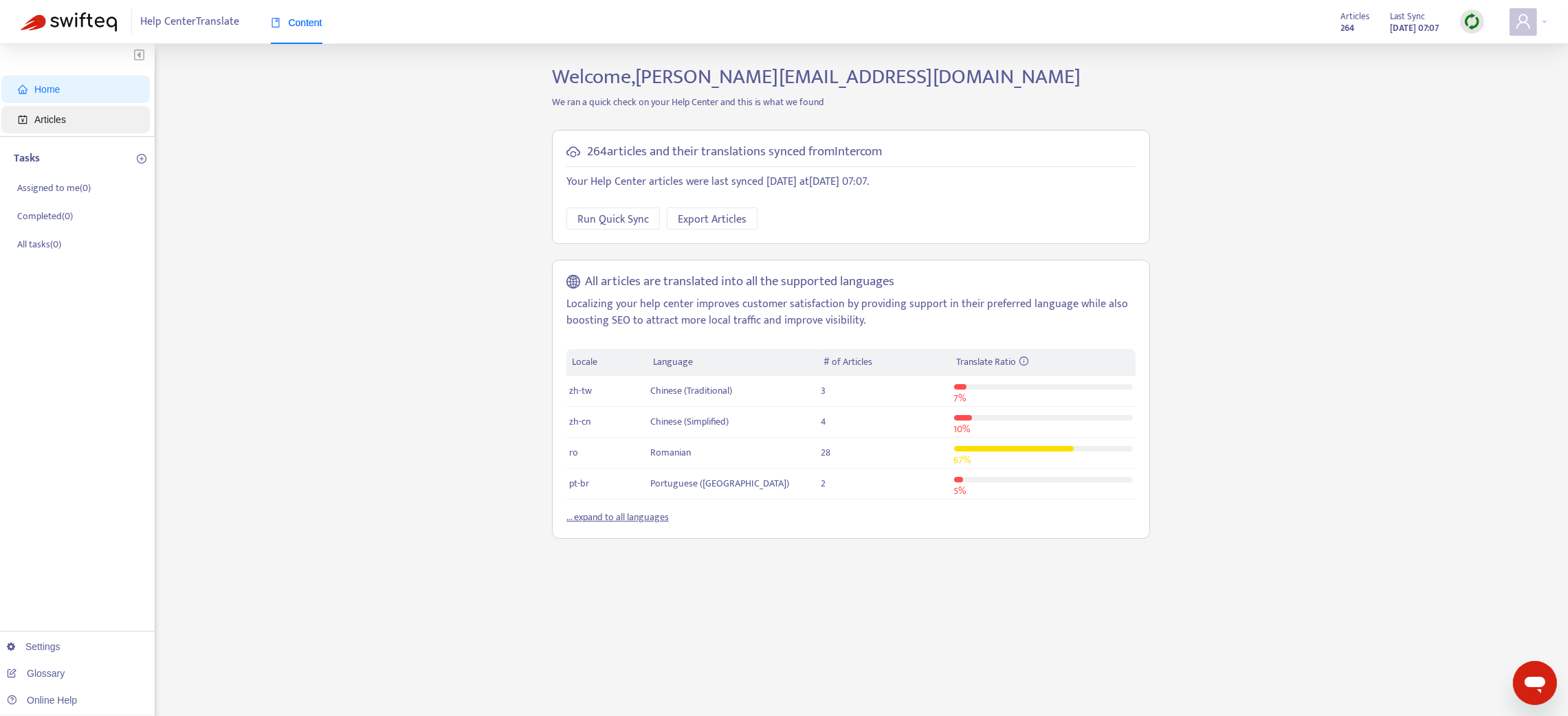
click at [48, 114] on span "Articles" at bounding box center [50, 119] width 32 height 11
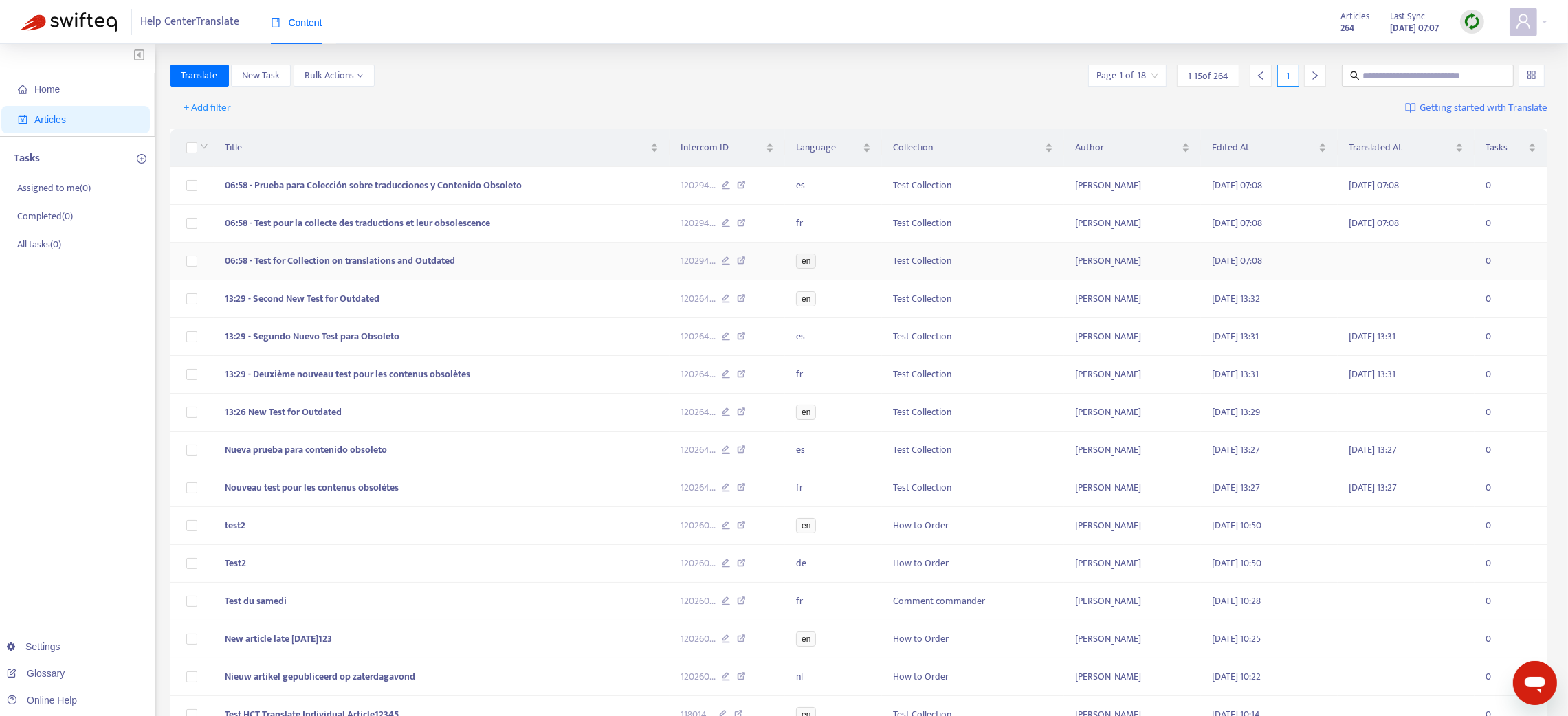
click at [556, 255] on td "06:58 - Test for Collection on translations and Outdated" at bounding box center [442, 261] width 456 height 38
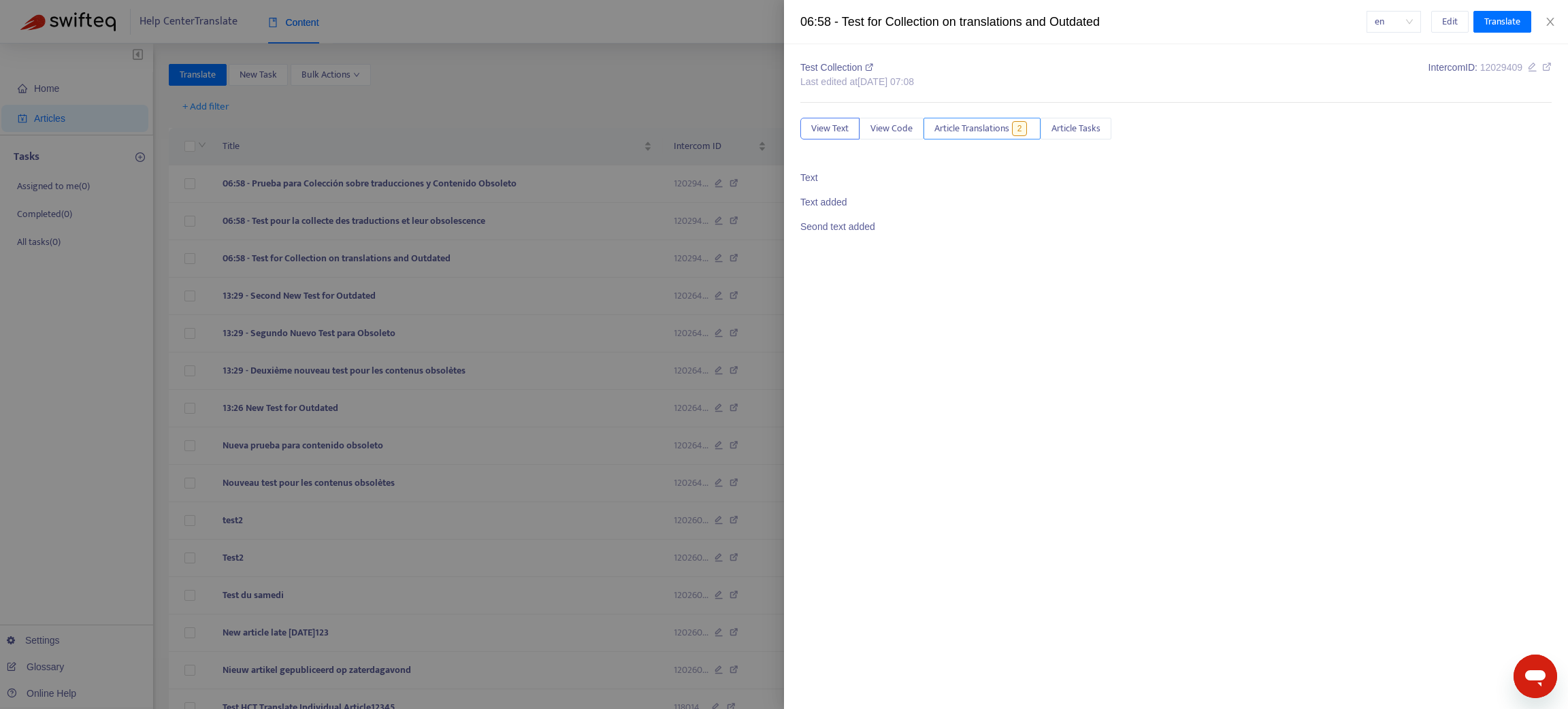
click at [960, 128] on span "Article Translations" at bounding box center [971, 129] width 75 height 15
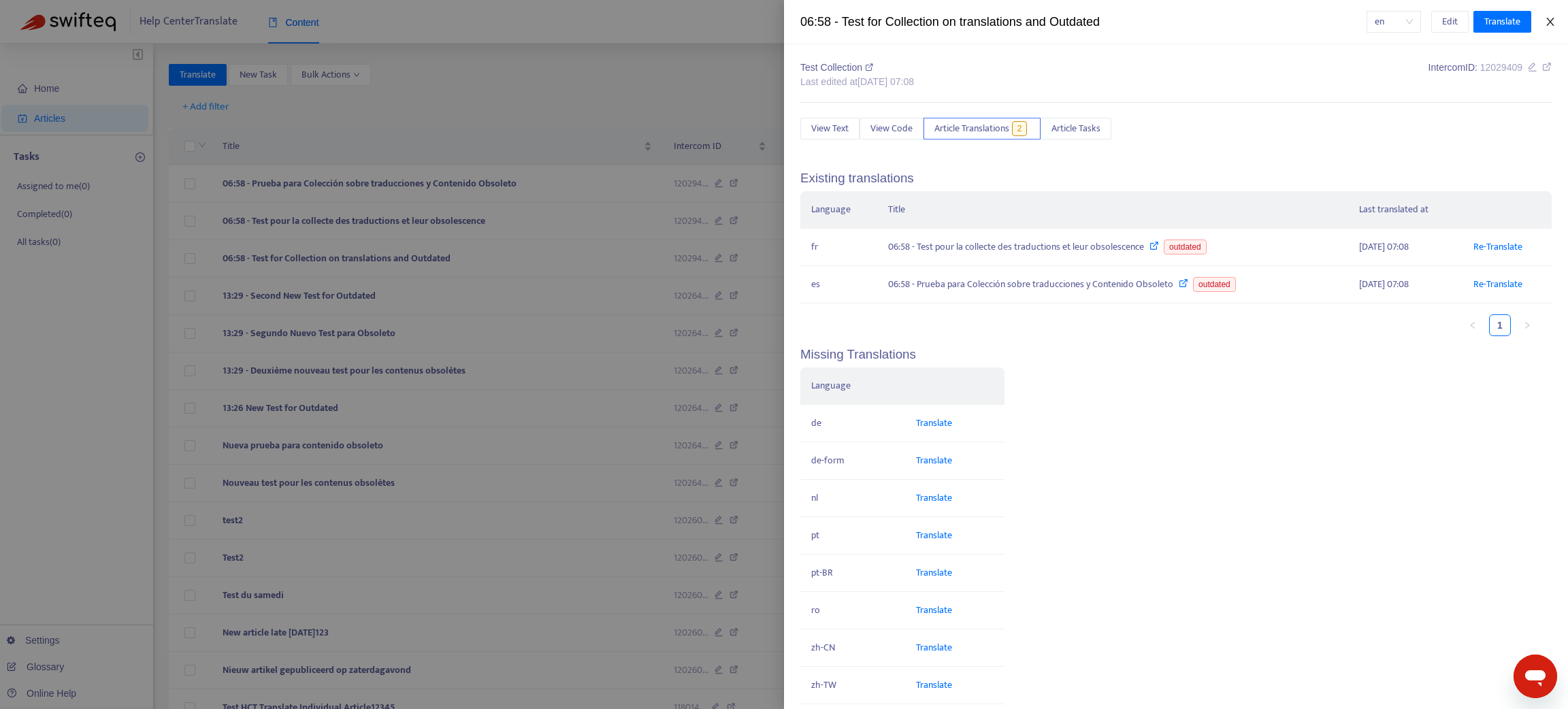
click at [1554, 20] on icon "close" at bounding box center [1550, 21] width 11 height 11
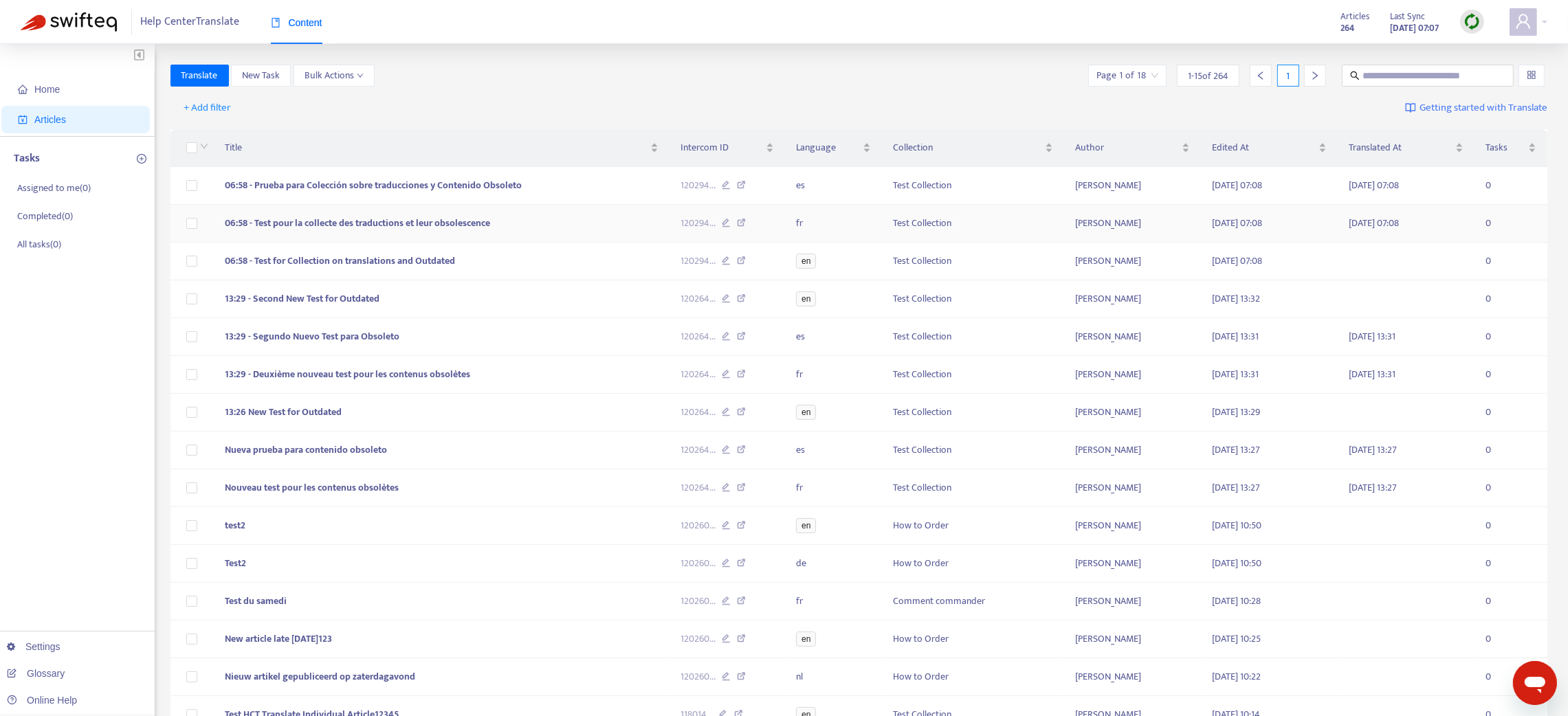
click at [540, 218] on td "06:58 - Test pour la collecte des traductions et leur obsolescence" at bounding box center [442, 223] width 456 height 38
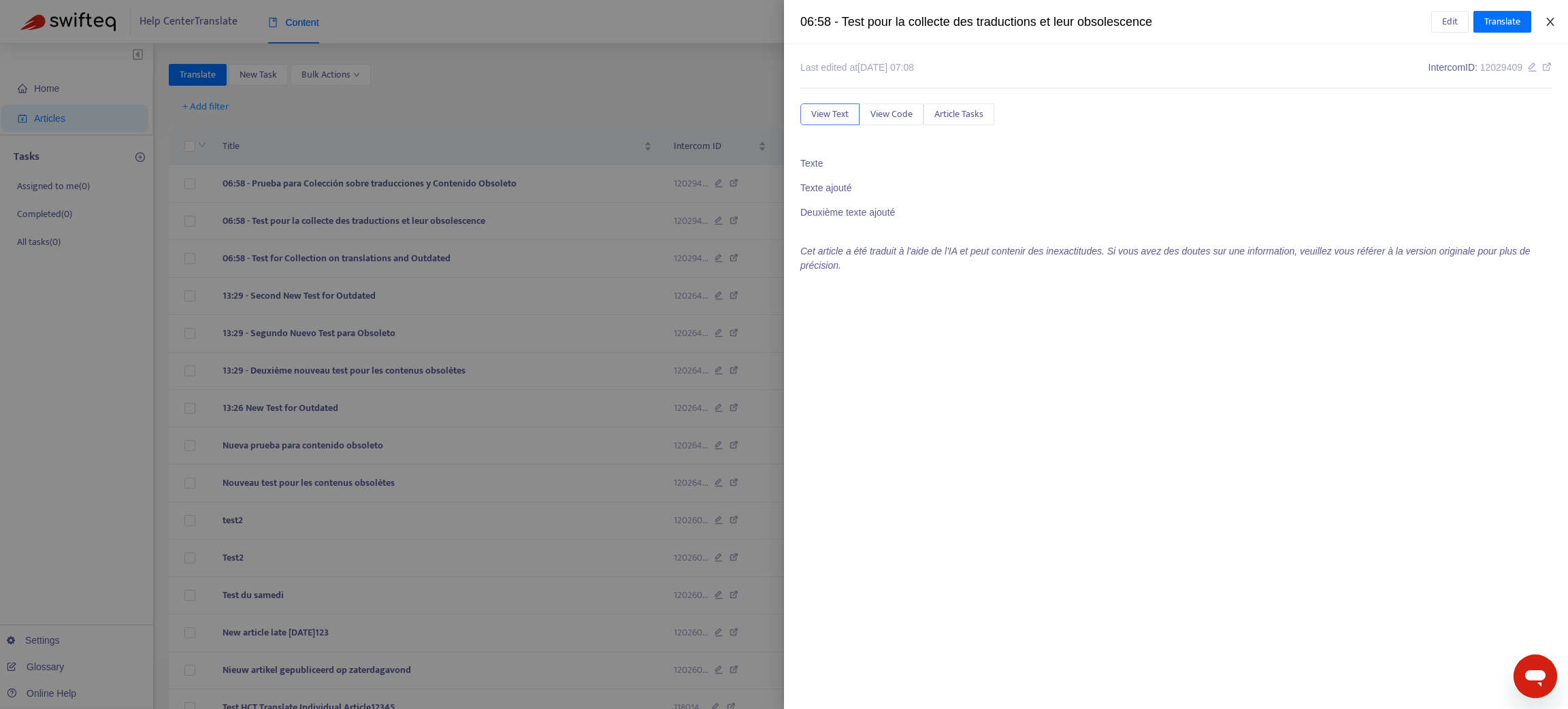
click at [1555, 18] on button "Close" at bounding box center [1550, 22] width 19 height 13
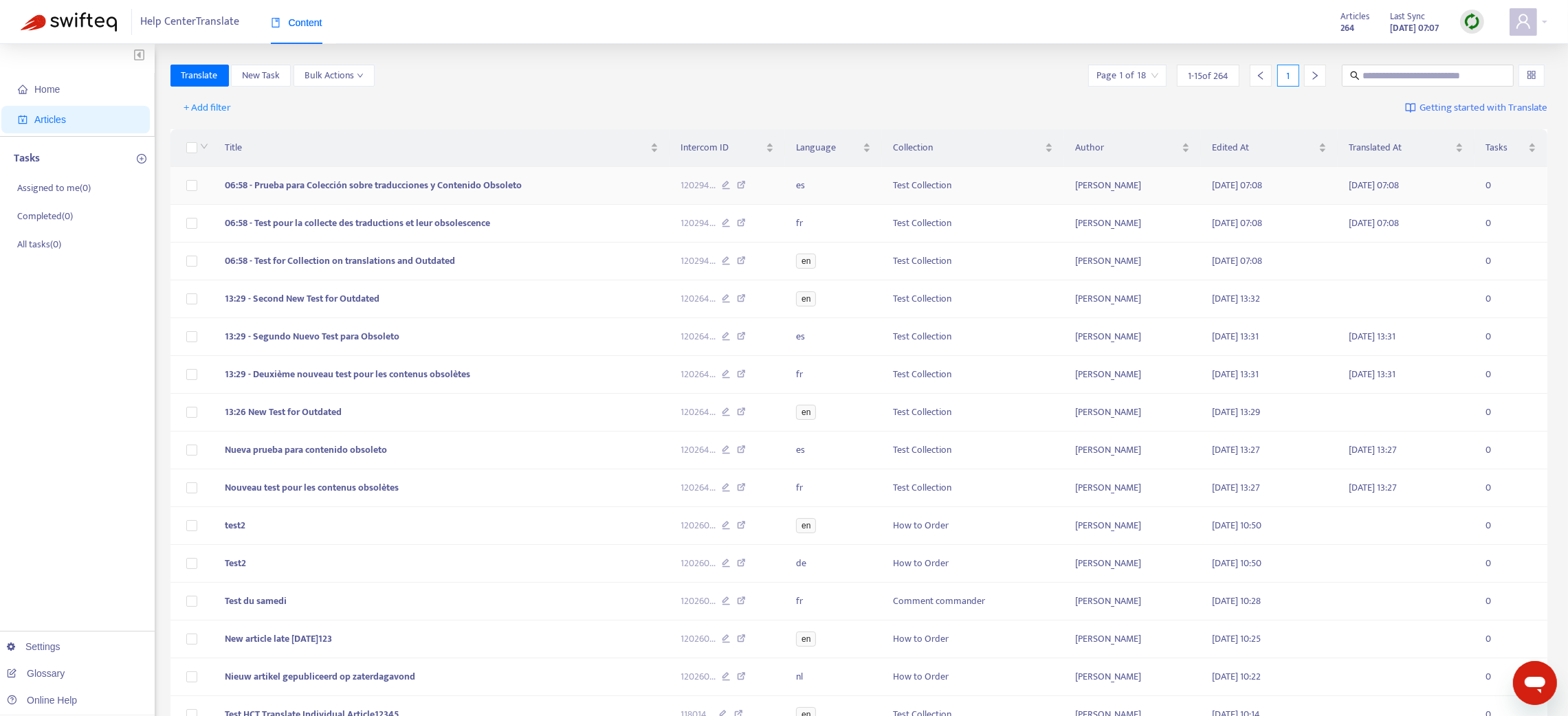
click at [622, 191] on td "06:58 - Prueba para Colección sobre traducciones y Contenido Obsoleto" at bounding box center [442, 185] width 456 height 38
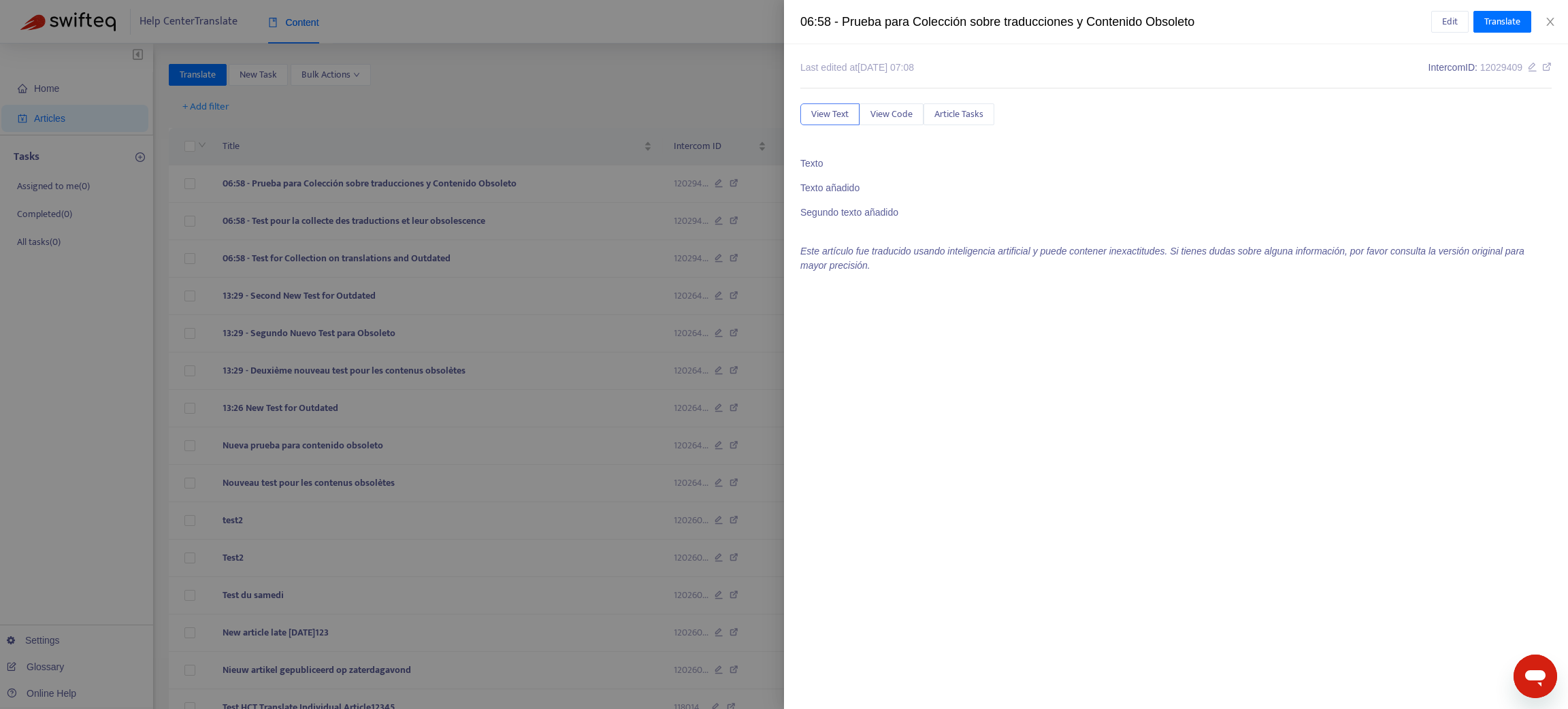
click at [204, 104] on div at bounding box center [784, 354] width 1568 height 709
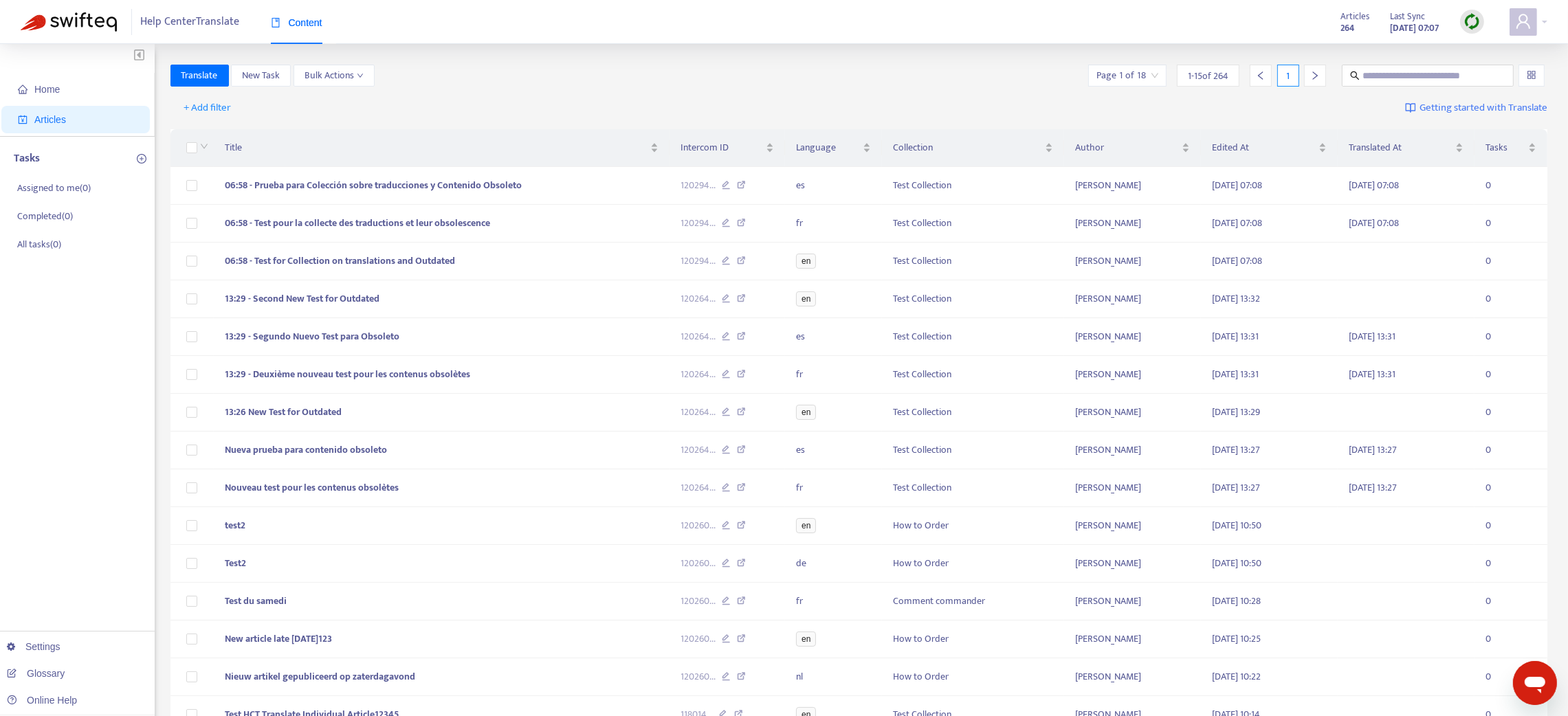
click at [206, 105] on span "+ Add filter" at bounding box center [208, 108] width 48 height 16
click at [223, 151] on span "Not translated to" at bounding box center [227, 157] width 86 height 15
click at [234, 106] on div at bounding box center [215, 108] width 83 height 16
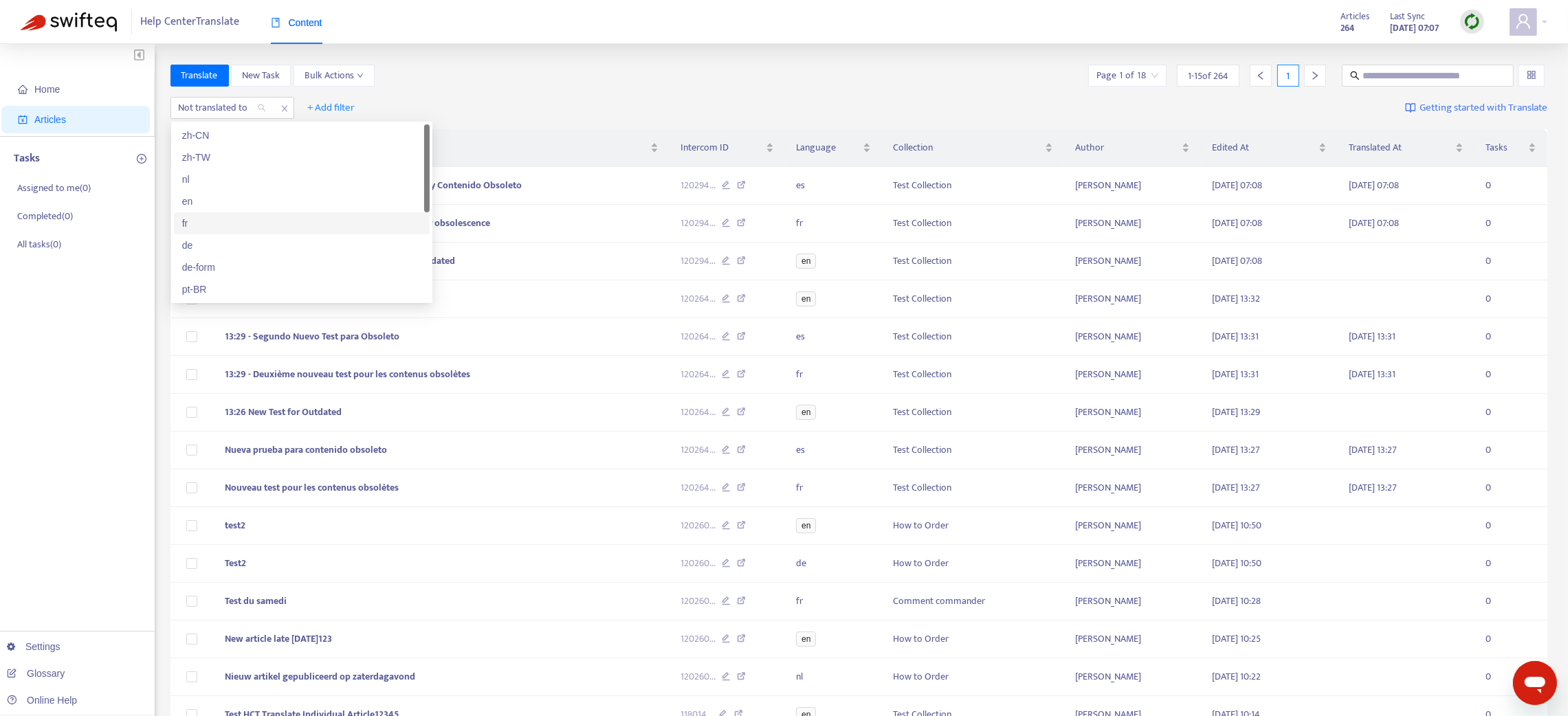
click at [209, 226] on div "fr" at bounding box center [301, 223] width 239 height 15
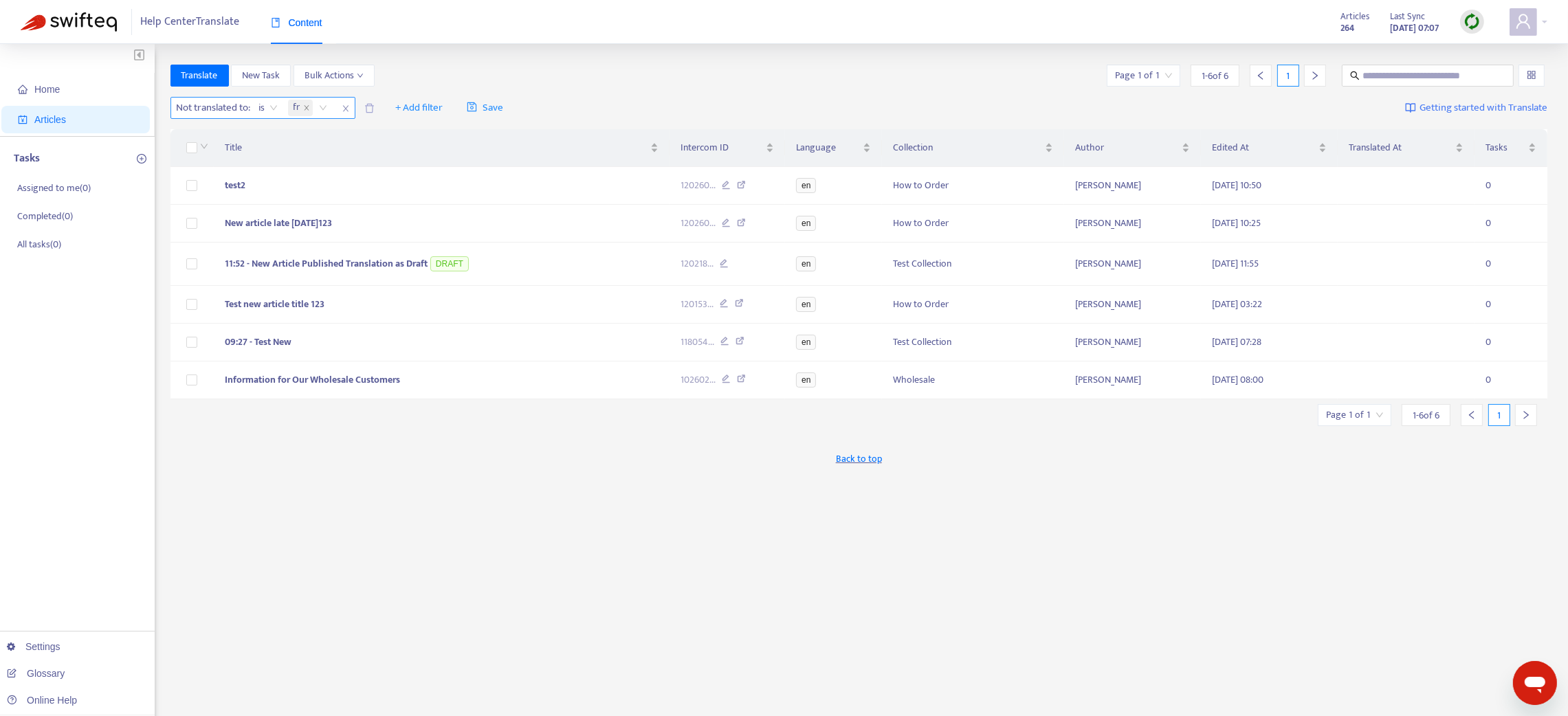
click at [345, 107] on icon "close" at bounding box center [345, 108] width 8 height 8
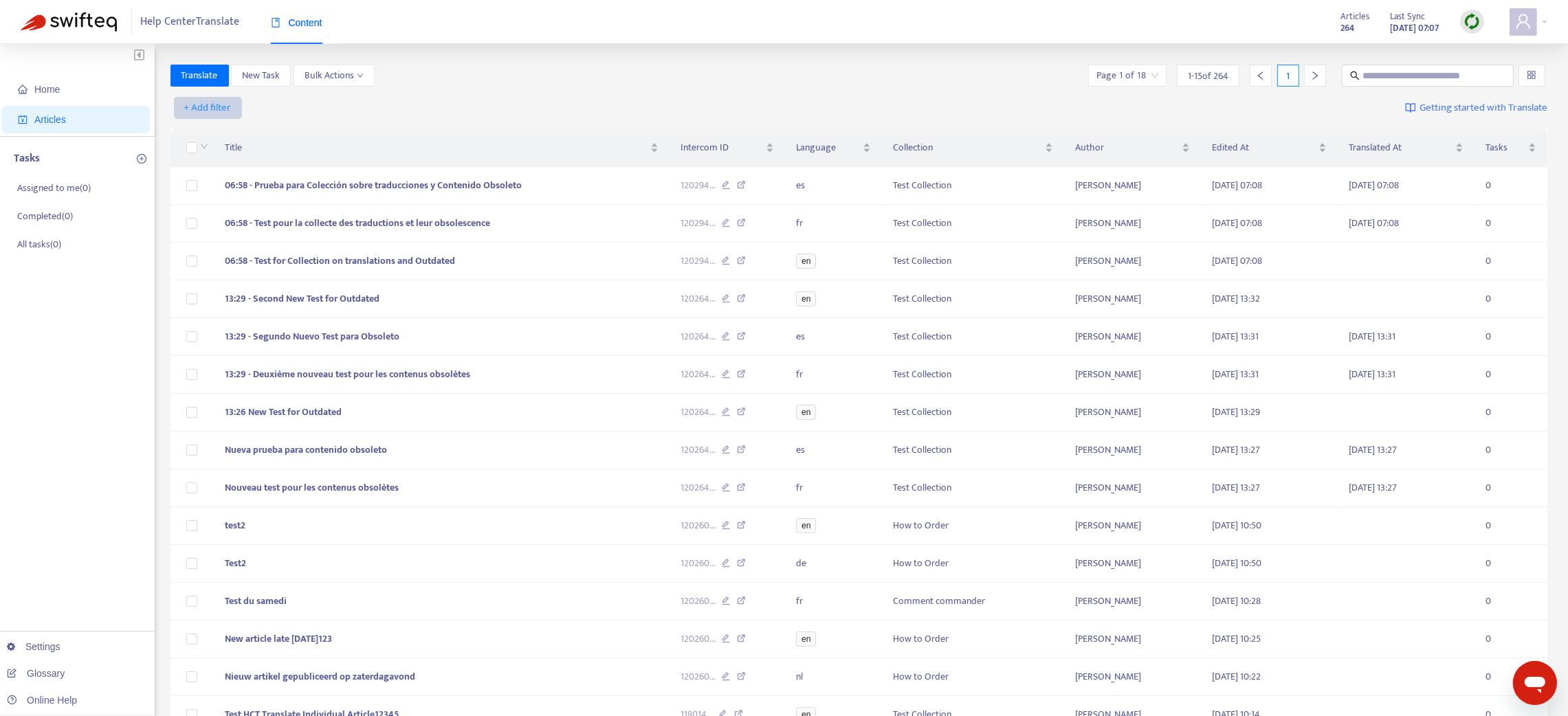
click at [212, 109] on span "+ Add filter" at bounding box center [208, 108] width 48 height 16
click at [240, 255] on ul "Language Not translated to Help Center Collection Draft Under Review Outdated T…" at bounding box center [226, 212] width 108 height 181
click at [211, 266] on span "Outdated Translation" at bounding box center [227, 267] width 86 height 15
click at [237, 102] on input "search" at bounding box center [235, 108] width 112 height 21
click at [200, 136] on div "Yes" at bounding box center [301, 135] width 239 height 15
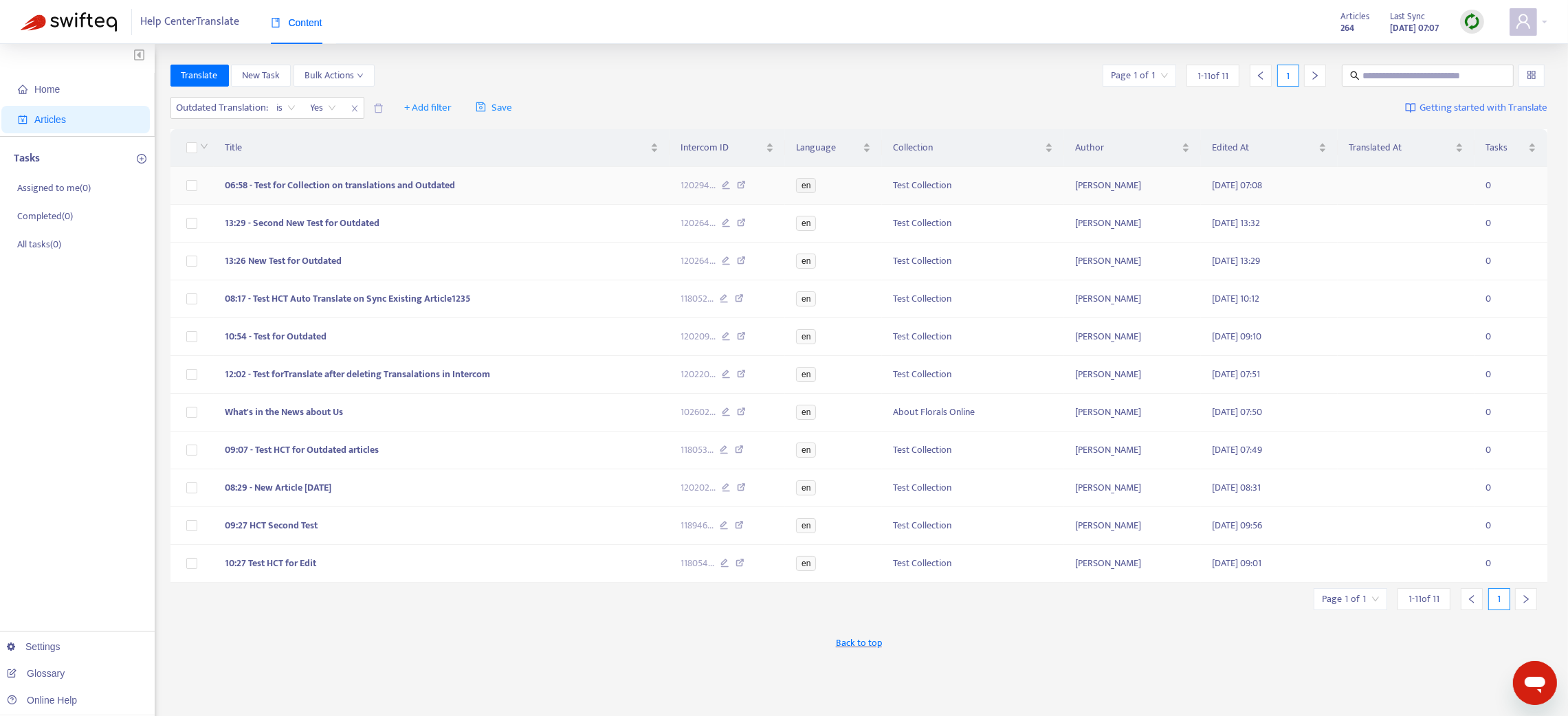
click at [543, 188] on td "06:58 - Test for Collection on translations and Outdated" at bounding box center [442, 185] width 456 height 38
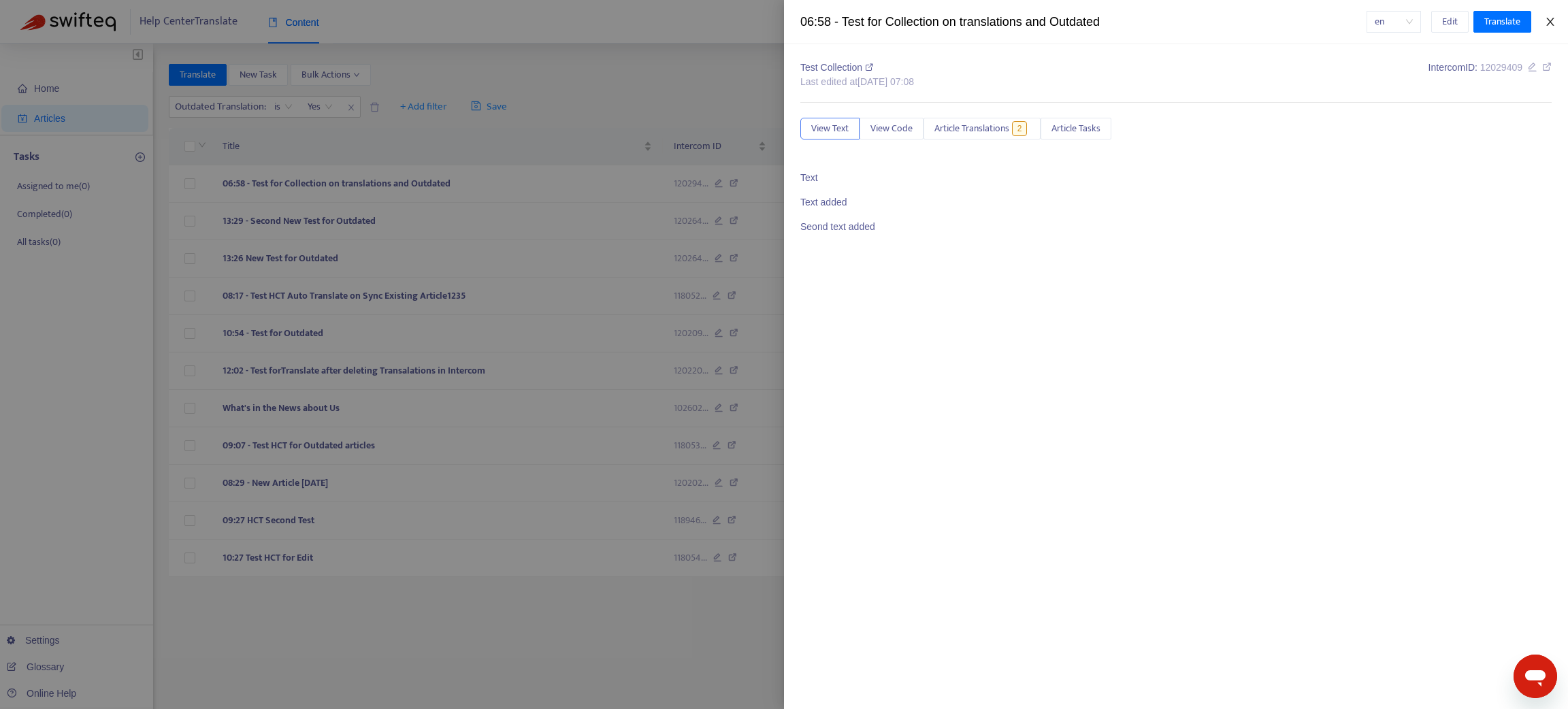
click at [1548, 23] on icon "close" at bounding box center [1550, 21] width 11 height 11
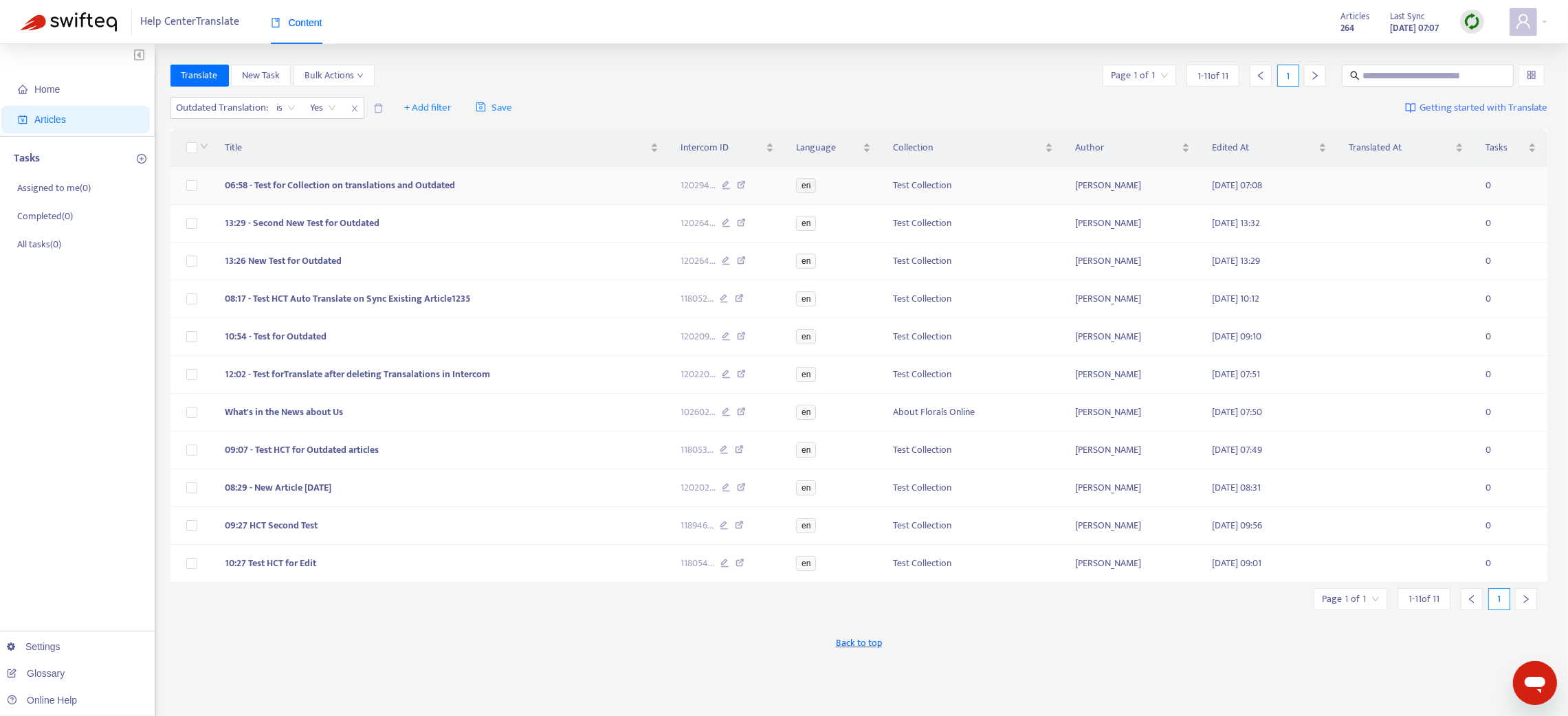
drag, startPoint x: 469, startPoint y: 188, endPoint x: 471, endPoint y: 195, distance: 7.3
click at [469, 189] on td "06:58 - Test for Collection on translations and Outdated" at bounding box center [442, 185] width 456 height 38
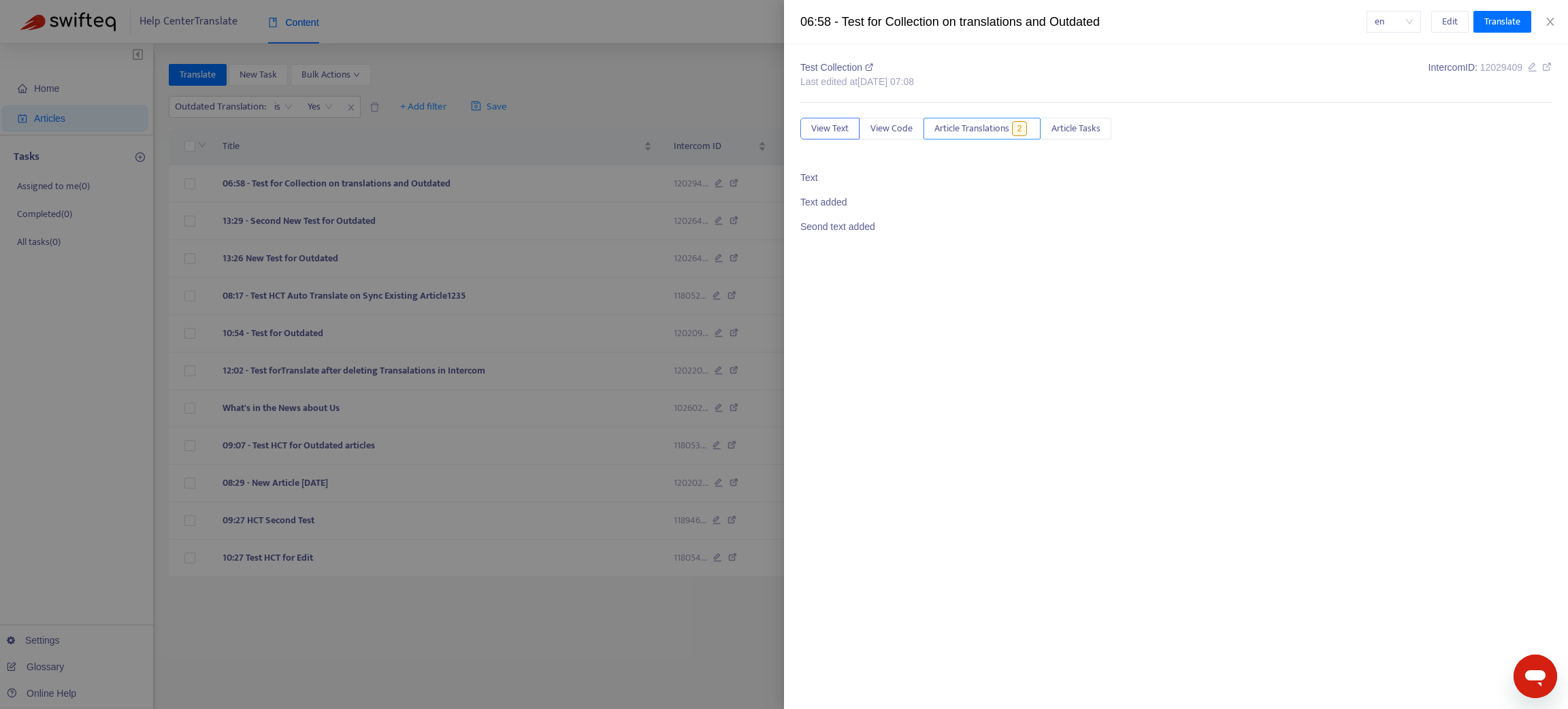
click at [952, 134] on span "Article Translations" at bounding box center [971, 129] width 75 height 15
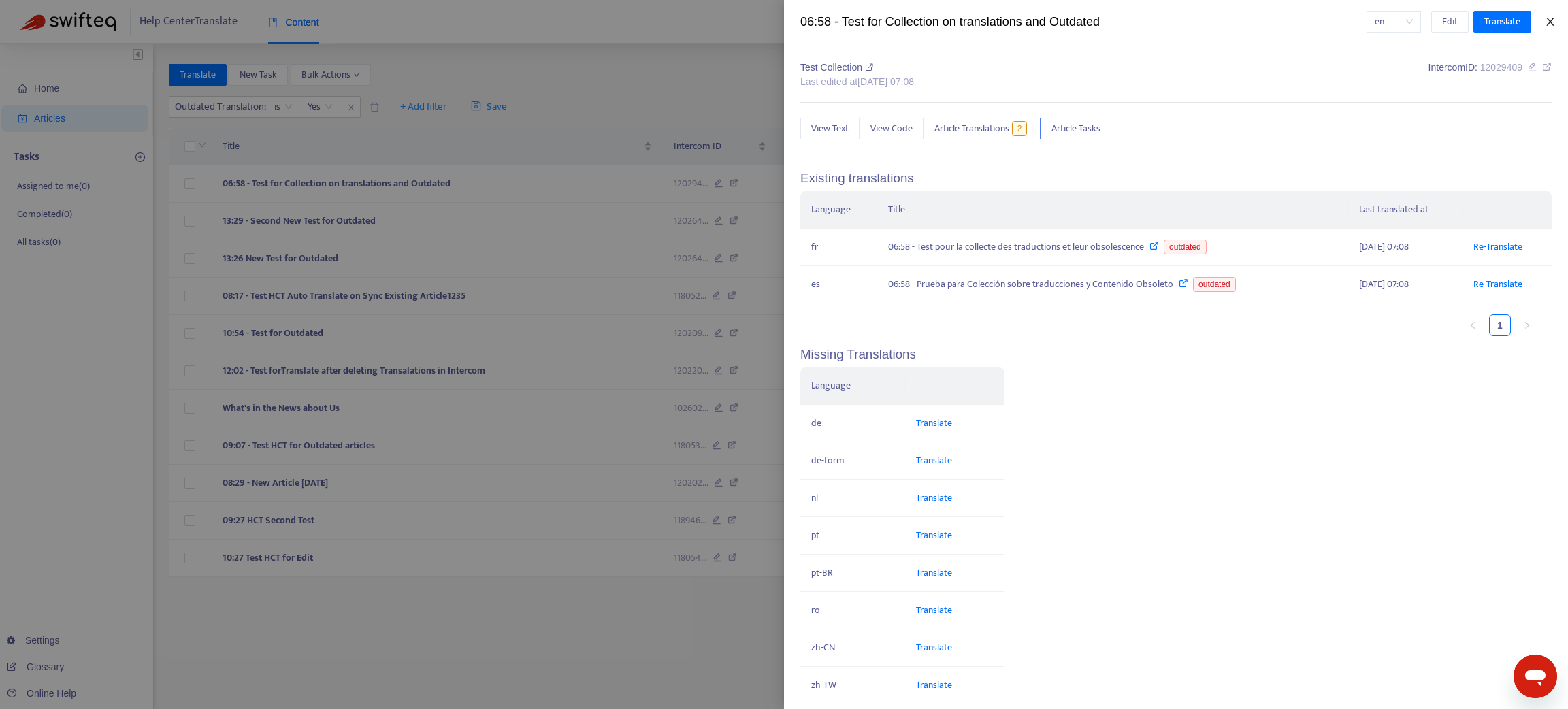
drag, startPoint x: 1549, startPoint y: 23, endPoint x: 1187, endPoint y: 92, distance: 368.5
click at [1546, 23] on icon "close" at bounding box center [1550, 21] width 11 height 11
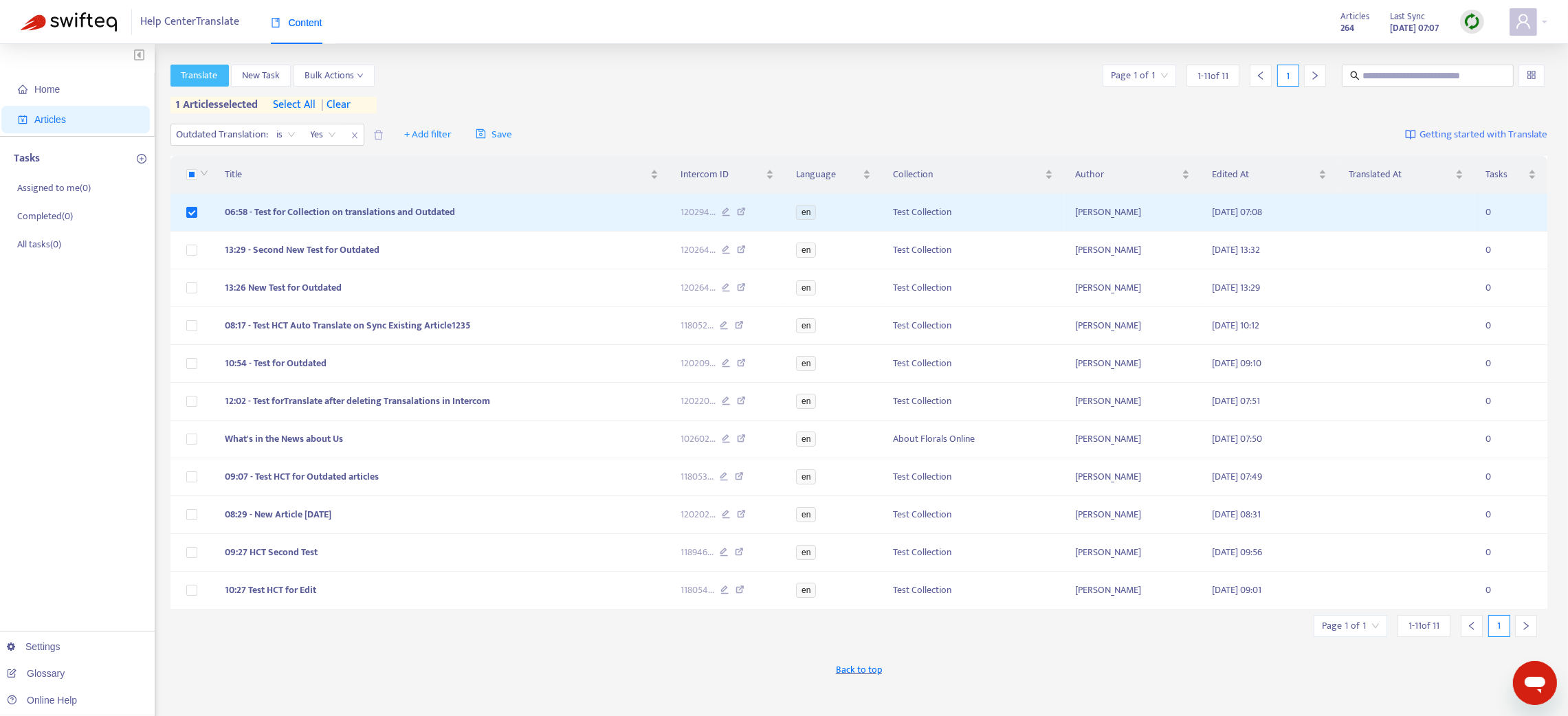
click at [217, 79] on span "Translate" at bounding box center [199, 76] width 36 height 15
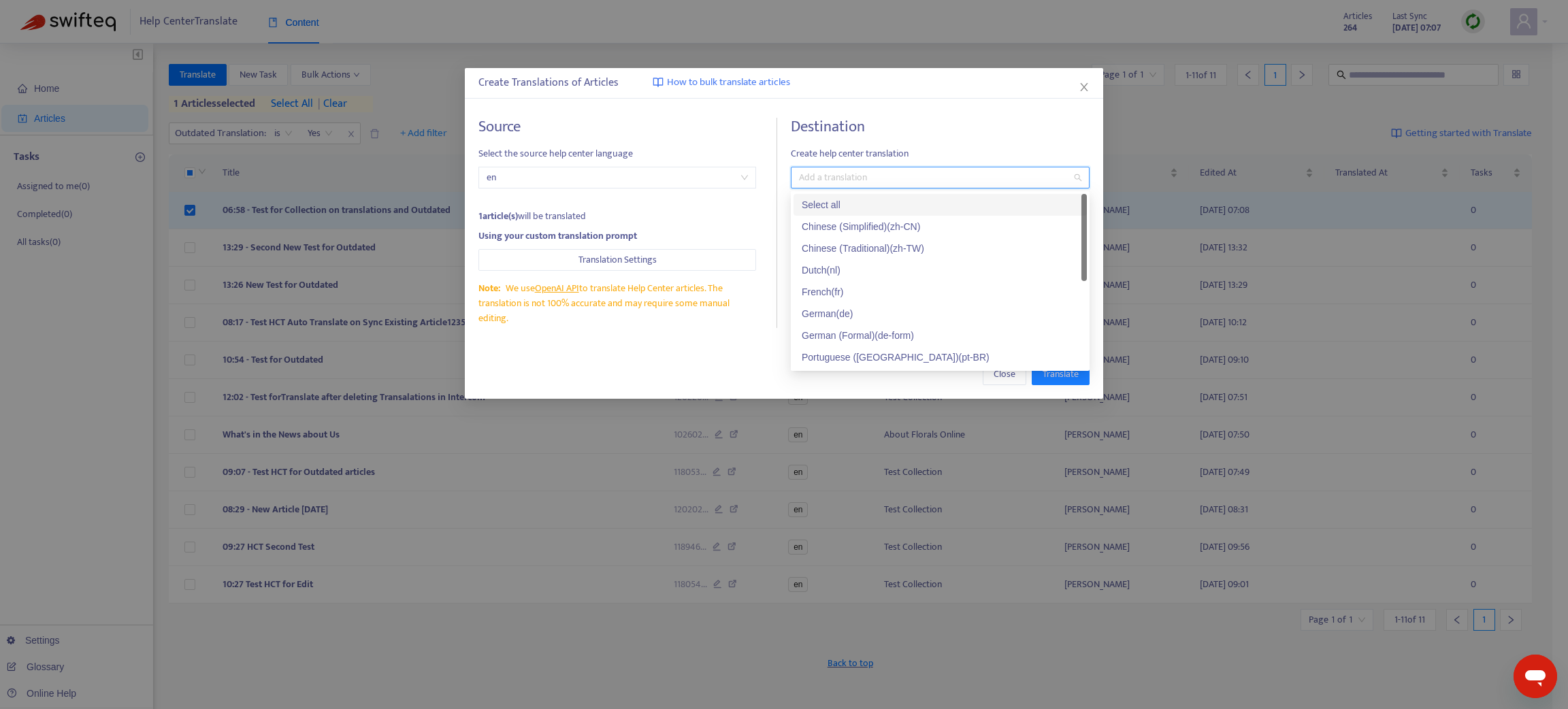
click at [799, 173] on input "search" at bounding box center [801, 178] width 3 height 16
click at [818, 293] on div "French ( fr )" at bounding box center [940, 292] width 277 height 15
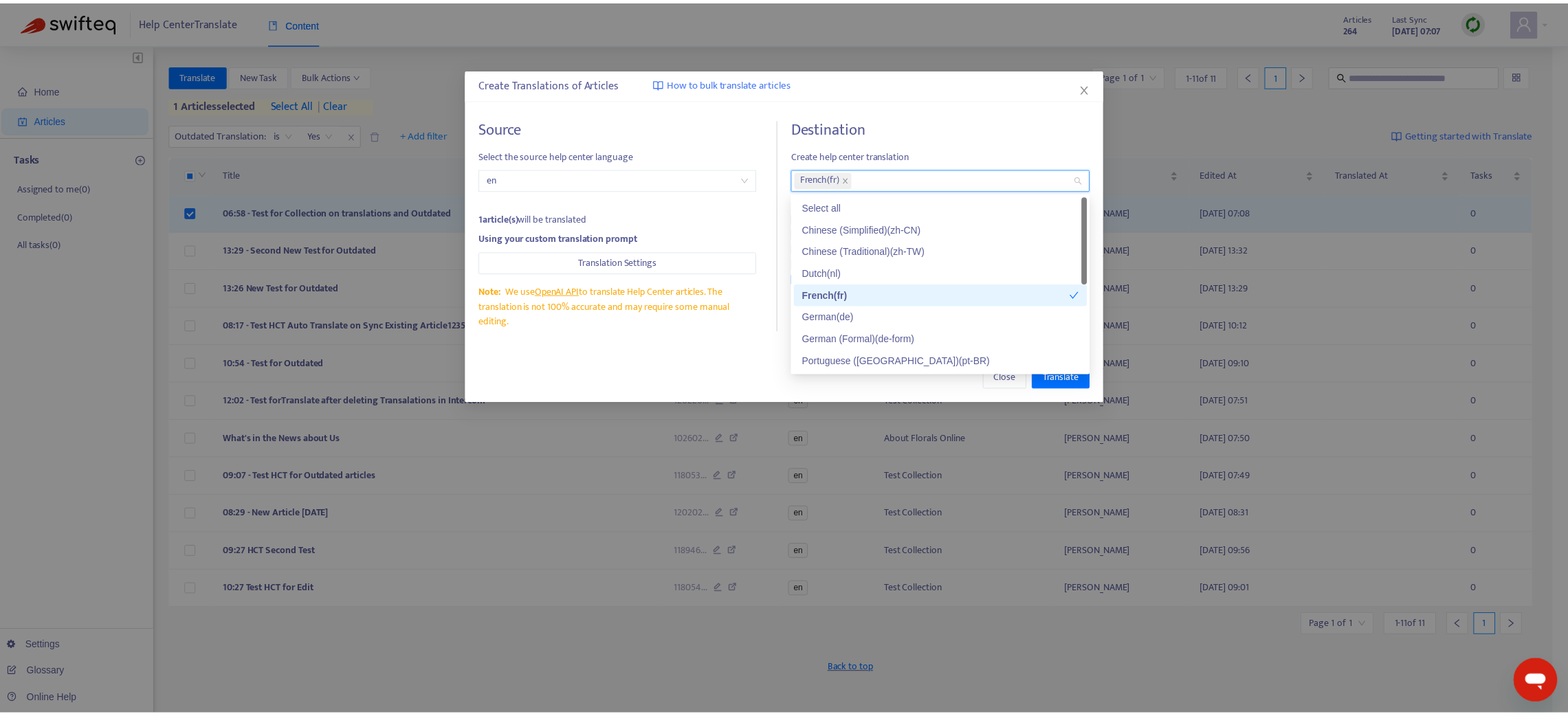
scroll to position [65, 0]
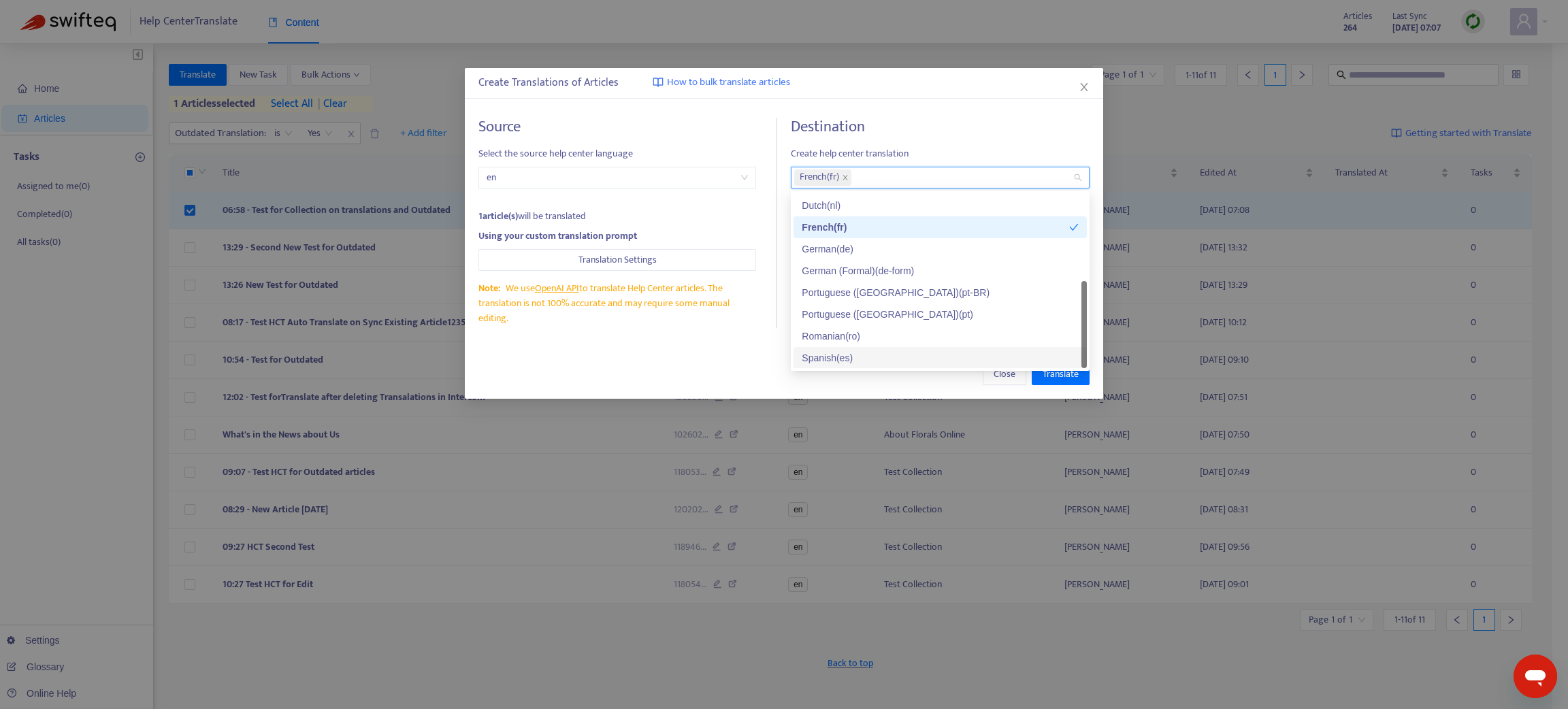
click at [827, 353] on div "Spanish ( es )" at bounding box center [940, 358] width 277 height 15
click at [859, 388] on div "Close Translate" at bounding box center [783, 374] width 639 height 49
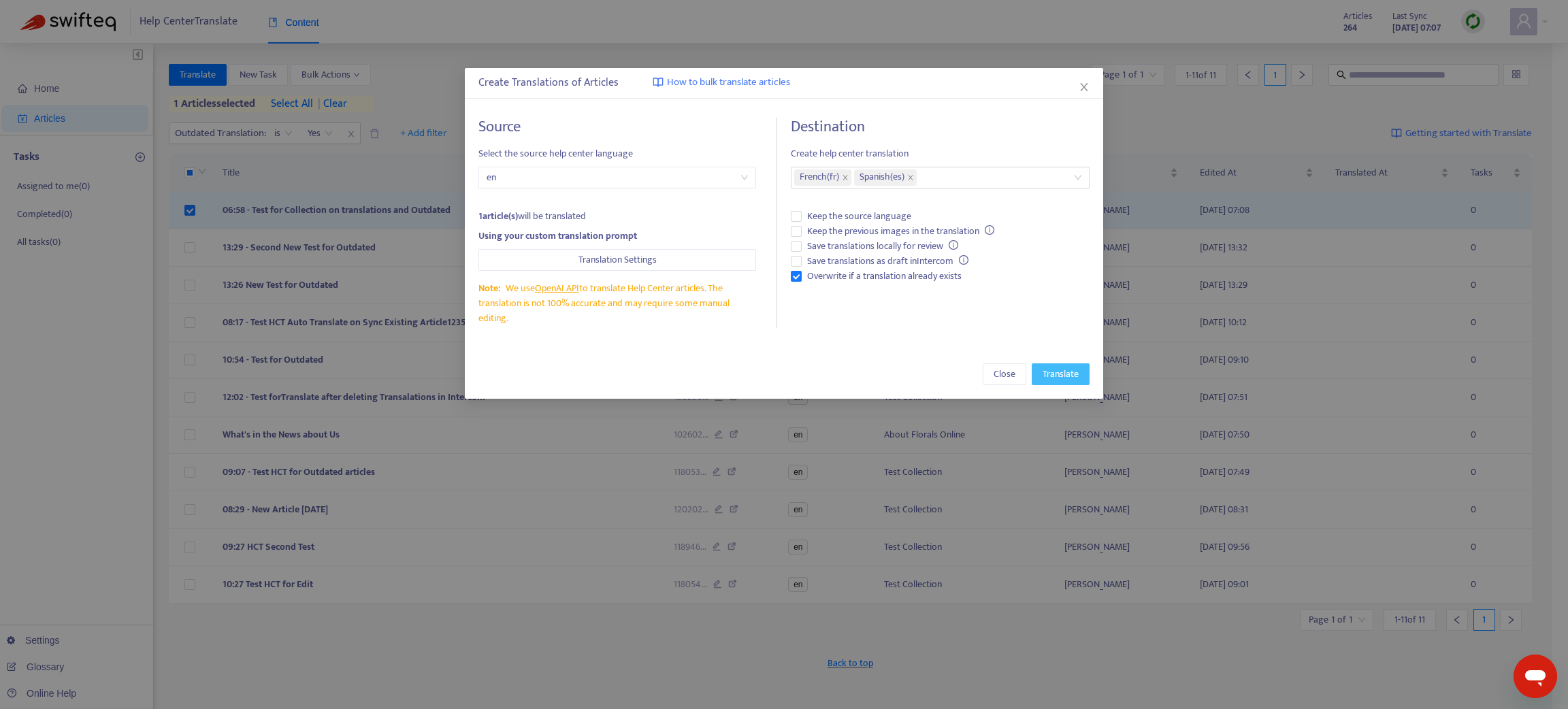
click at [1046, 373] on span "Translate" at bounding box center [1060, 374] width 36 height 15
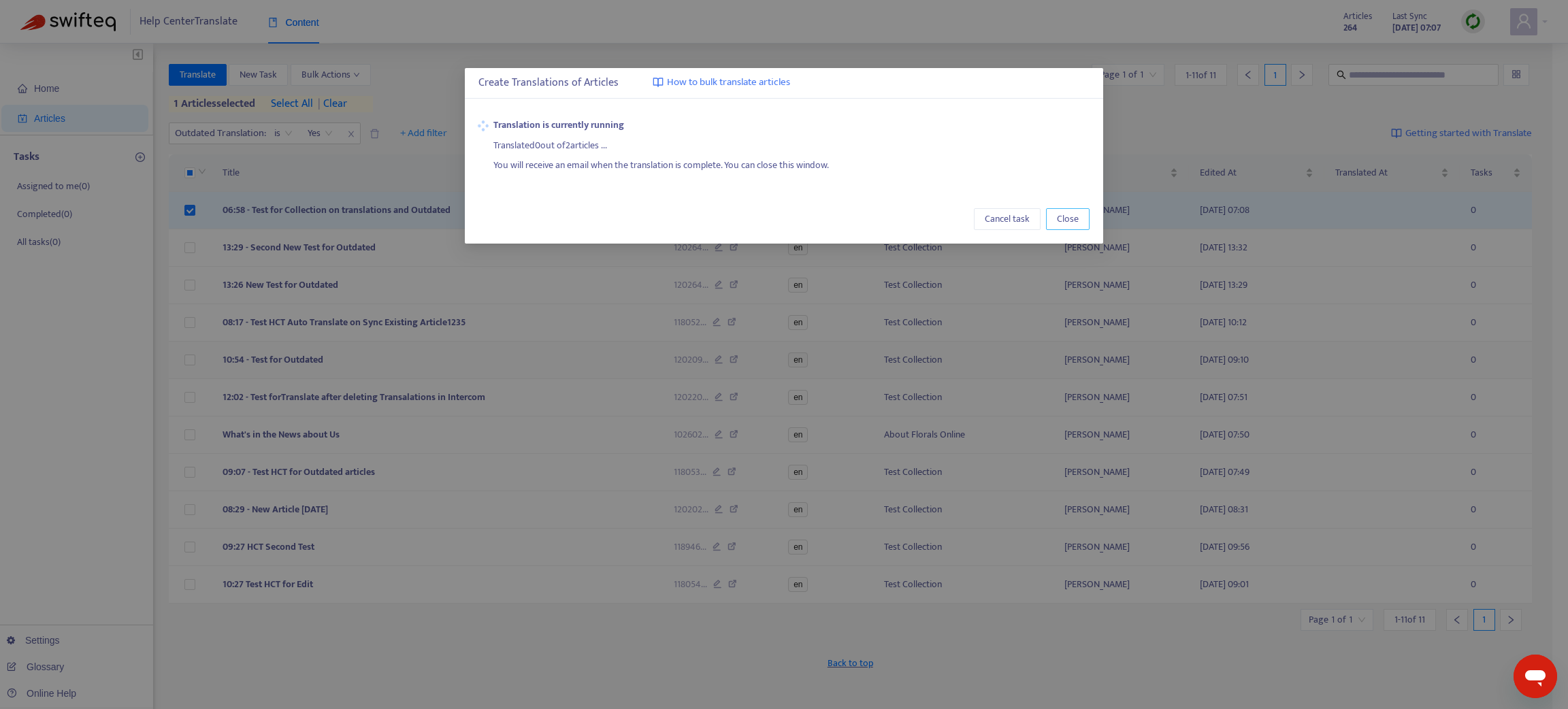
drag, startPoint x: 1073, startPoint y: 216, endPoint x: 971, endPoint y: 354, distance: 171.6
click at [1073, 219] on span "Close" at bounding box center [1068, 219] width 22 height 15
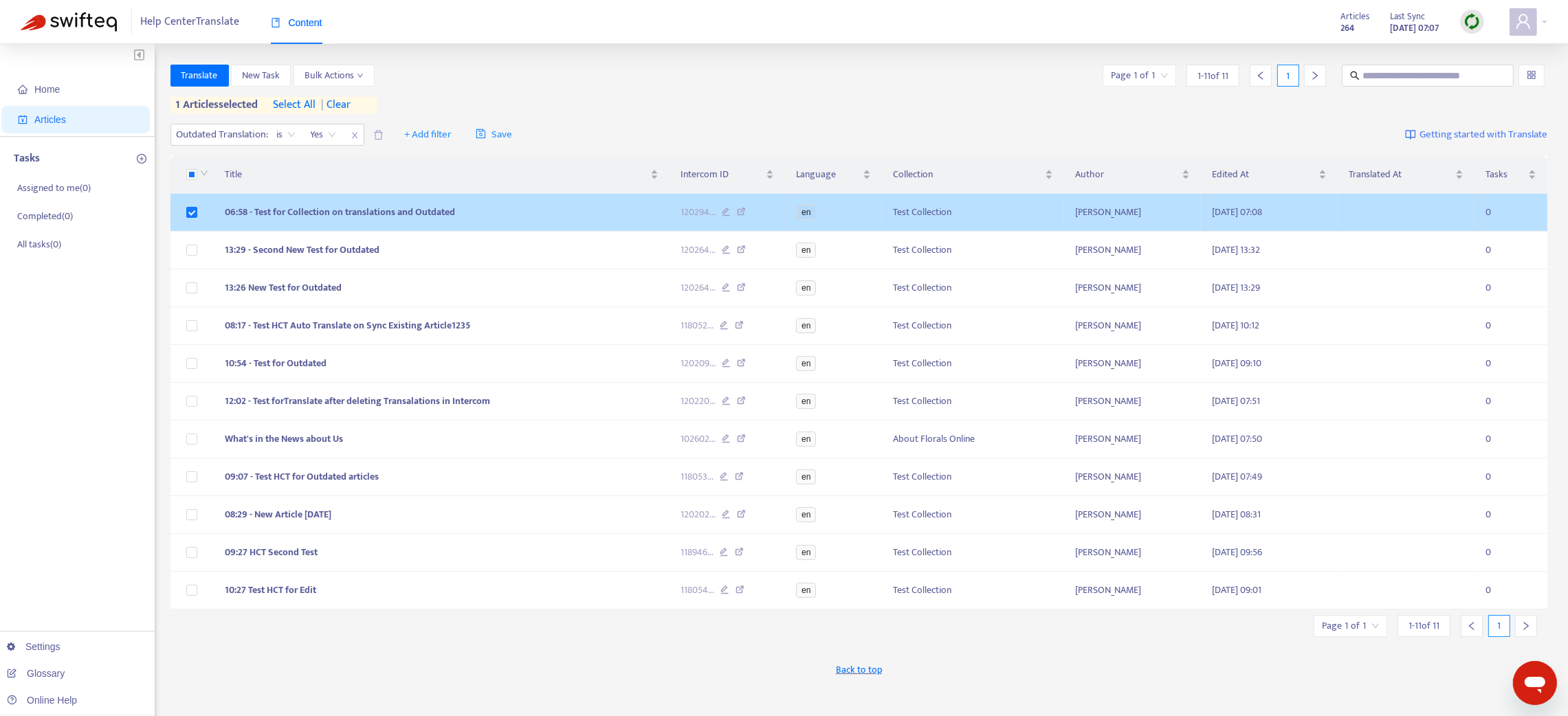
click at [570, 209] on td "06:58 - Test for Collection on translations and Outdated" at bounding box center [442, 212] width 456 height 38
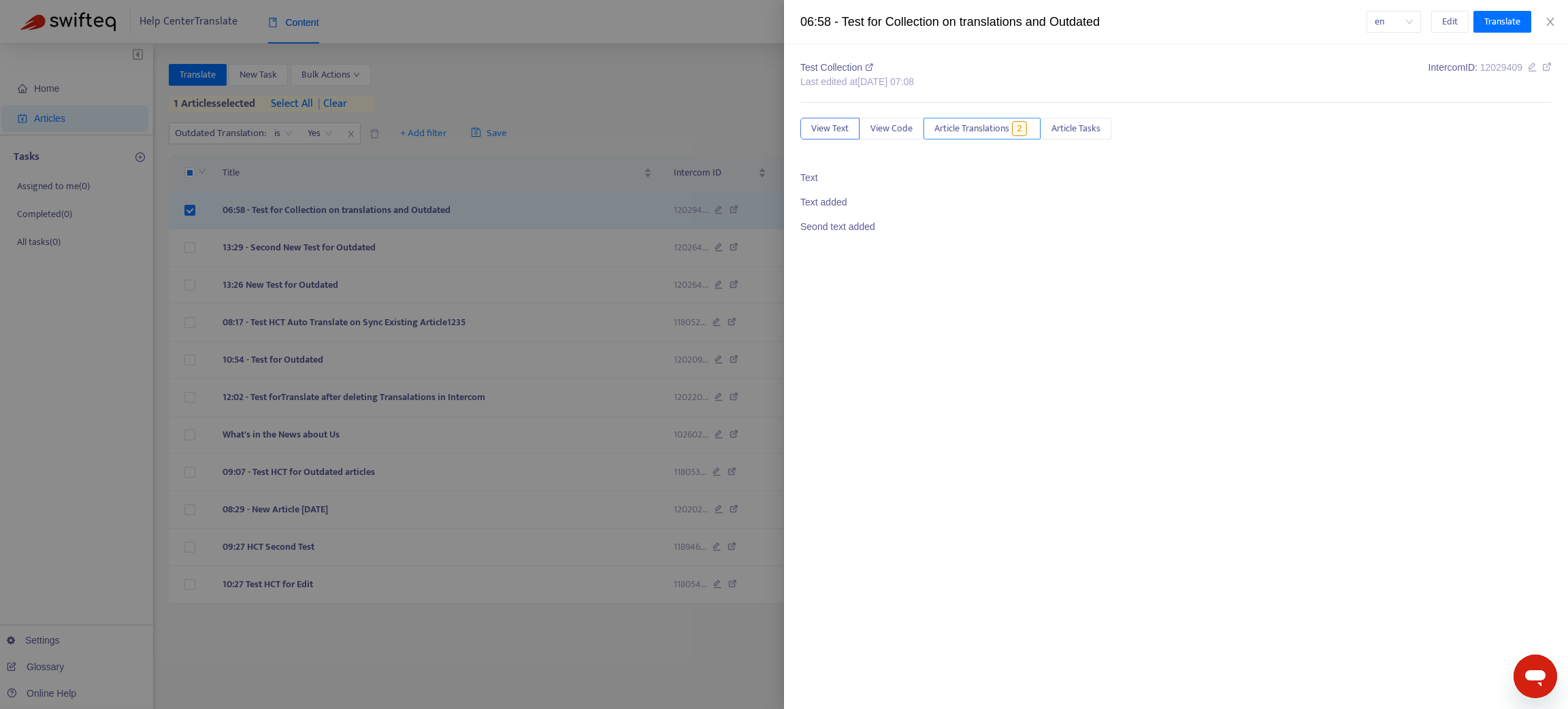
click at [979, 126] on span "Article Translations" at bounding box center [971, 129] width 75 height 15
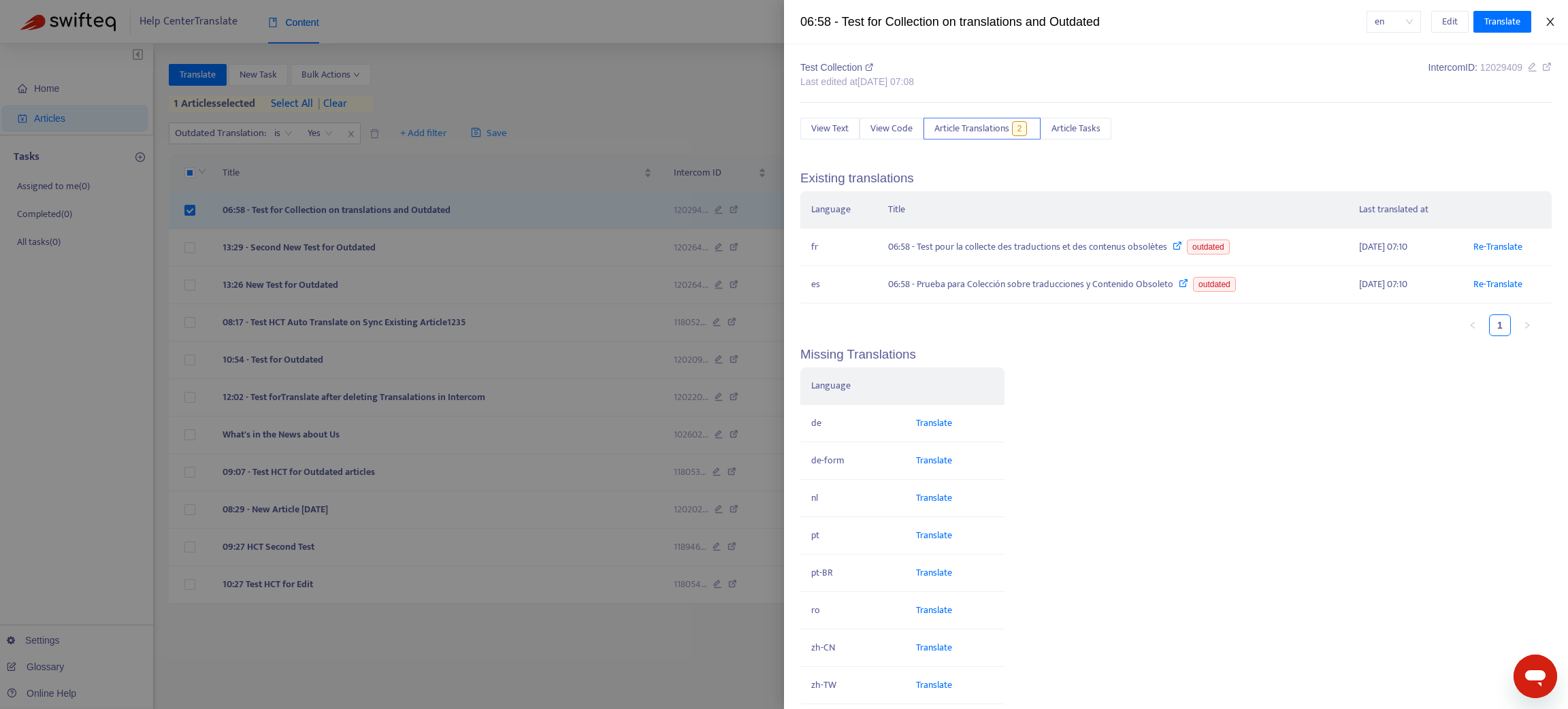
click at [1556, 21] on button "Close" at bounding box center [1550, 22] width 19 height 13
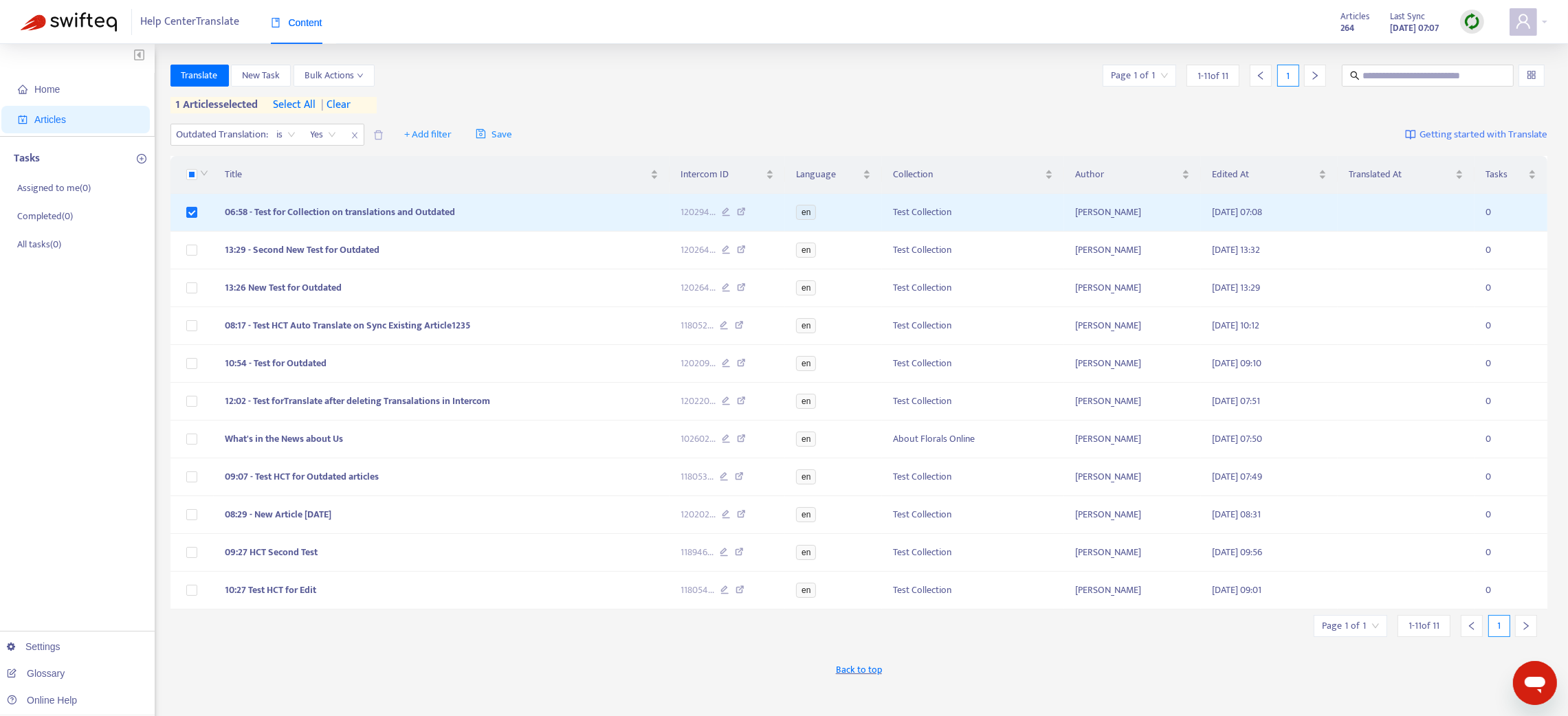
click at [1474, 14] on img at bounding box center [1471, 22] width 17 height 17
click at [1490, 48] on link "Quick Sync" at bounding box center [1500, 49] width 59 height 16
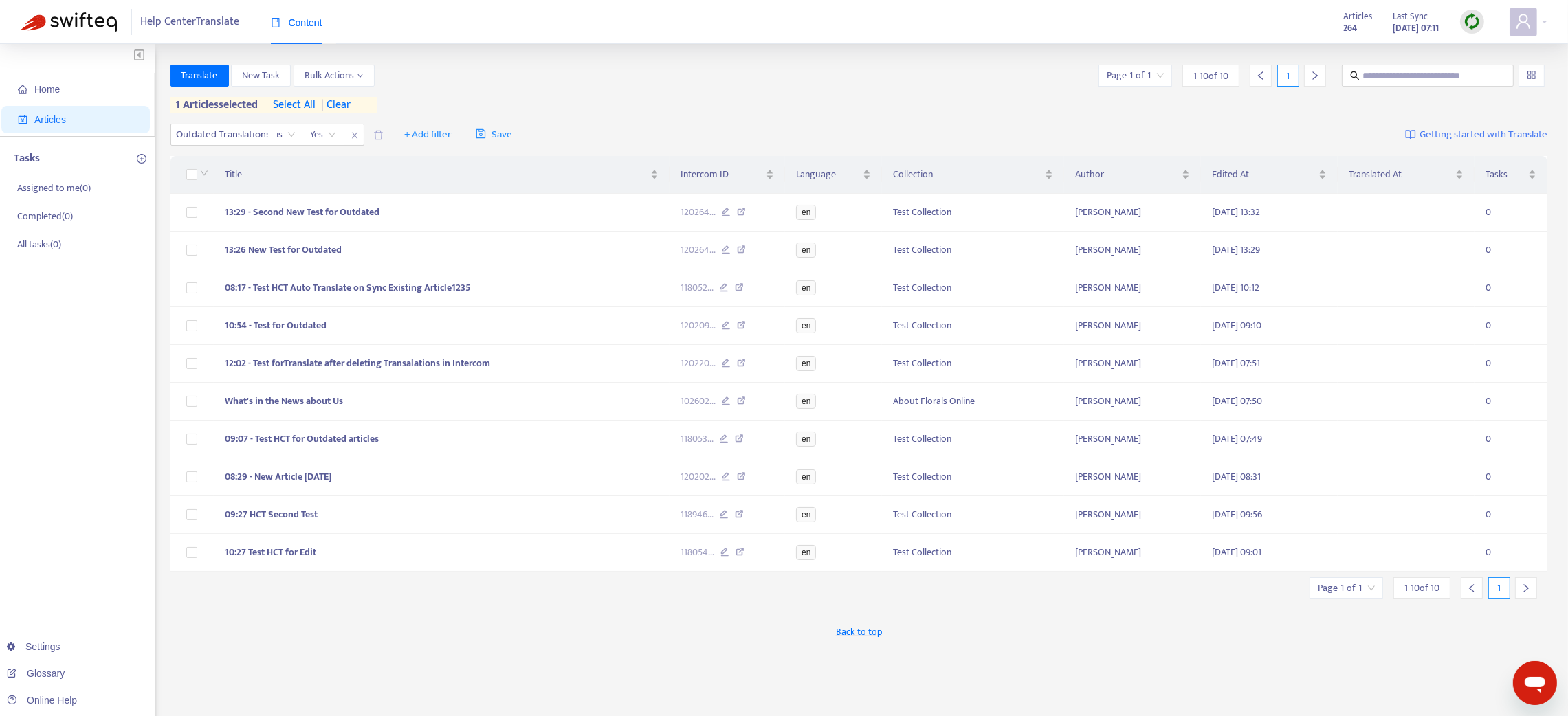
click at [358, 134] on icon "close" at bounding box center [354, 135] width 8 height 8
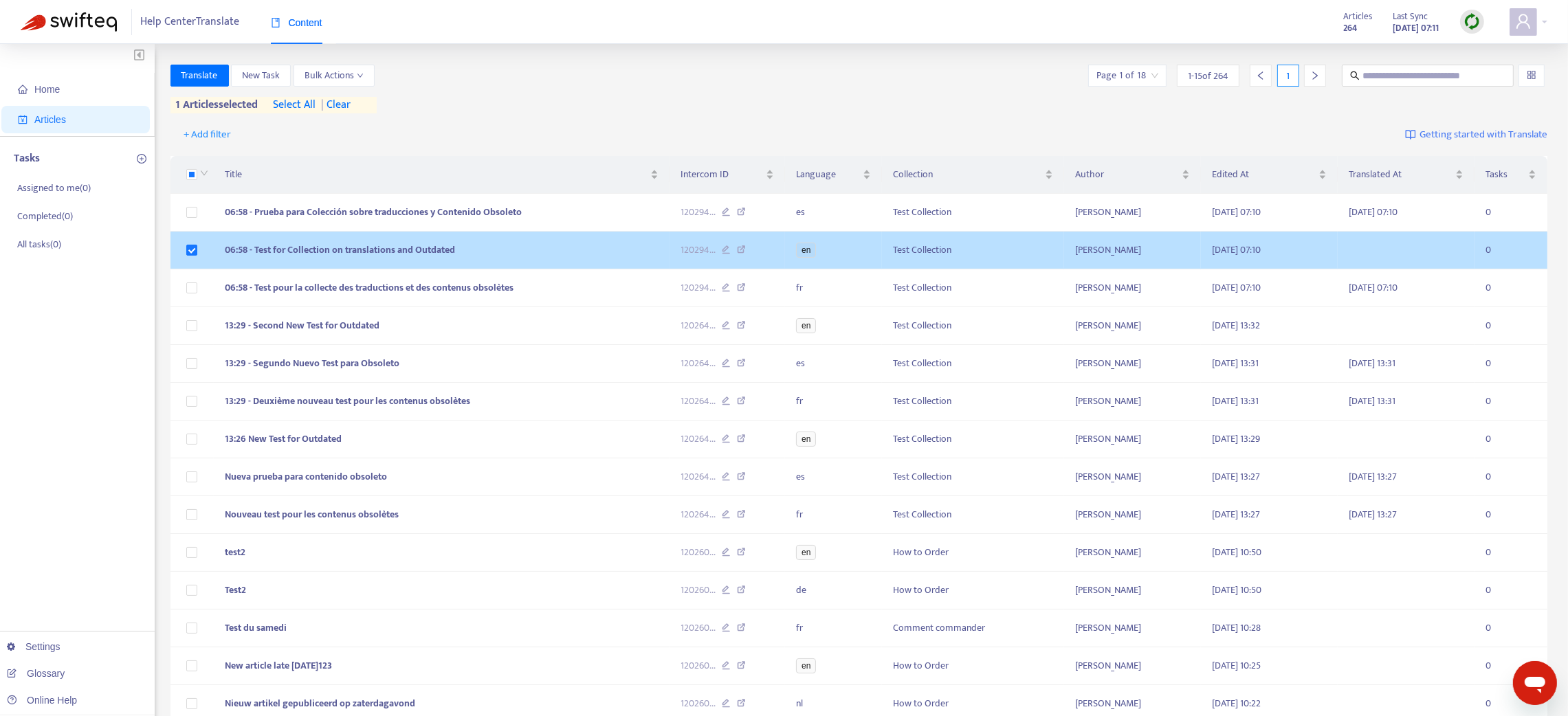
click at [483, 254] on td "06:58 - Test for Collection on translations and Outdated" at bounding box center [442, 250] width 456 height 38
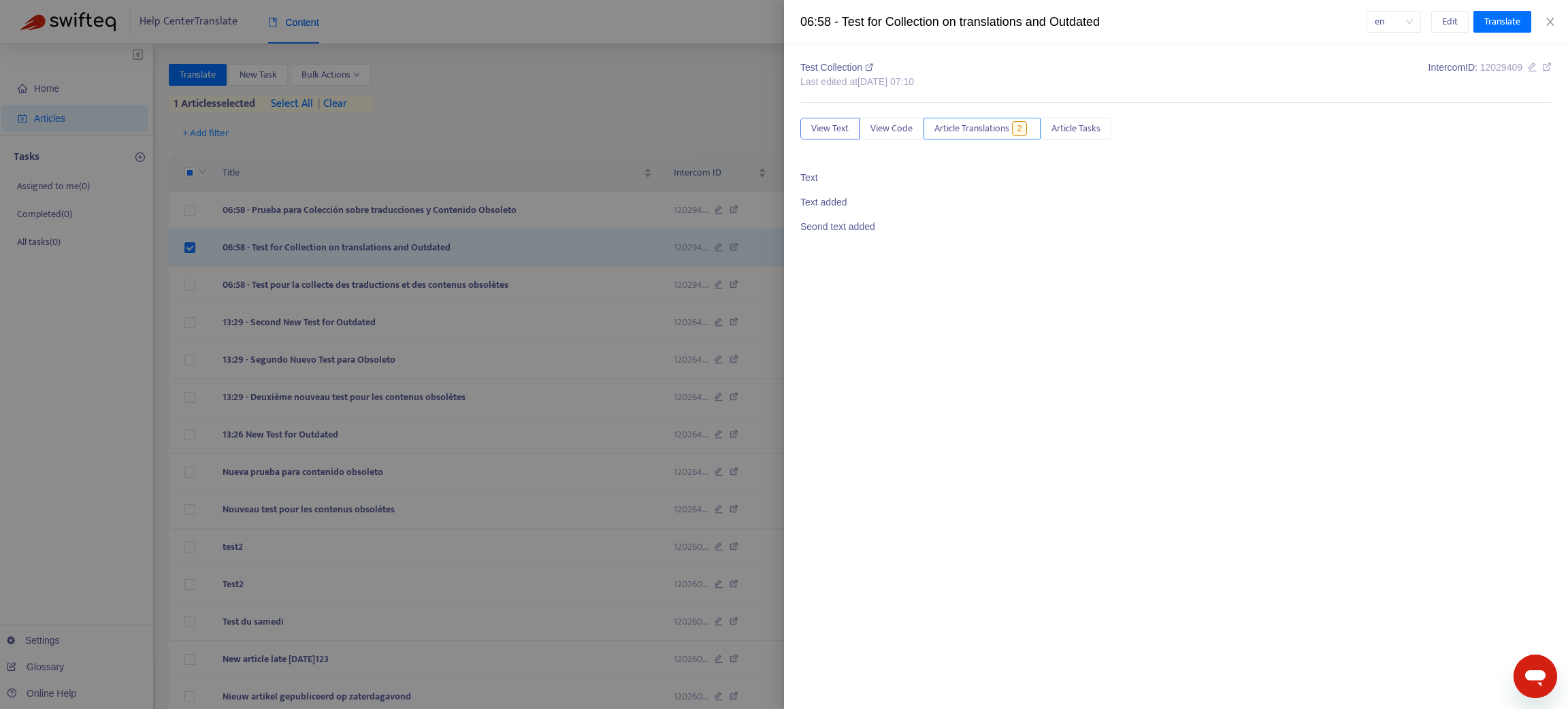
click at [974, 129] on span "Article Translations" at bounding box center [971, 129] width 75 height 15
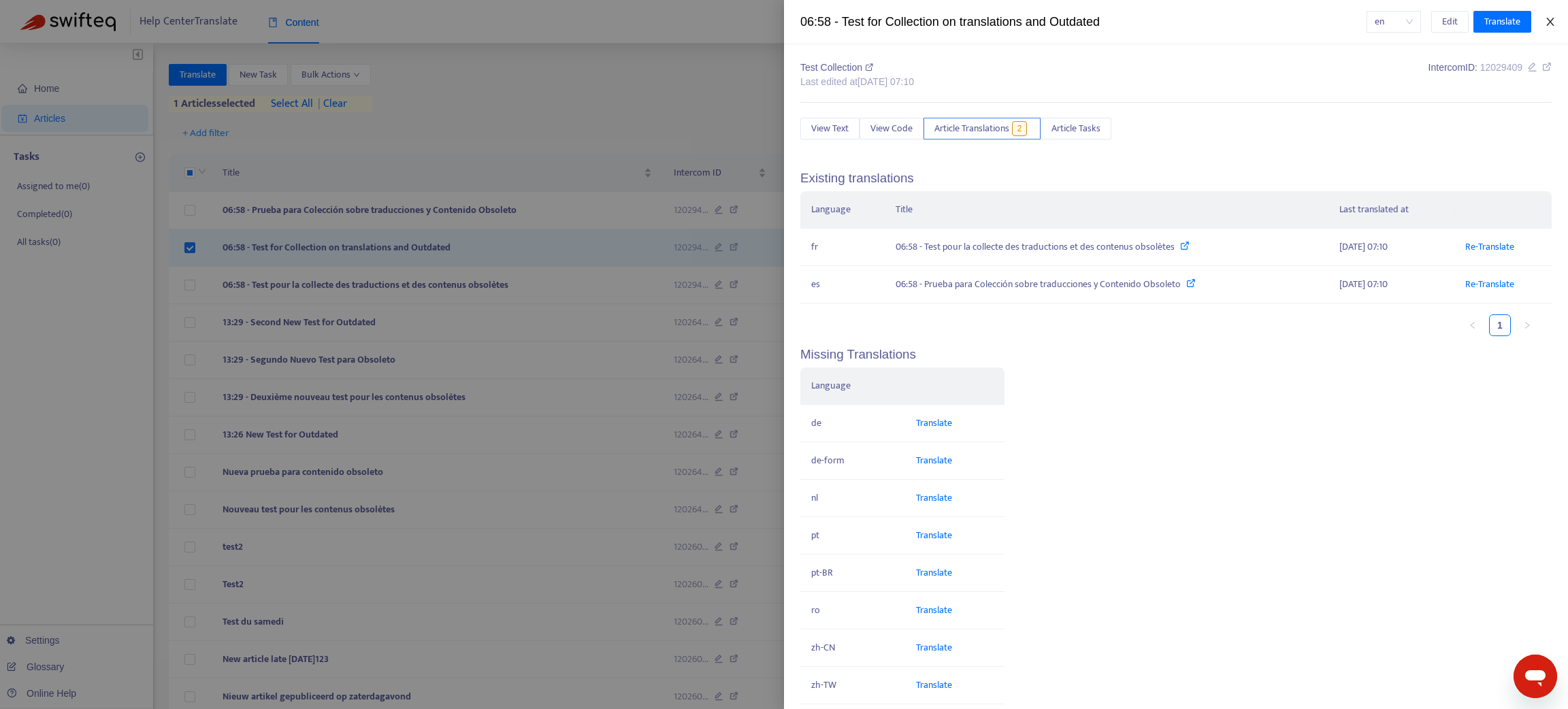
drag, startPoint x: 1558, startPoint y: 18, endPoint x: 1446, endPoint y: 48, distance: 115.9
click at [1557, 18] on button "Close" at bounding box center [1550, 22] width 19 height 13
